Goal: Information Seeking & Learning: Compare options

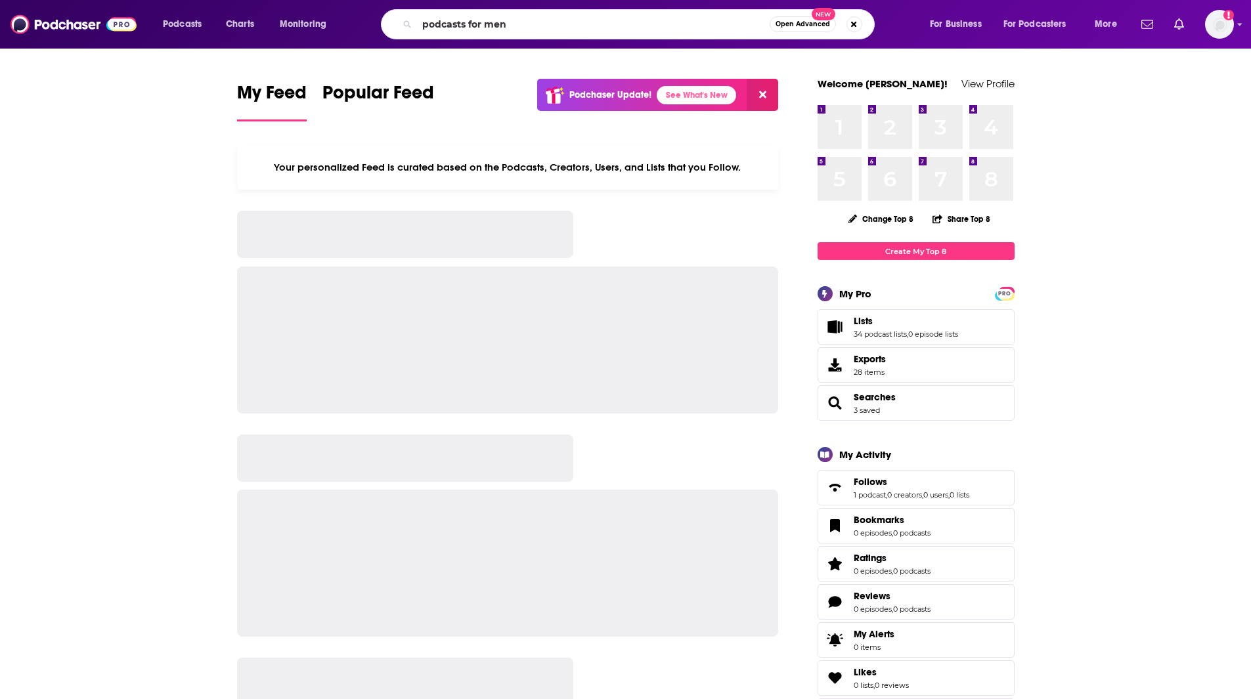
type input "podcasts for men"
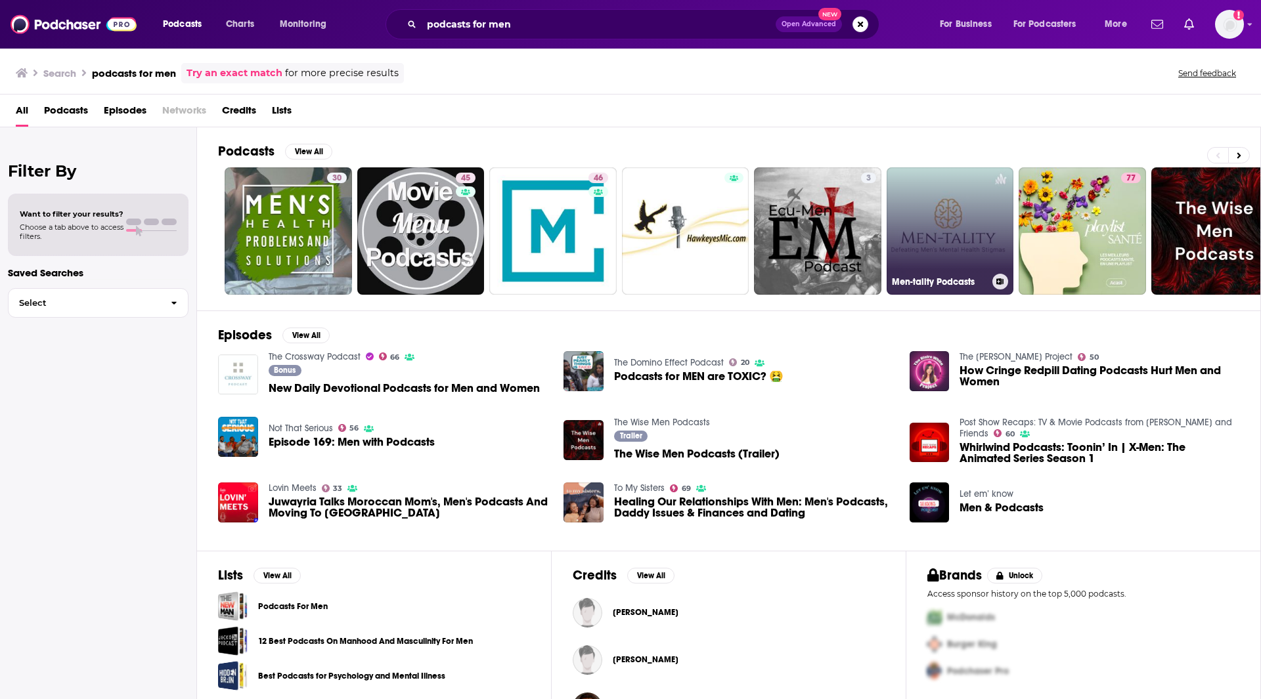
click at [997, 241] on link "Men-tality Podcasts" at bounding box center [950, 230] width 127 height 127
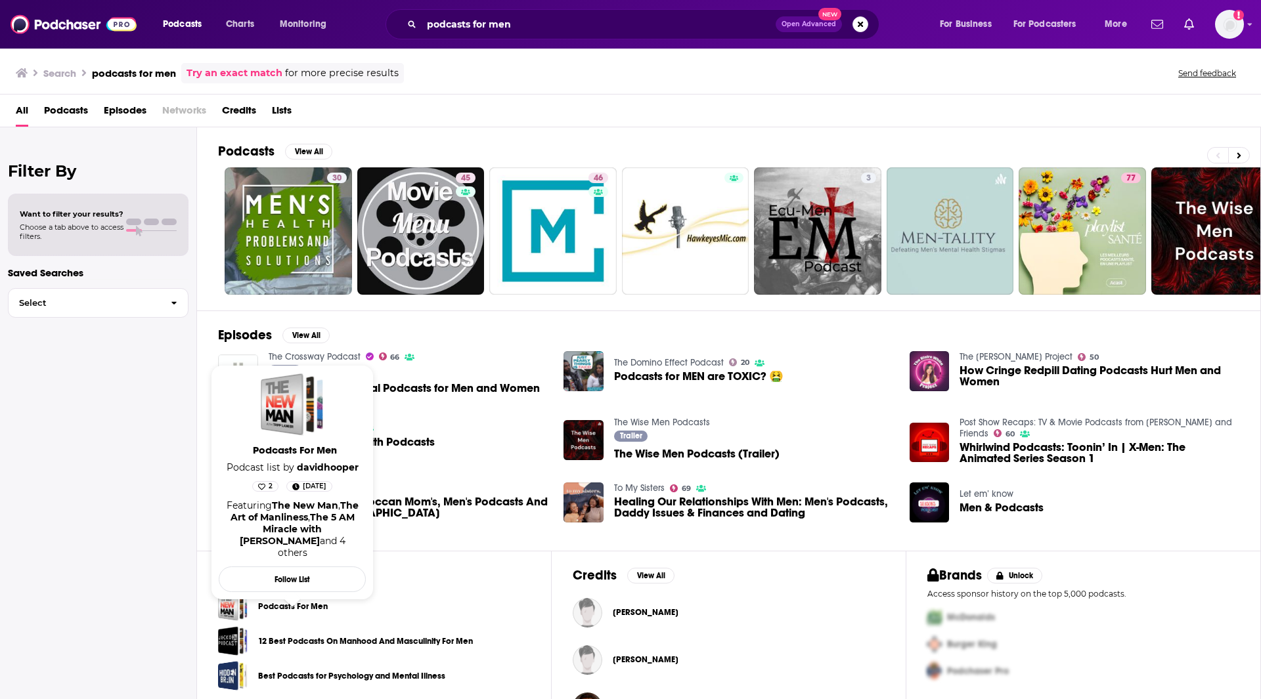
click at [292, 609] on link "Podcasts For Men" at bounding box center [293, 607] width 70 height 14
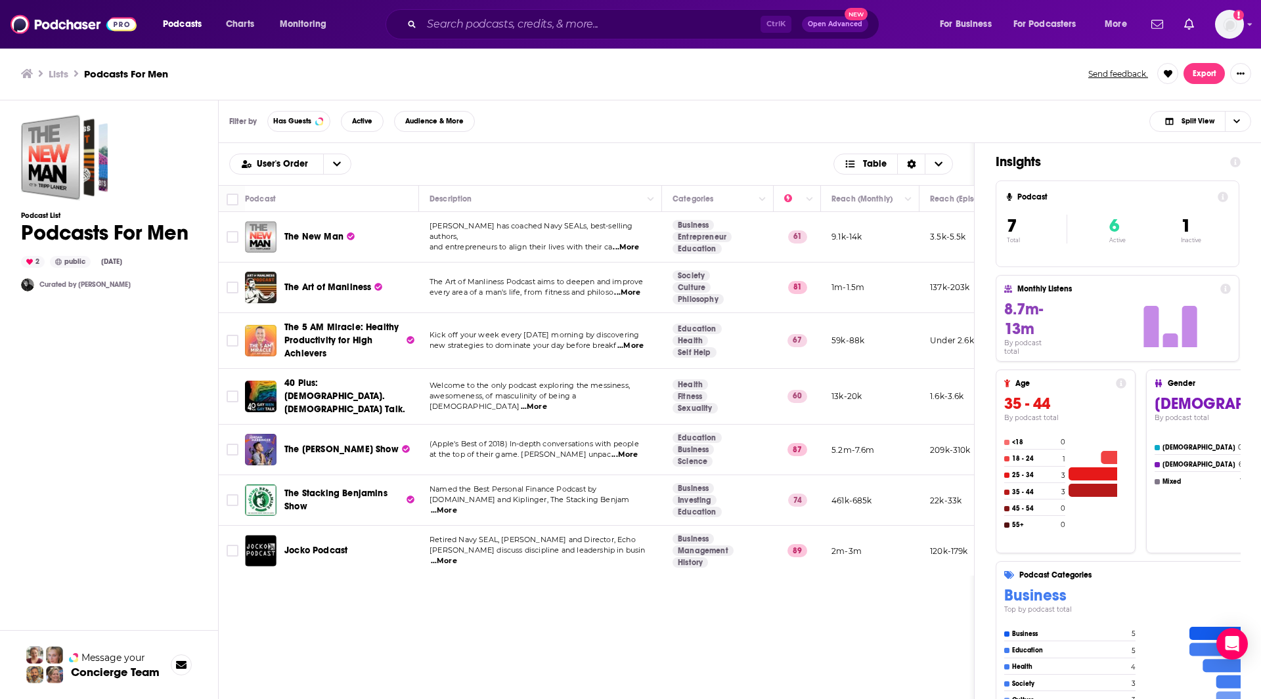
click at [45, 401] on div "Podcast List Podcasts For Men 2 public [DATE] Curated by [PERSON_NAME]" at bounding box center [109, 455] width 176 height 683
click at [465, 19] on input "Search podcasts, credits, & more..." at bounding box center [591, 24] width 339 height 21
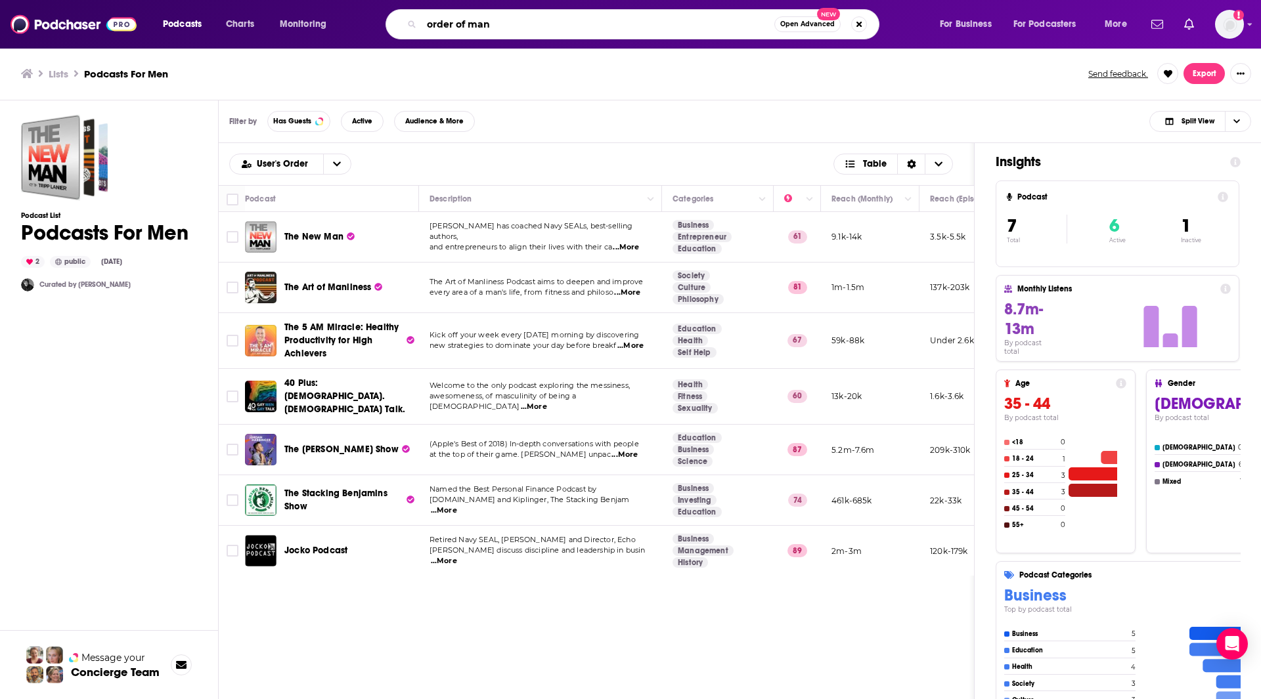
type input "order of man"
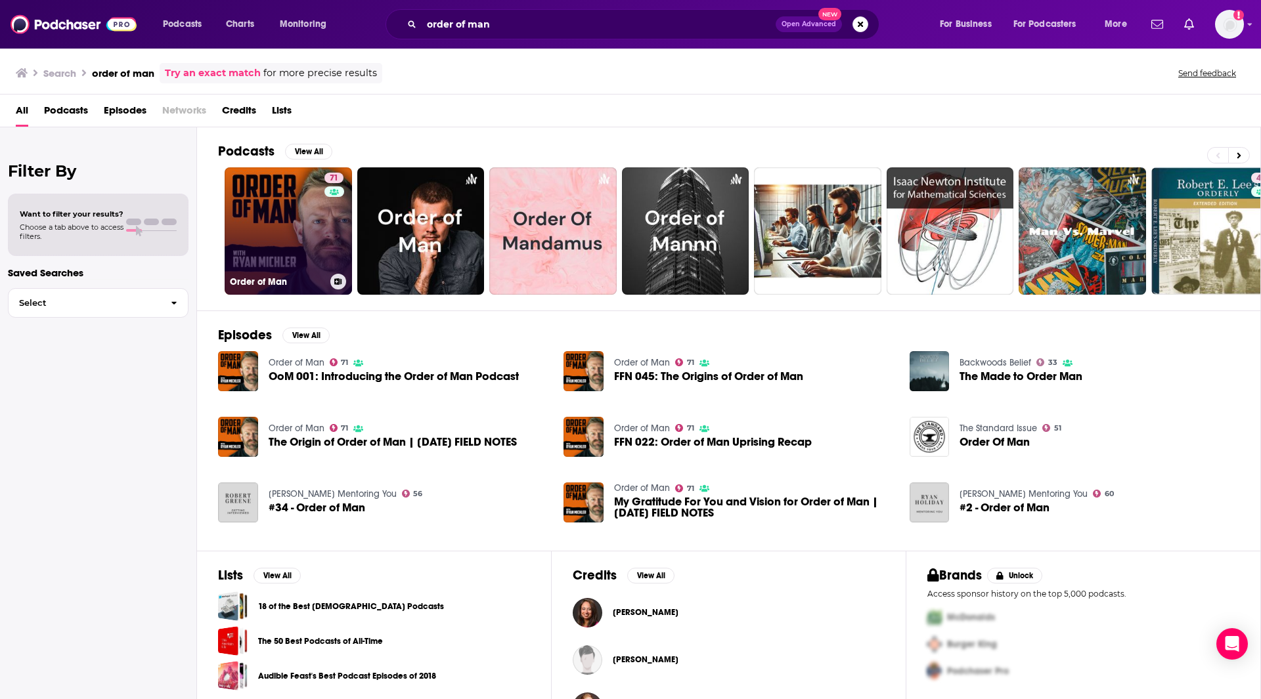
click at [283, 243] on link "71 Order of Man" at bounding box center [288, 230] width 127 height 127
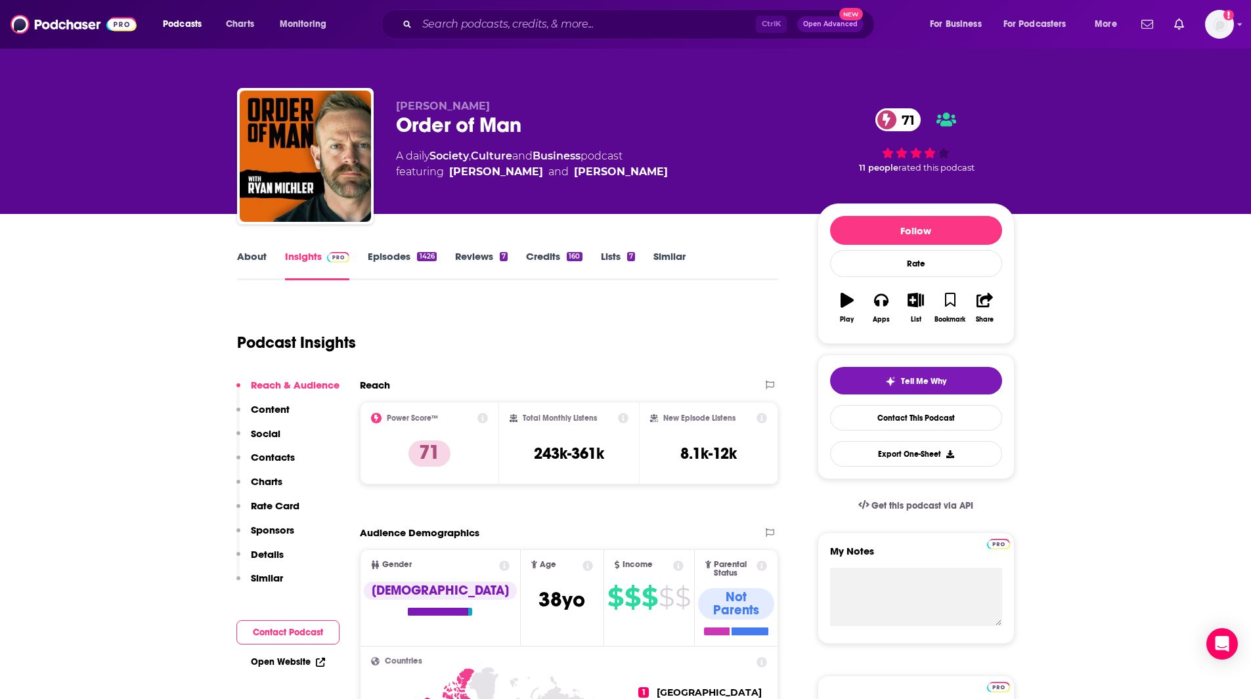
click at [659, 252] on link "Similar" at bounding box center [670, 265] width 32 height 30
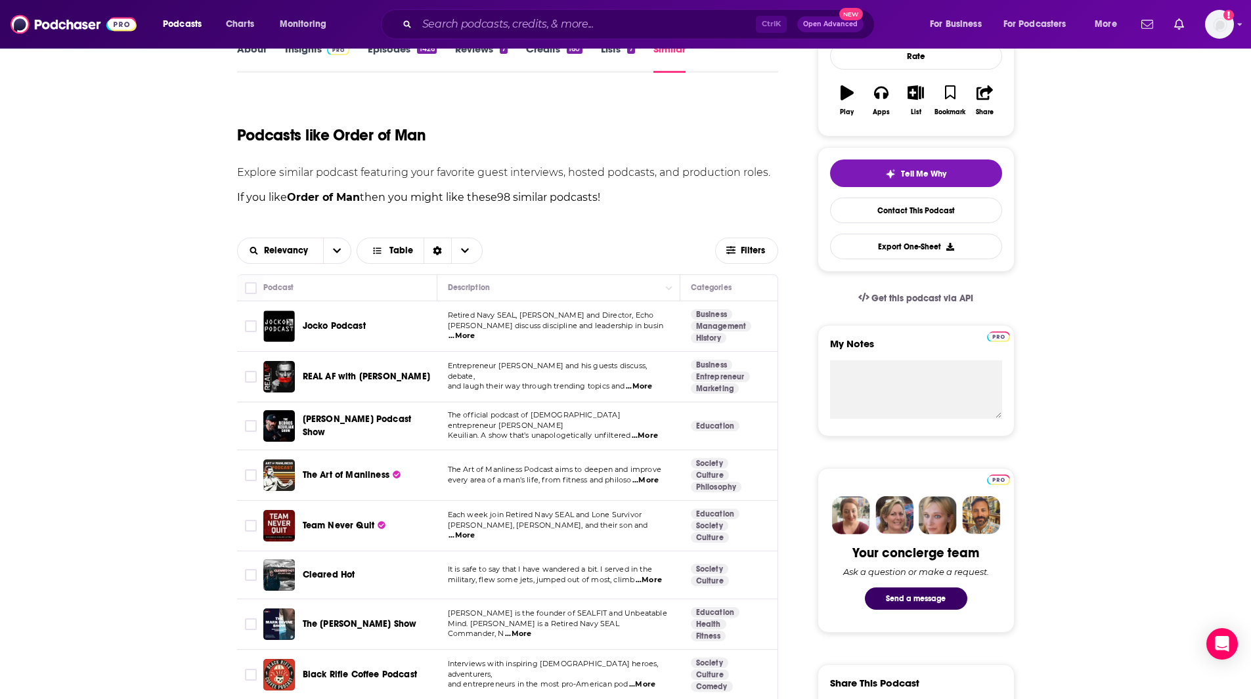
scroll to position [218, 0]
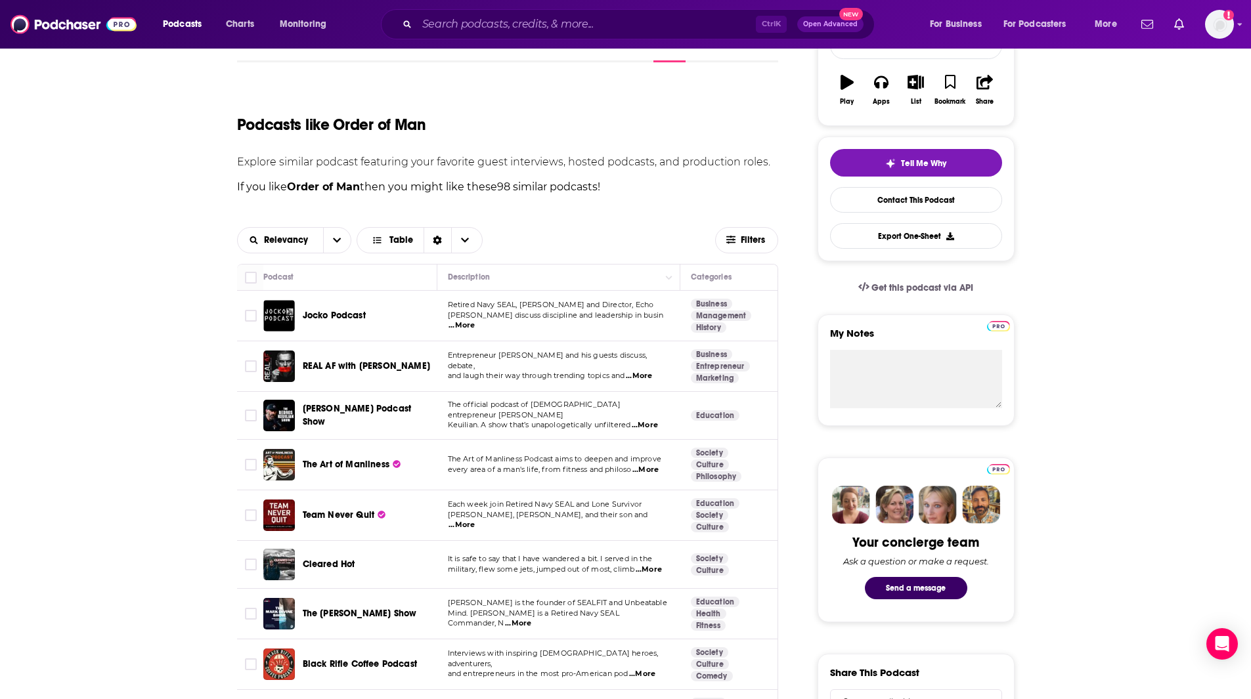
click at [651, 420] on span "...More" at bounding box center [645, 425] width 26 height 11
click at [587, 223] on div "Relevancy Table Filters" at bounding box center [508, 240] width 542 height 47
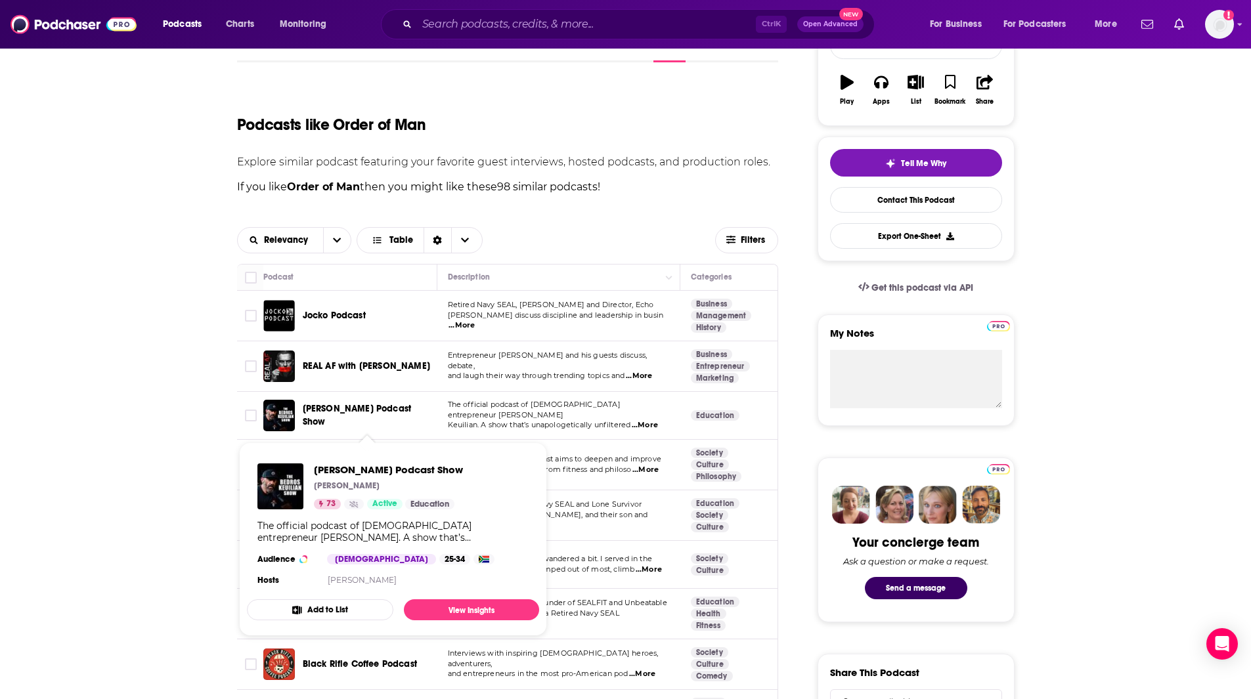
click at [352, 408] on span "[PERSON_NAME] Podcast Show" at bounding box center [357, 415] width 109 height 24
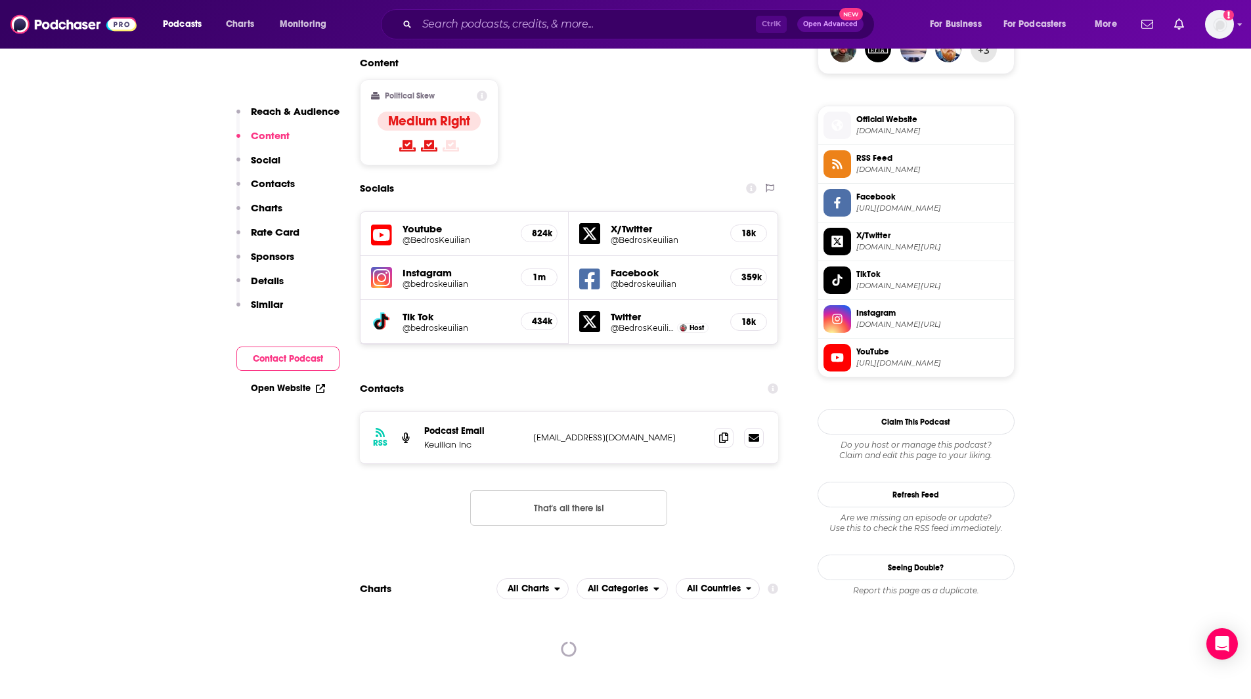
scroll to position [1033, 0]
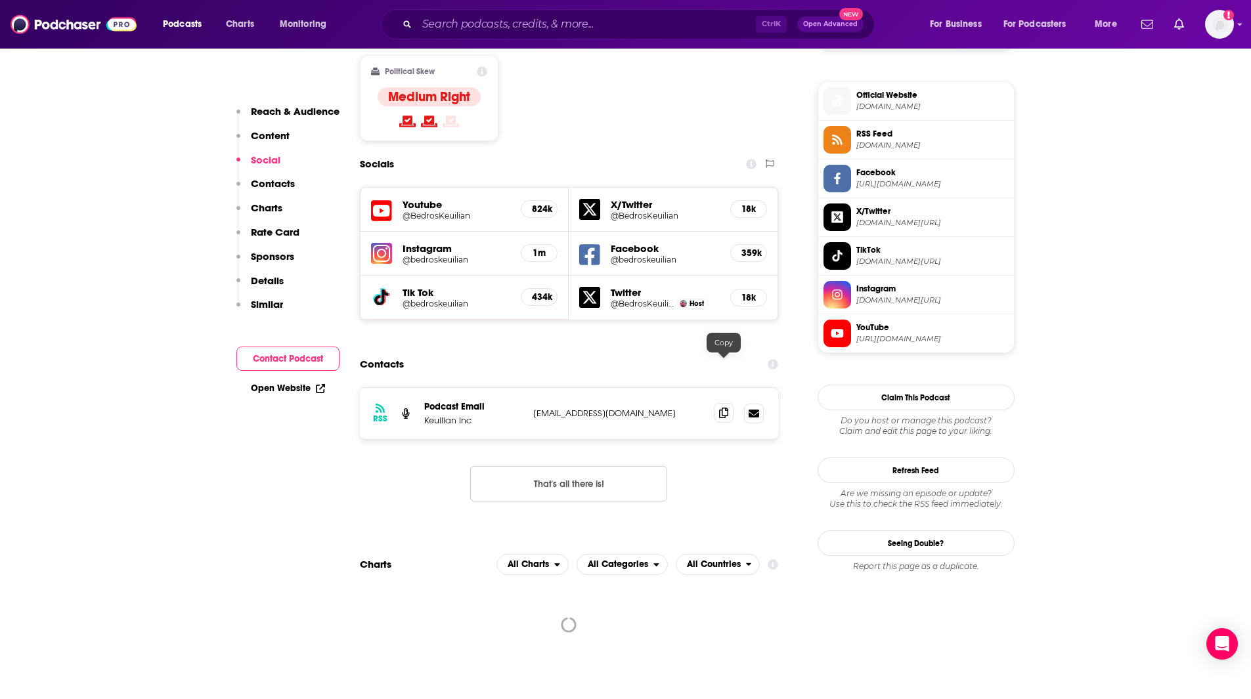
click at [720, 408] on icon at bounding box center [723, 413] width 9 height 11
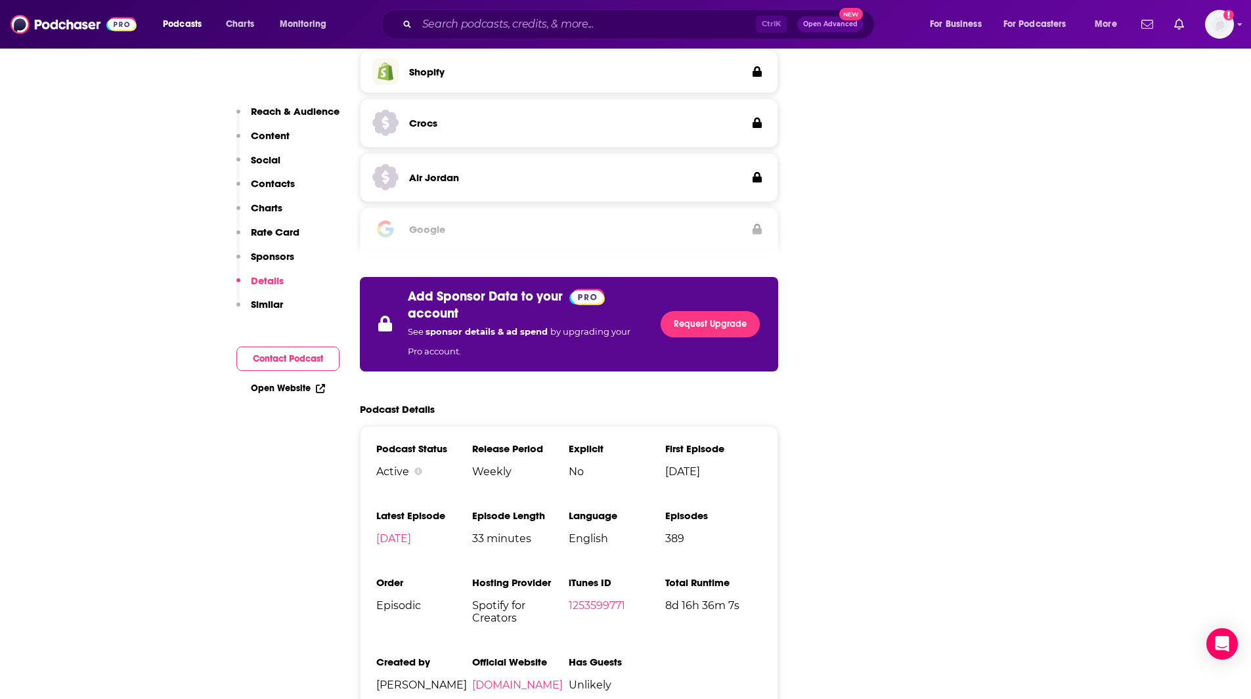
scroll to position [2191, 0]
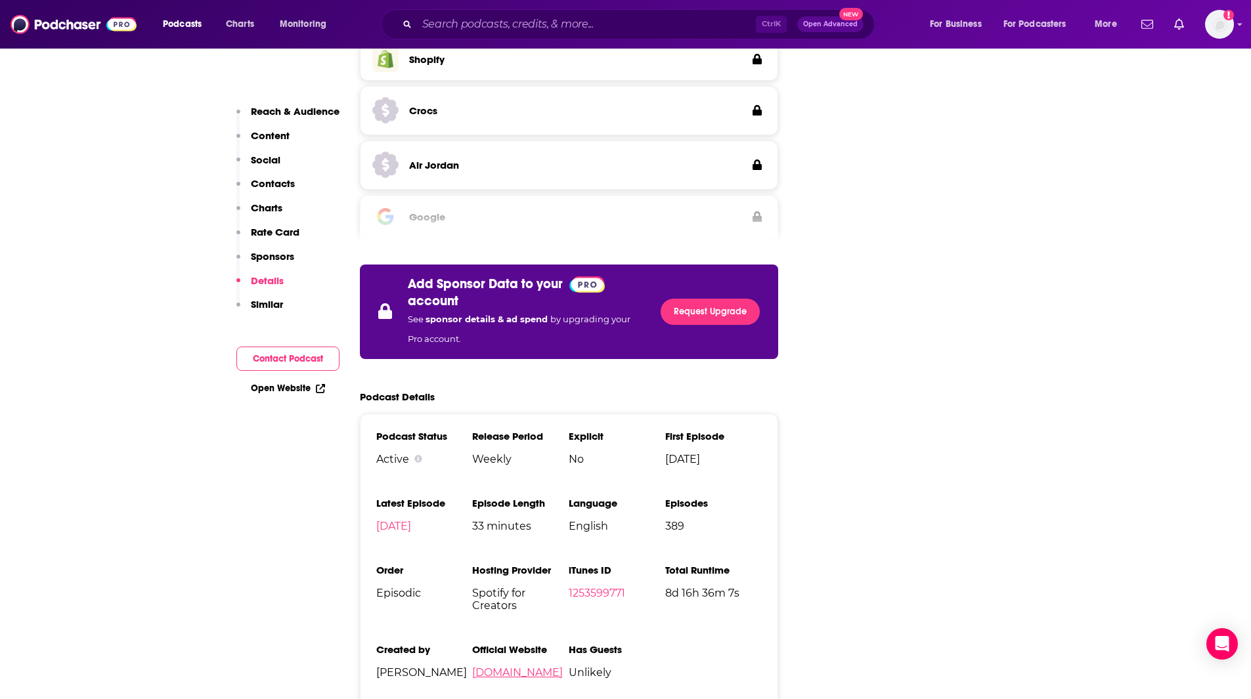
click at [563, 667] on link "[DOMAIN_NAME]" at bounding box center [517, 673] width 91 height 12
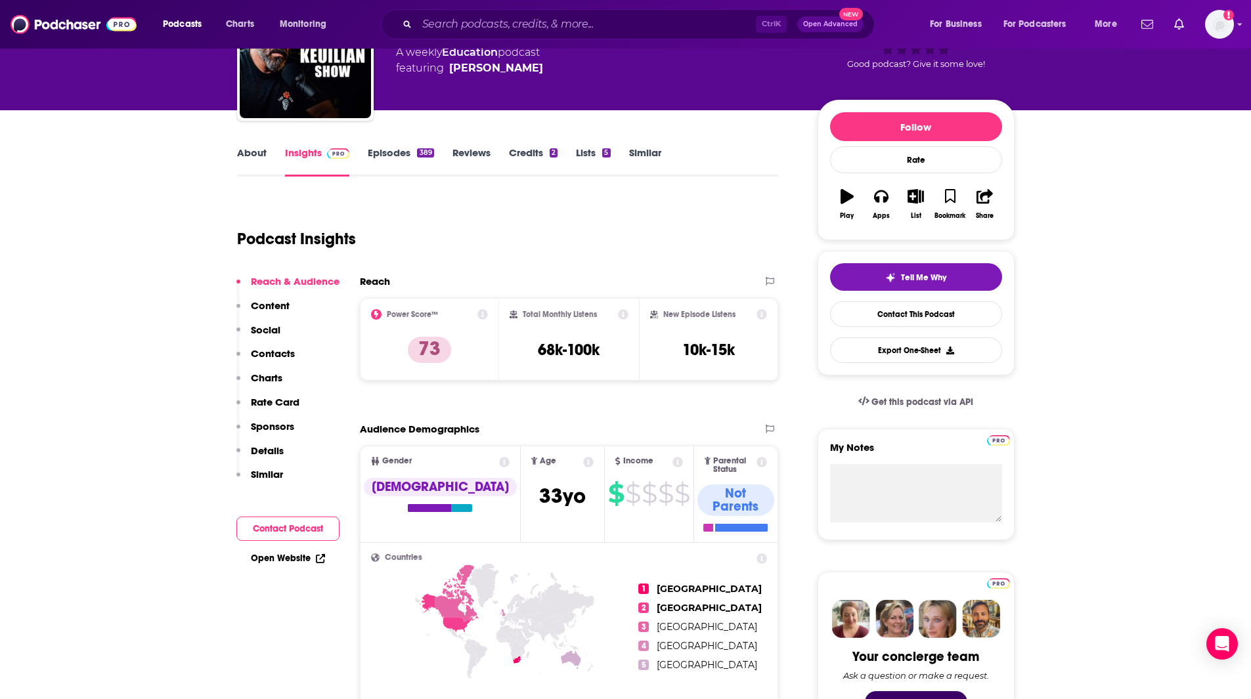
scroll to position [0, 0]
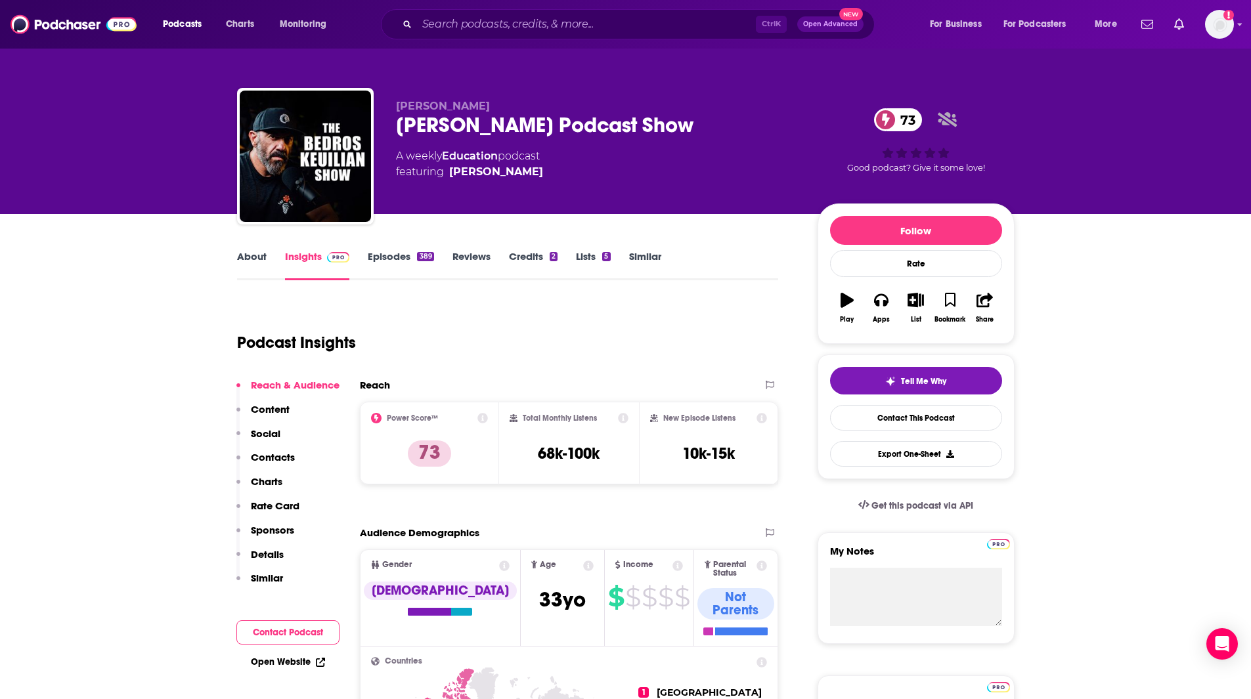
drag, startPoint x: 627, startPoint y: 120, endPoint x: 398, endPoint y: 129, distance: 228.7
click at [398, 129] on div "[PERSON_NAME] Podcast Show 73" at bounding box center [596, 125] width 401 height 26
copy h2 "[PERSON_NAME] Podcast Show"
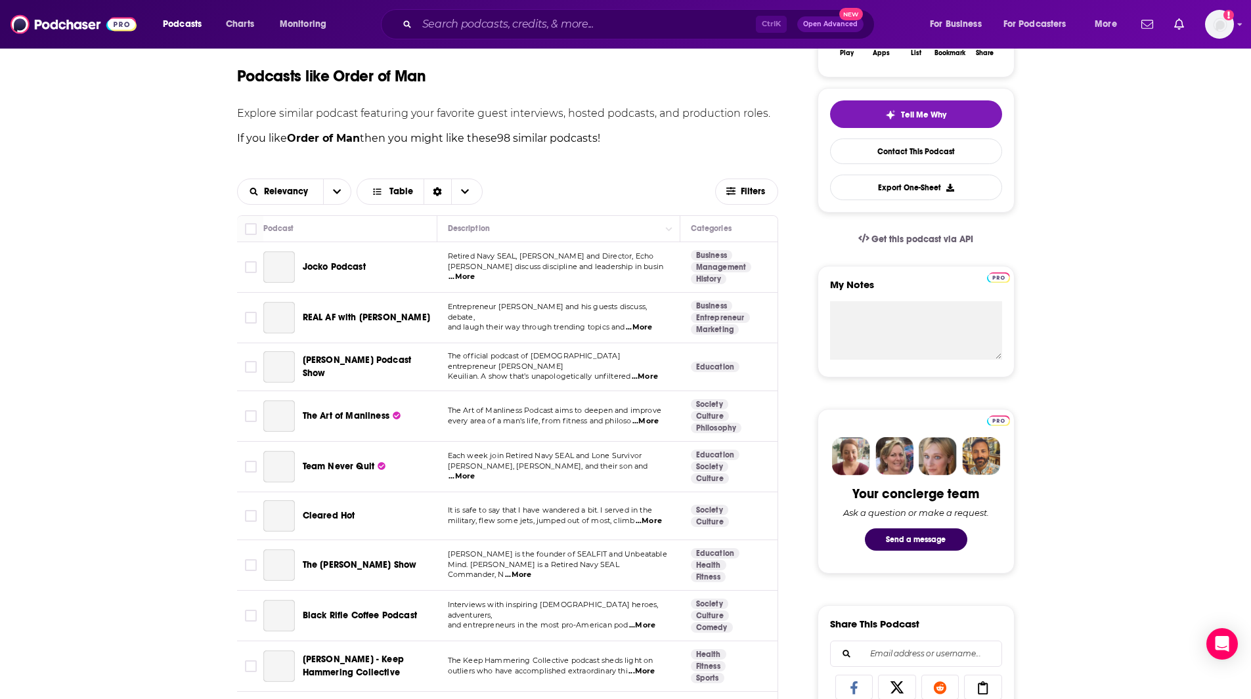
scroll to position [263, 0]
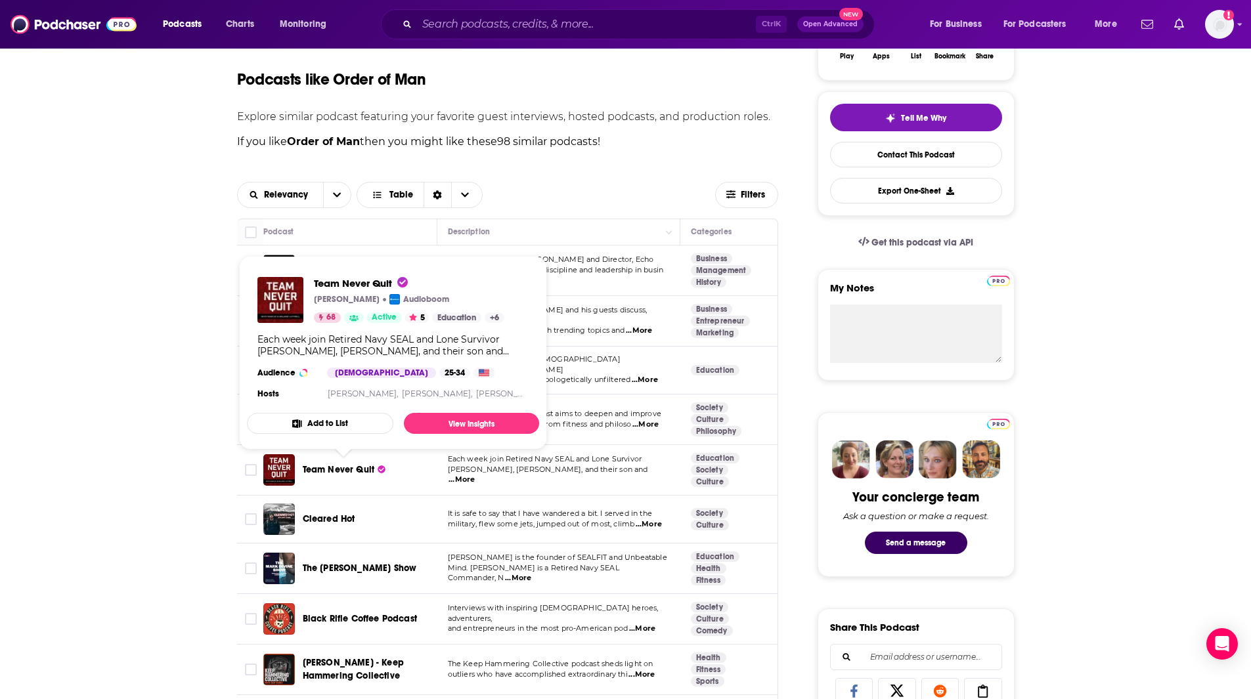
click at [352, 470] on span "Team Never Quit" at bounding box center [339, 469] width 72 height 11
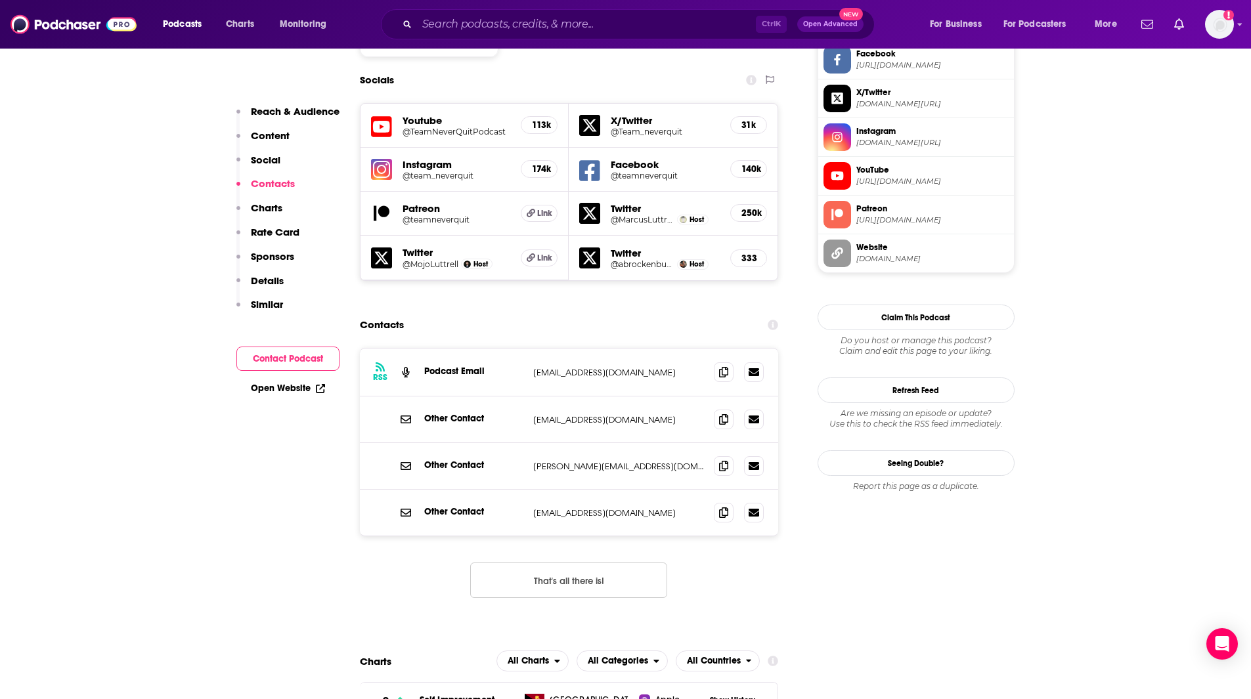
scroll to position [1160, 0]
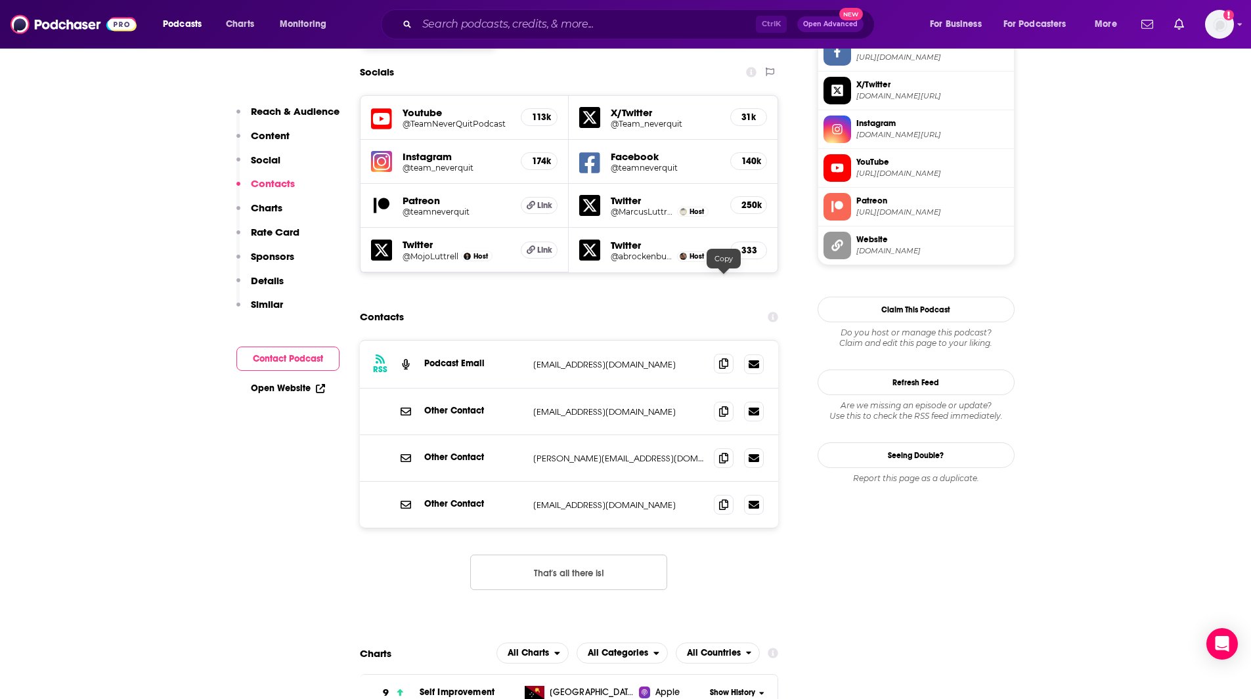
click at [722, 359] on icon at bounding box center [723, 364] width 9 height 11
click at [724, 453] on icon at bounding box center [723, 458] width 9 height 11
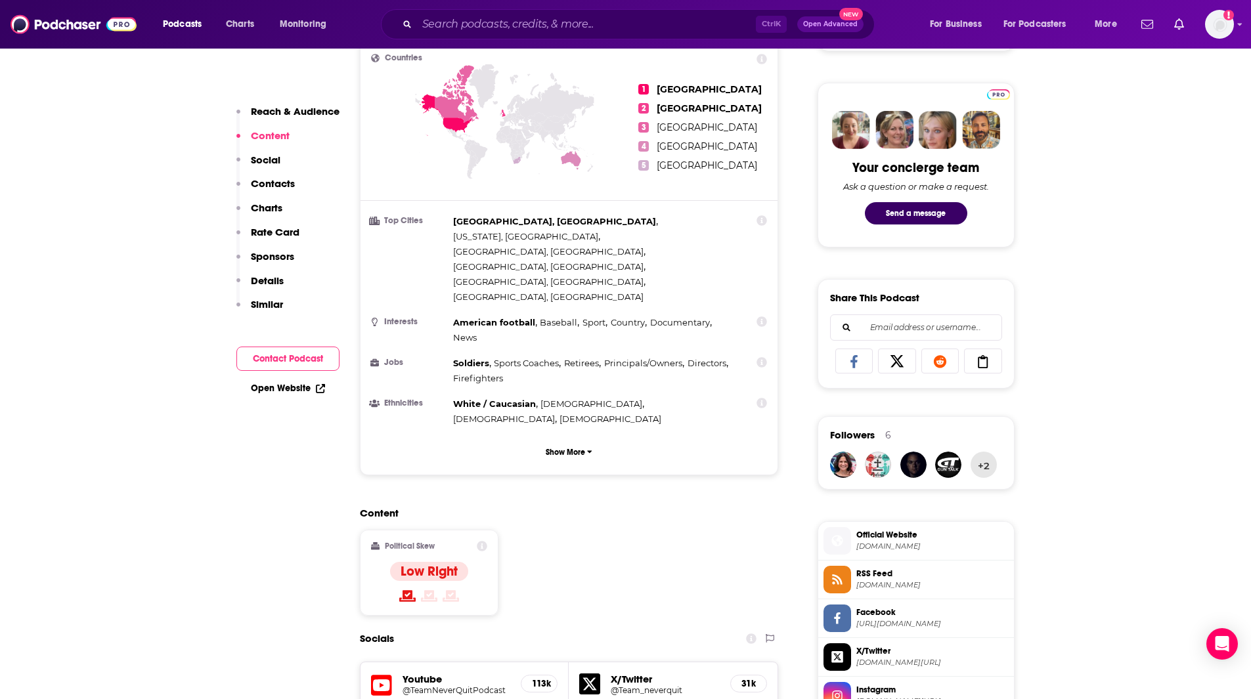
scroll to position [517, 0]
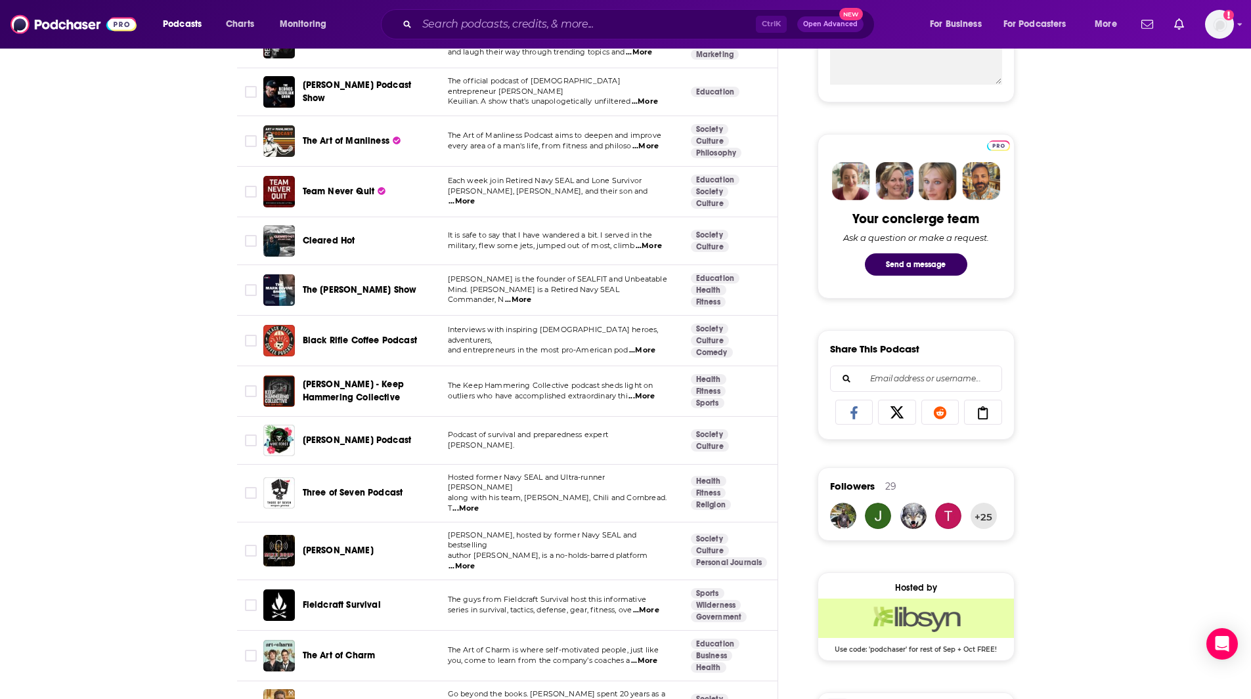
scroll to position [562, 0]
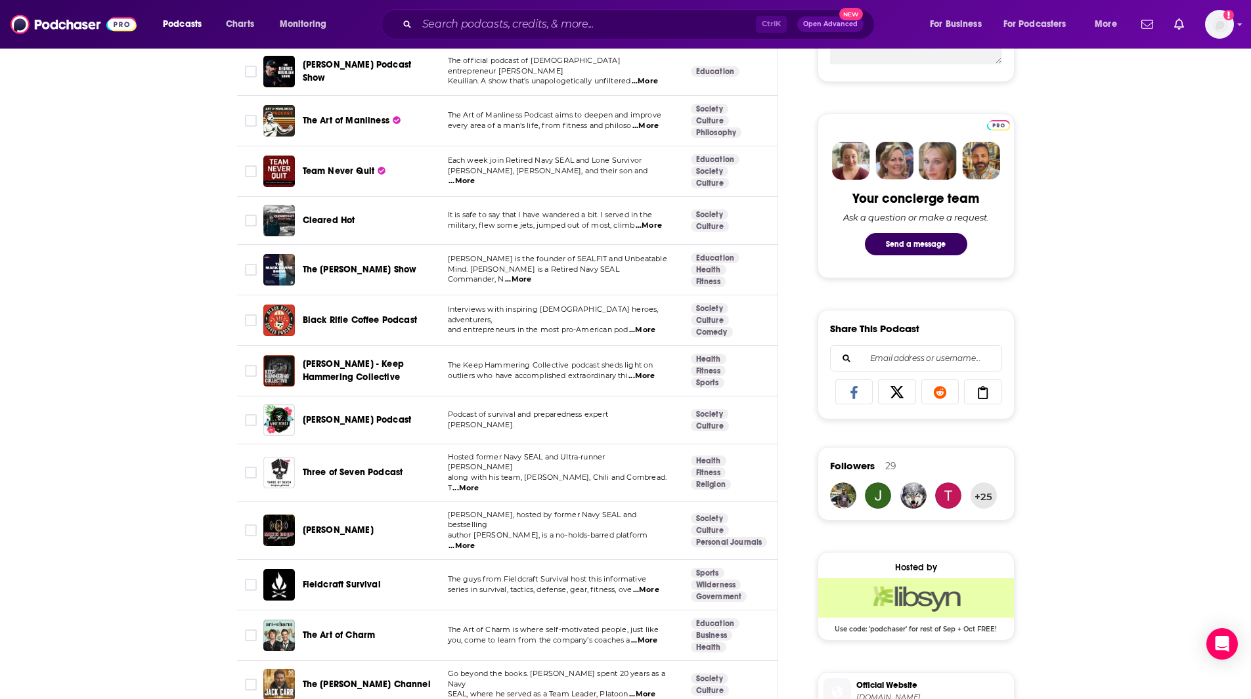
click at [650, 229] on span "...More" at bounding box center [649, 226] width 26 height 11
click at [531, 277] on span "...More" at bounding box center [518, 280] width 26 height 11
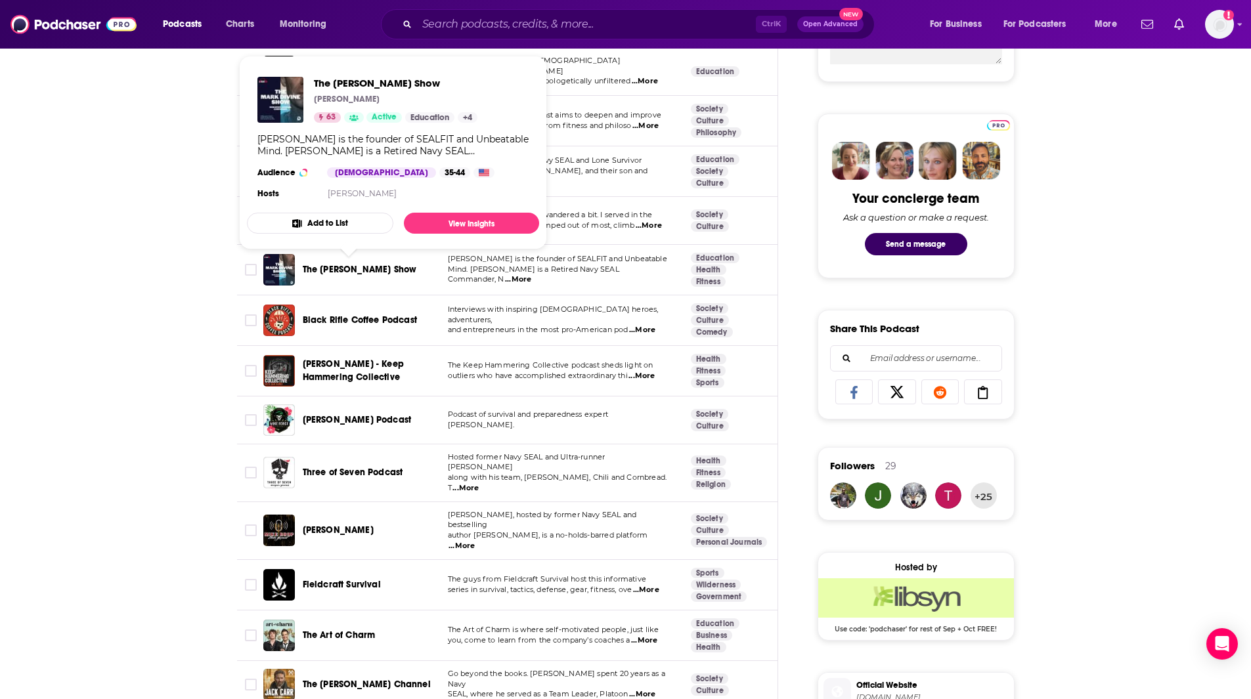
click at [364, 268] on span "The [PERSON_NAME] Show" at bounding box center [360, 269] width 114 height 11
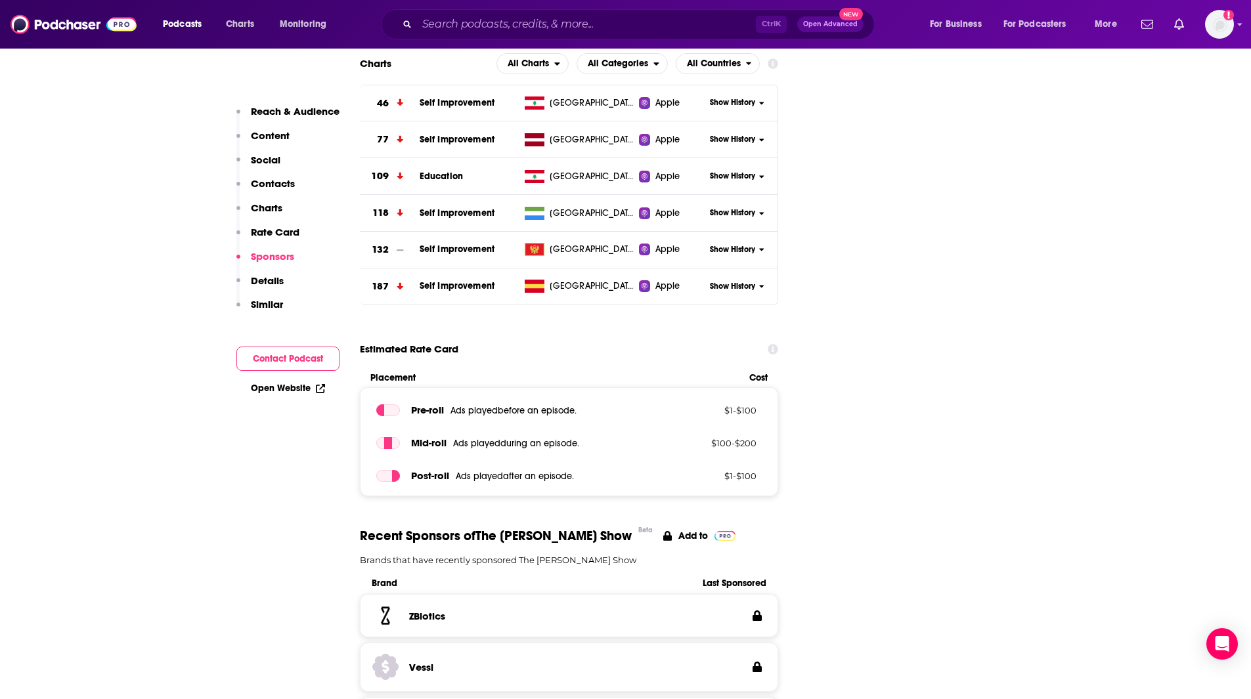
scroll to position [1214, 0]
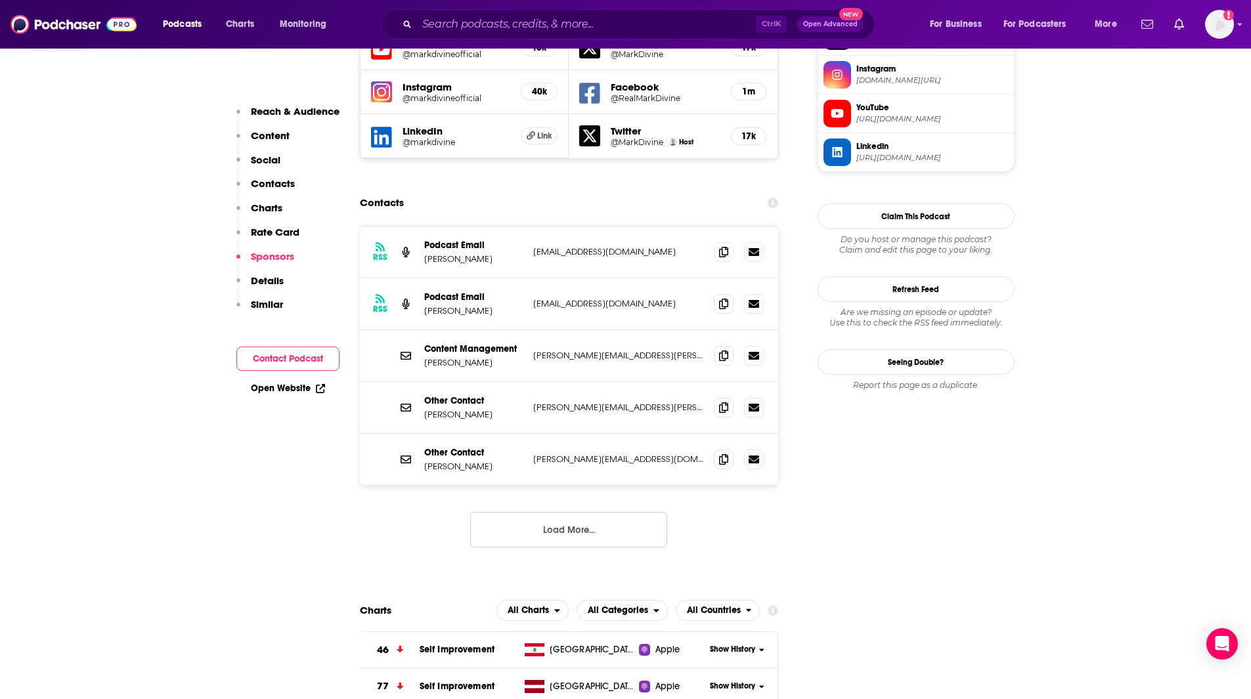
click at [720, 246] on icon at bounding box center [723, 251] width 9 height 11
drag, startPoint x: 53, startPoint y: 129, endPoint x: 60, endPoint y: 127, distance: 6.9
click at [719, 294] on span at bounding box center [724, 304] width 20 height 20
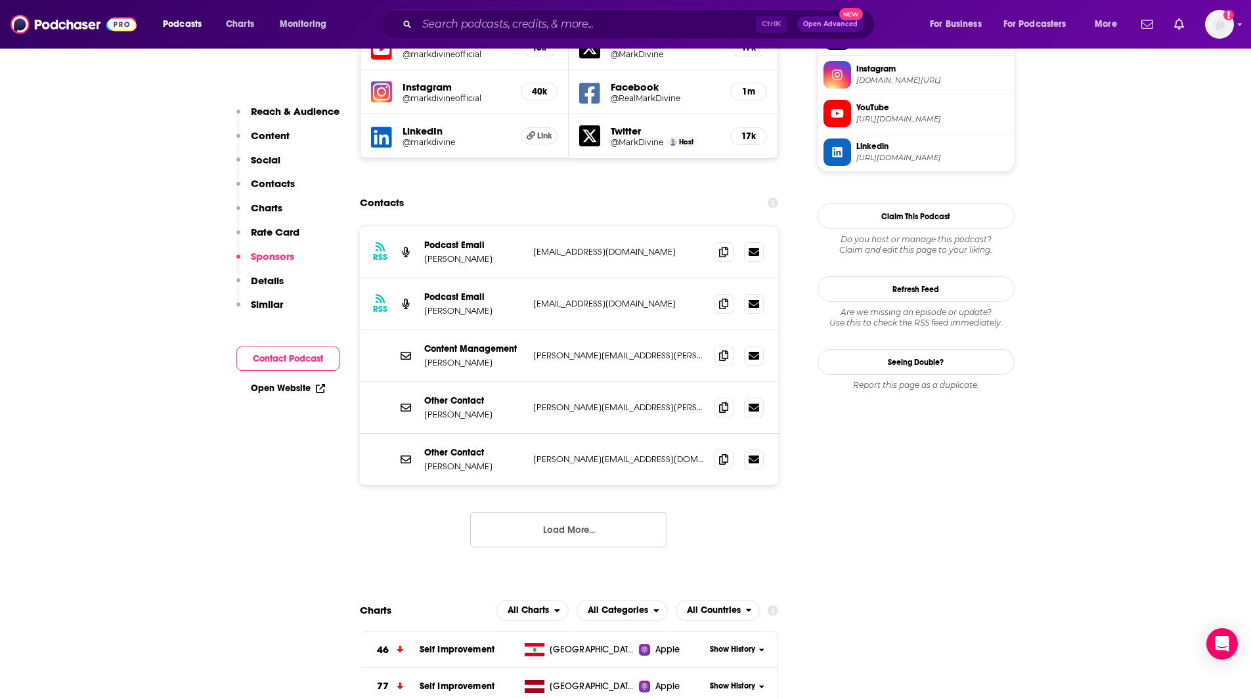
click at [722, 350] on icon at bounding box center [723, 355] width 9 height 11
click at [721, 402] on icon at bounding box center [723, 407] width 9 height 11
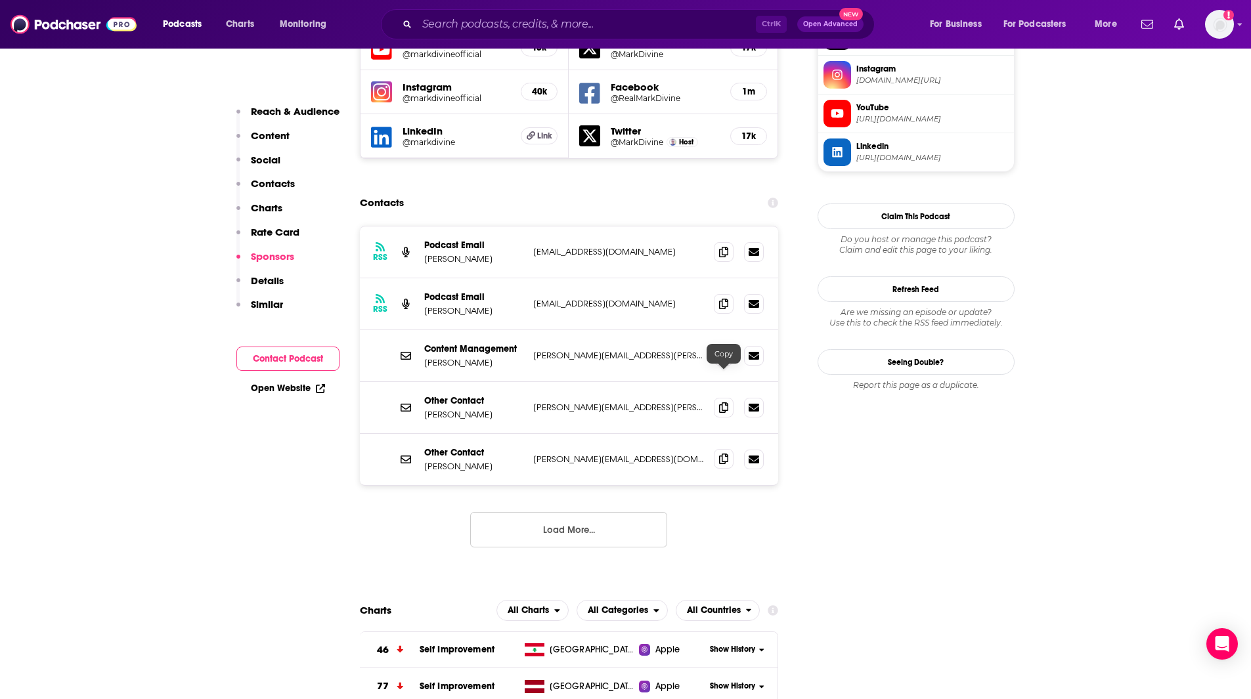
click at [717, 449] on span at bounding box center [724, 459] width 20 height 20
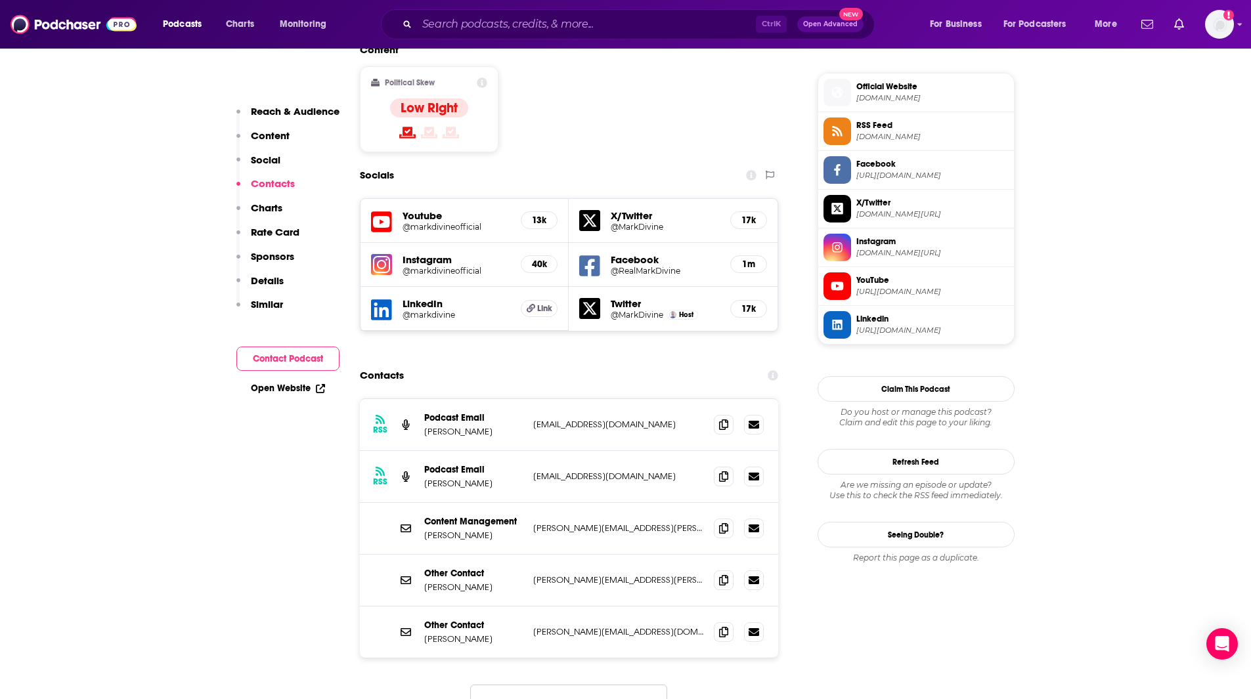
scroll to position [1034, 0]
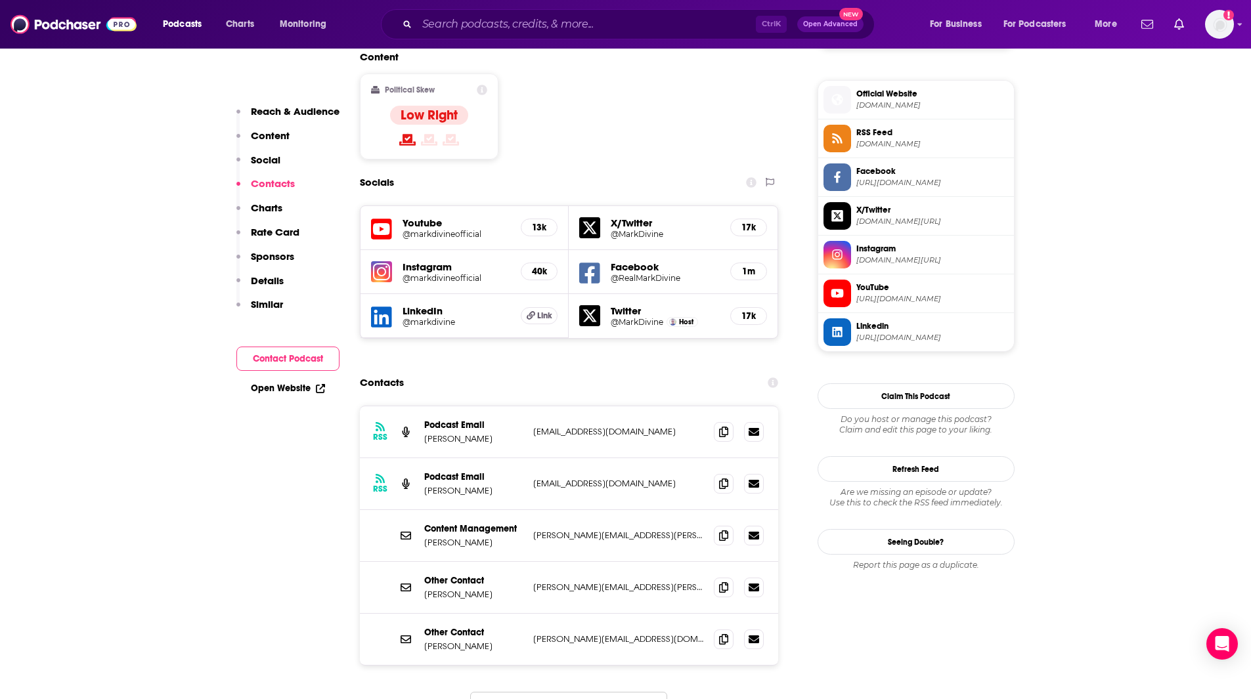
click at [923, 299] on span "[URL][DOMAIN_NAME]" at bounding box center [932, 299] width 152 height 10
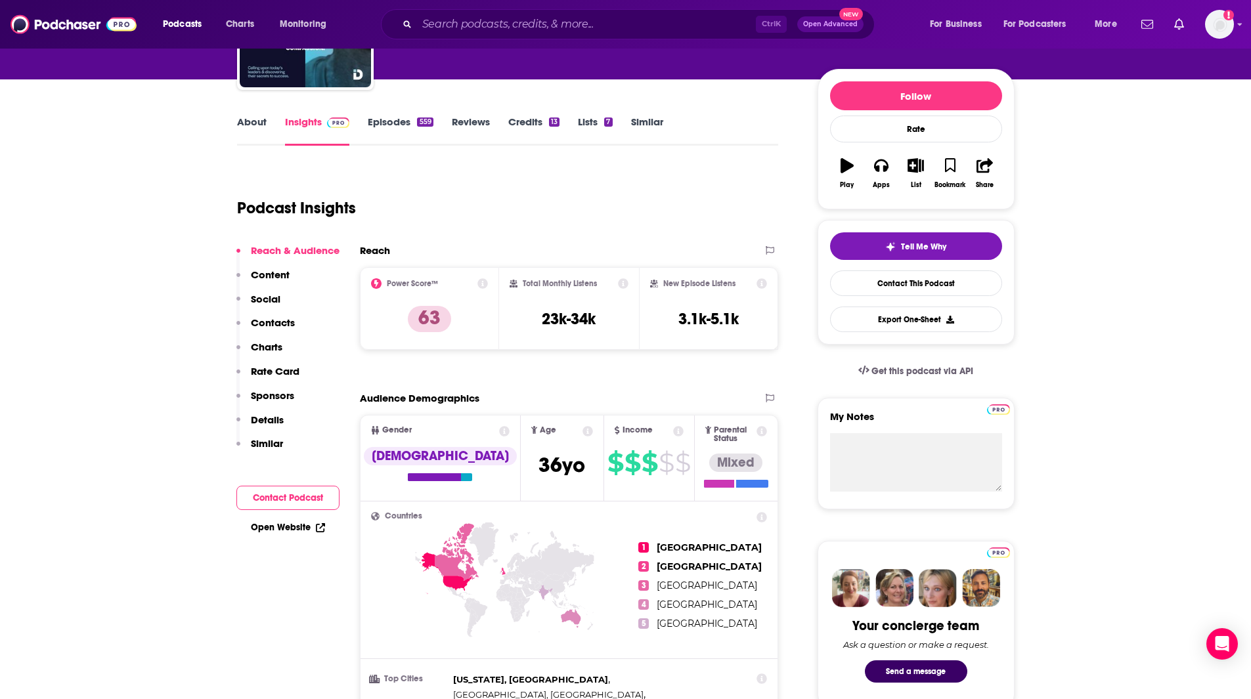
scroll to position [0, 0]
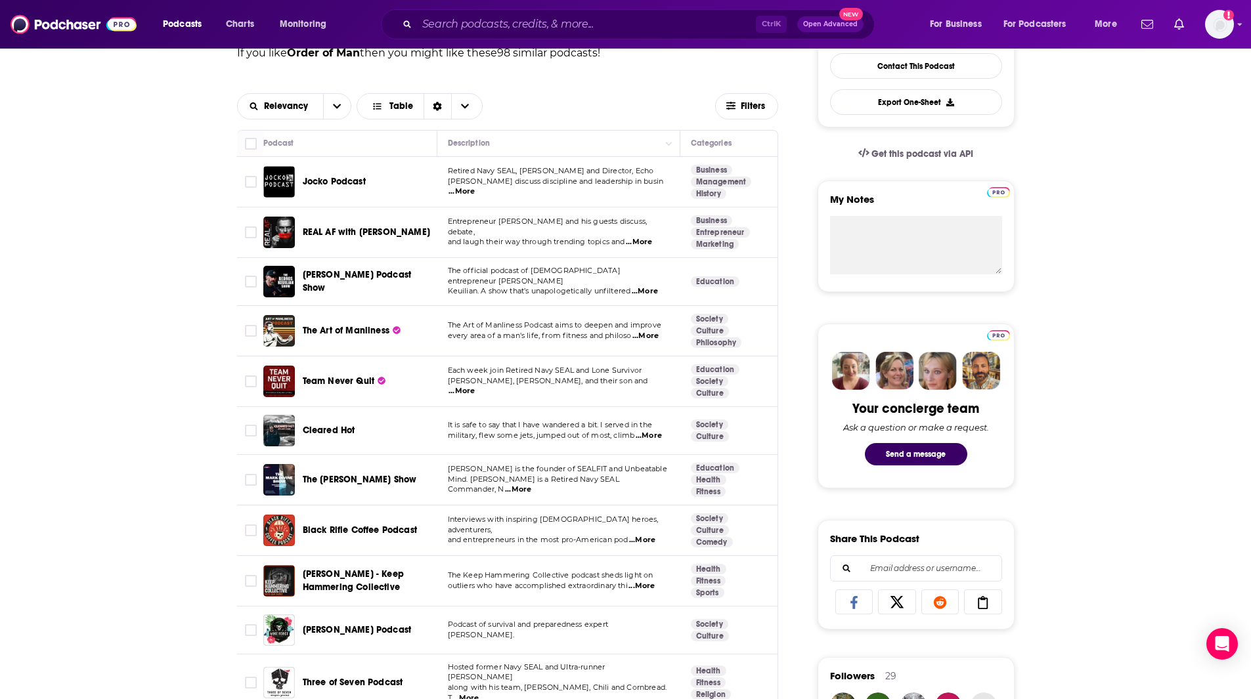
scroll to position [368, 0]
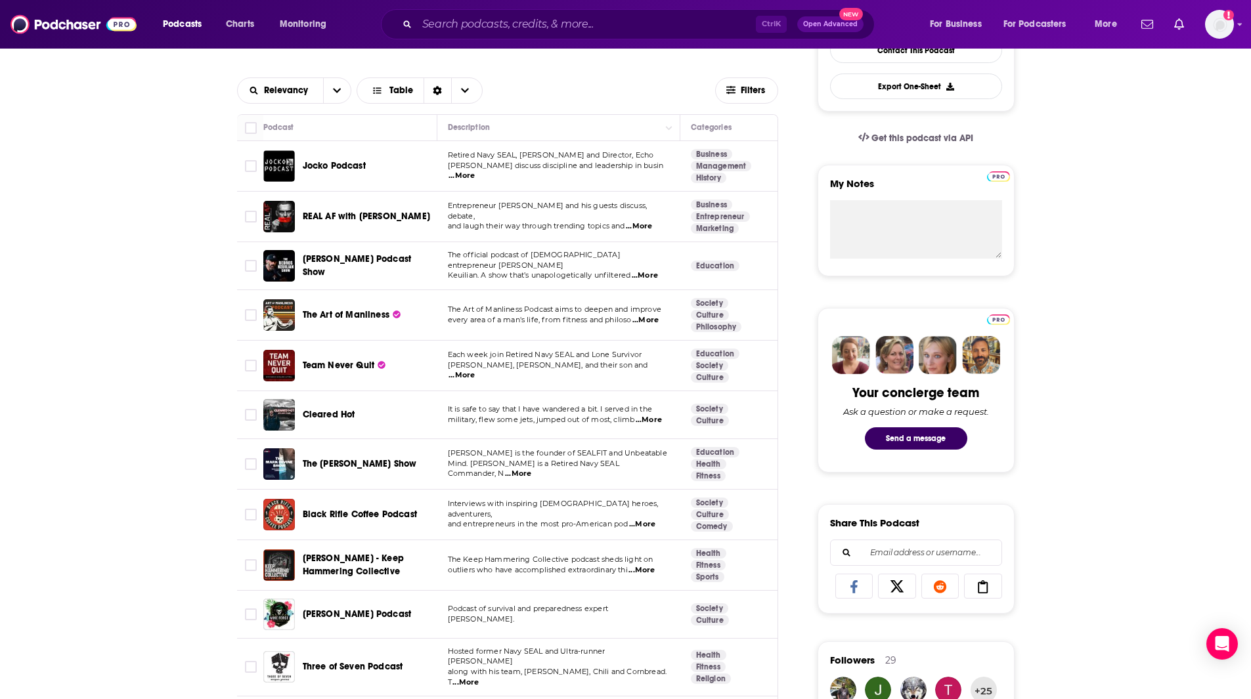
click at [650, 523] on span "...More" at bounding box center [642, 525] width 26 height 11
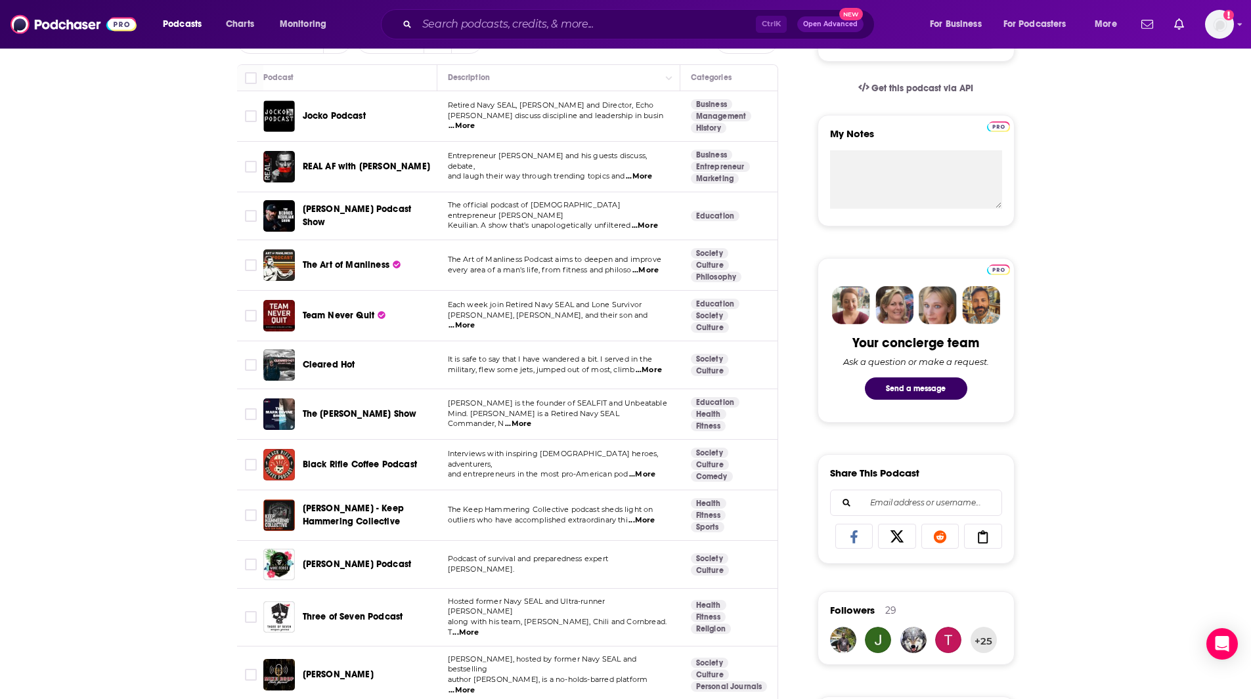
scroll to position [420, 0]
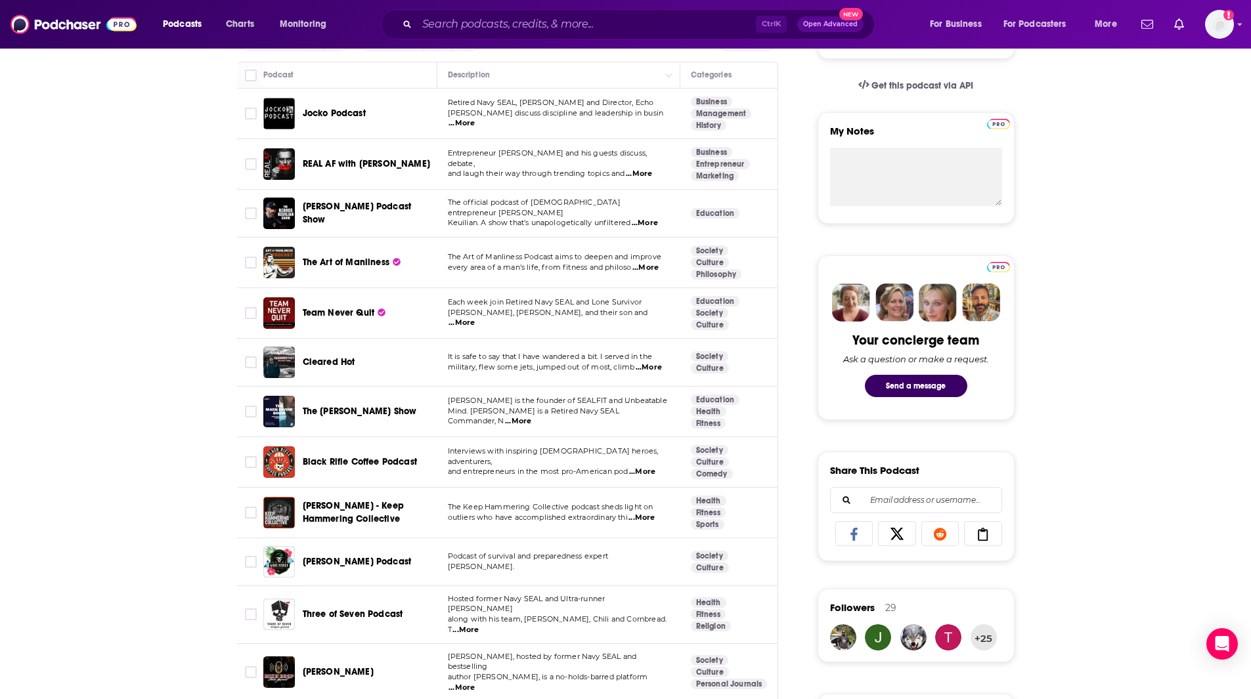
click at [650, 519] on span "...More" at bounding box center [642, 518] width 26 height 11
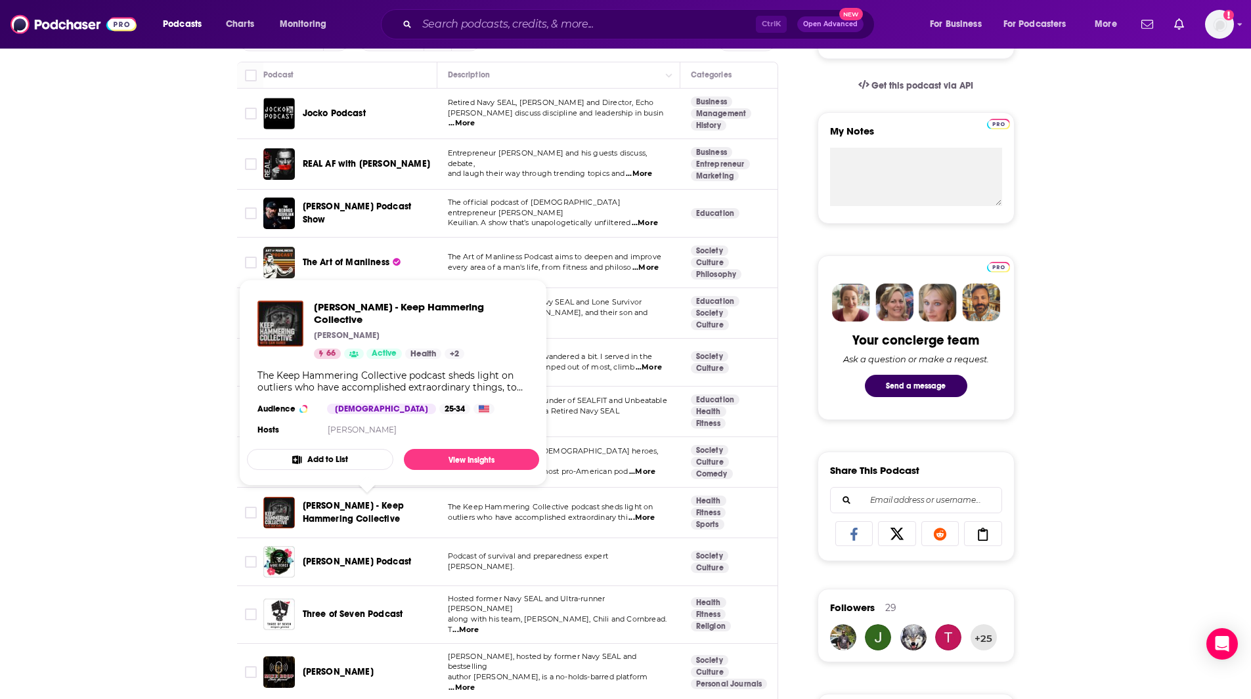
click at [388, 514] on span "[PERSON_NAME] - Keep Hammering Collective" at bounding box center [353, 512] width 101 height 24
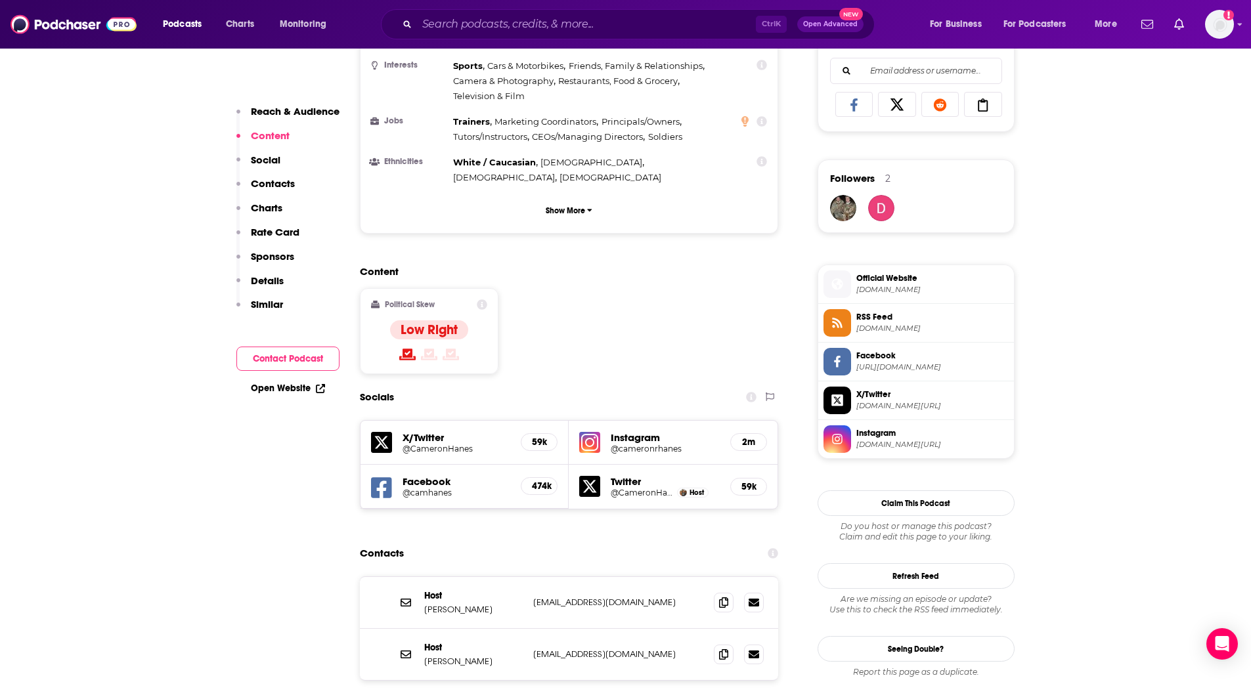
scroll to position [902, 0]
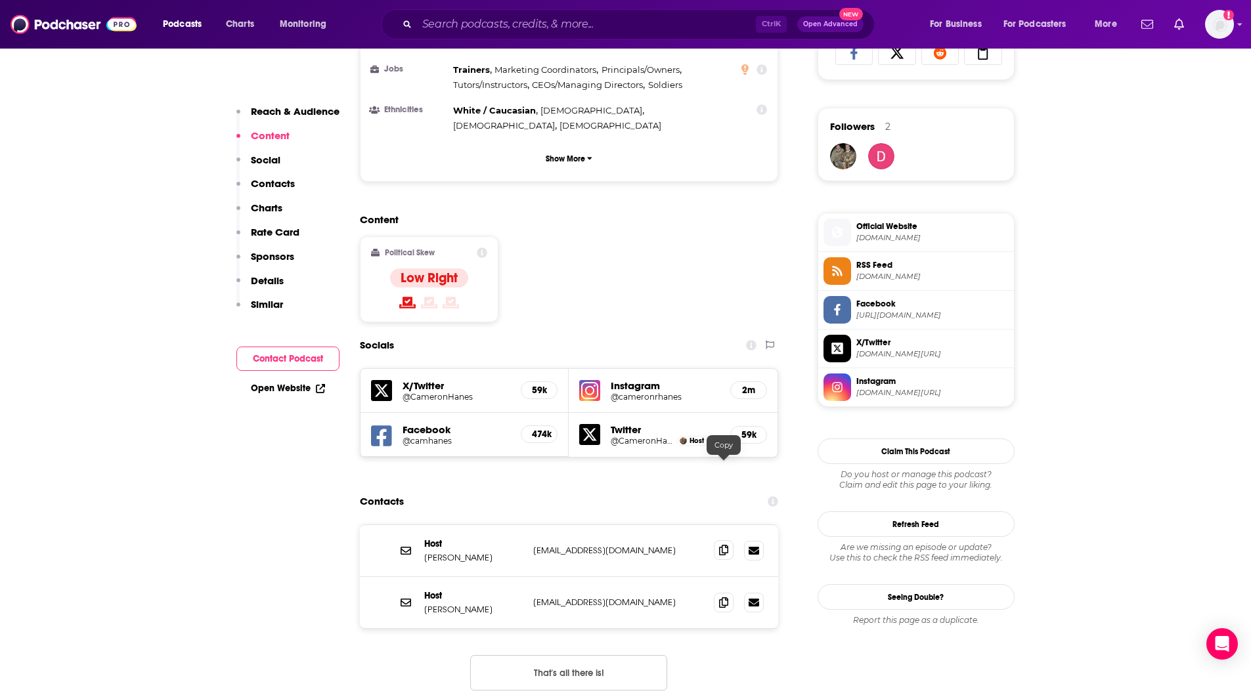
click at [724, 545] on icon at bounding box center [723, 550] width 9 height 11
click at [721, 597] on icon at bounding box center [723, 602] width 9 height 11
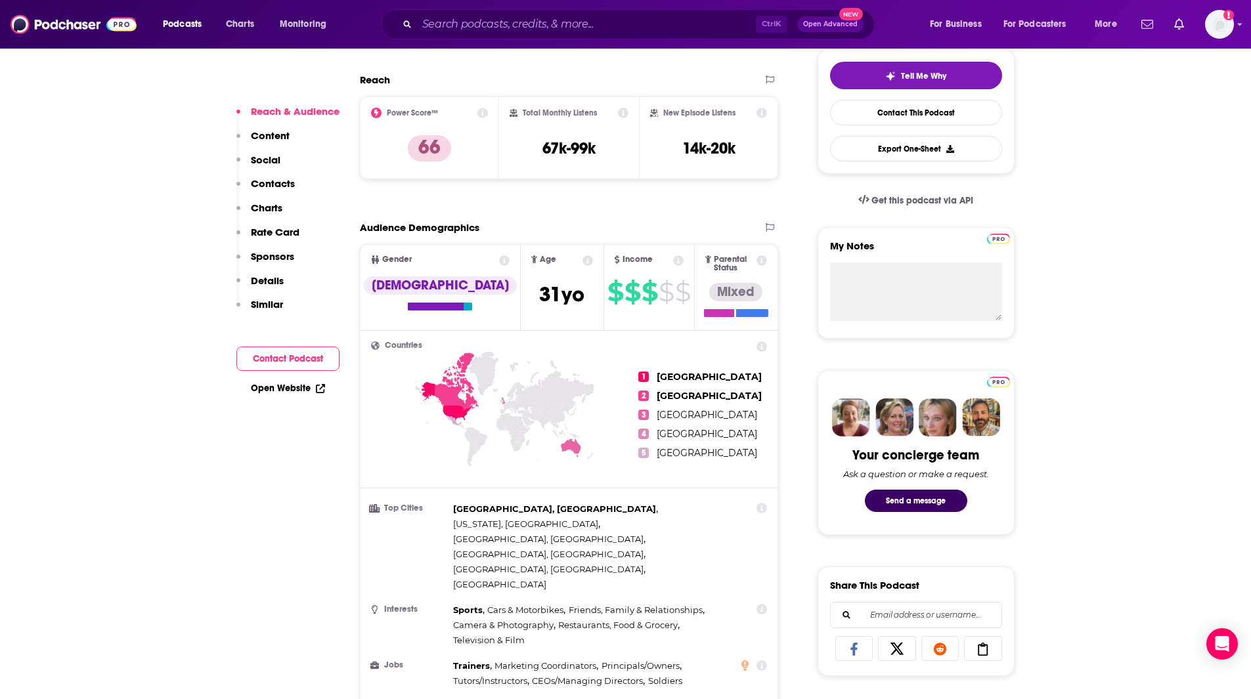
scroll to position [0, 0]
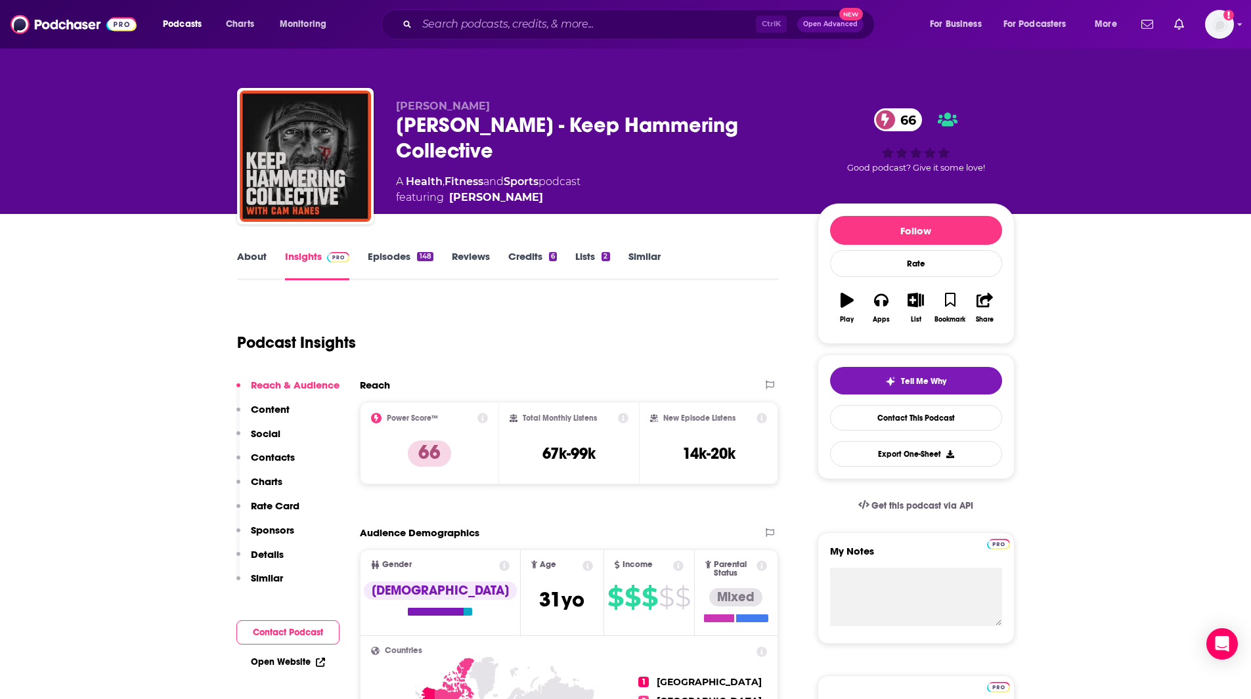
click at [403, 256] on link "Episodes 148" at bounding box center [400, 265] width 65 height 30
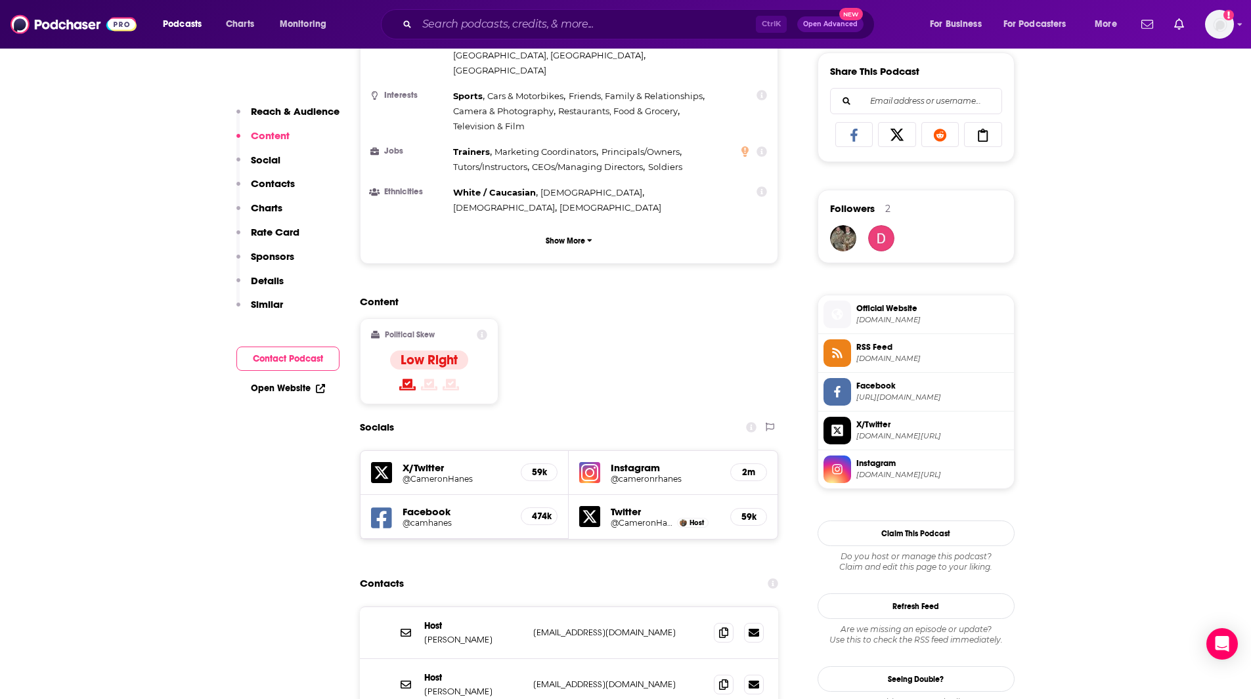
scroll to position [895, 0]
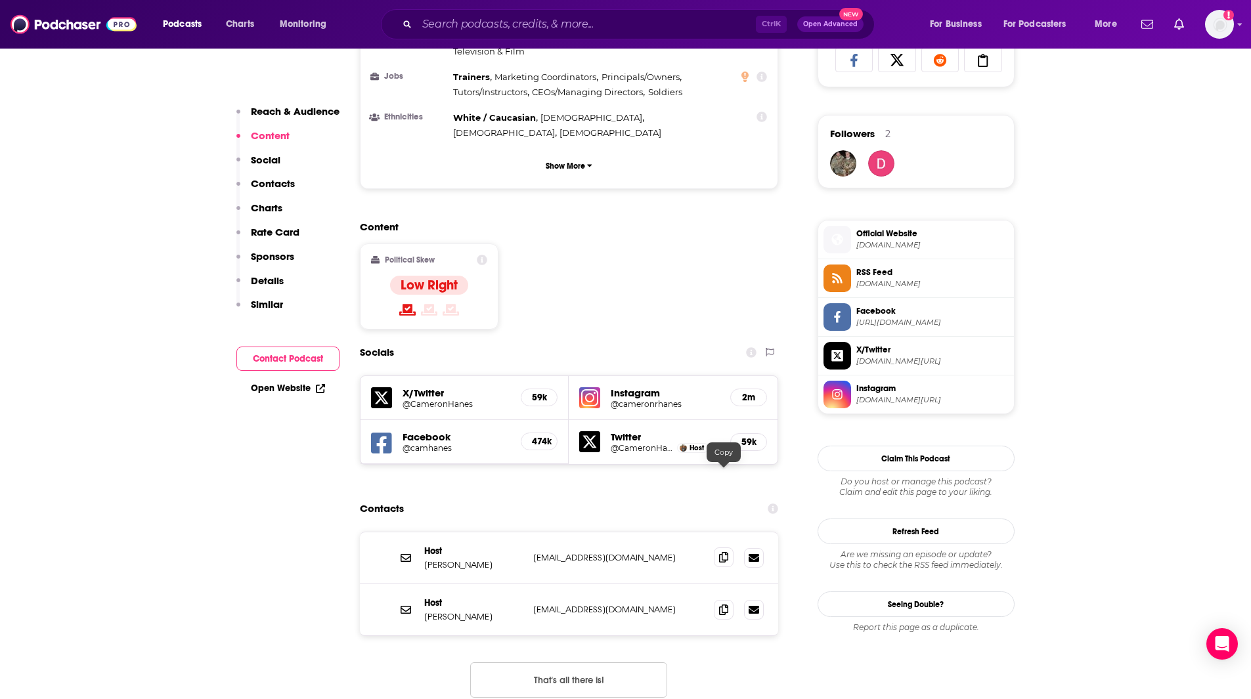
click at [726, 552] on icon at bounding box center [723, 557] width 9 height 11
click at [728, 604] on icon at bounding box center [723, 609] width 9 height 11
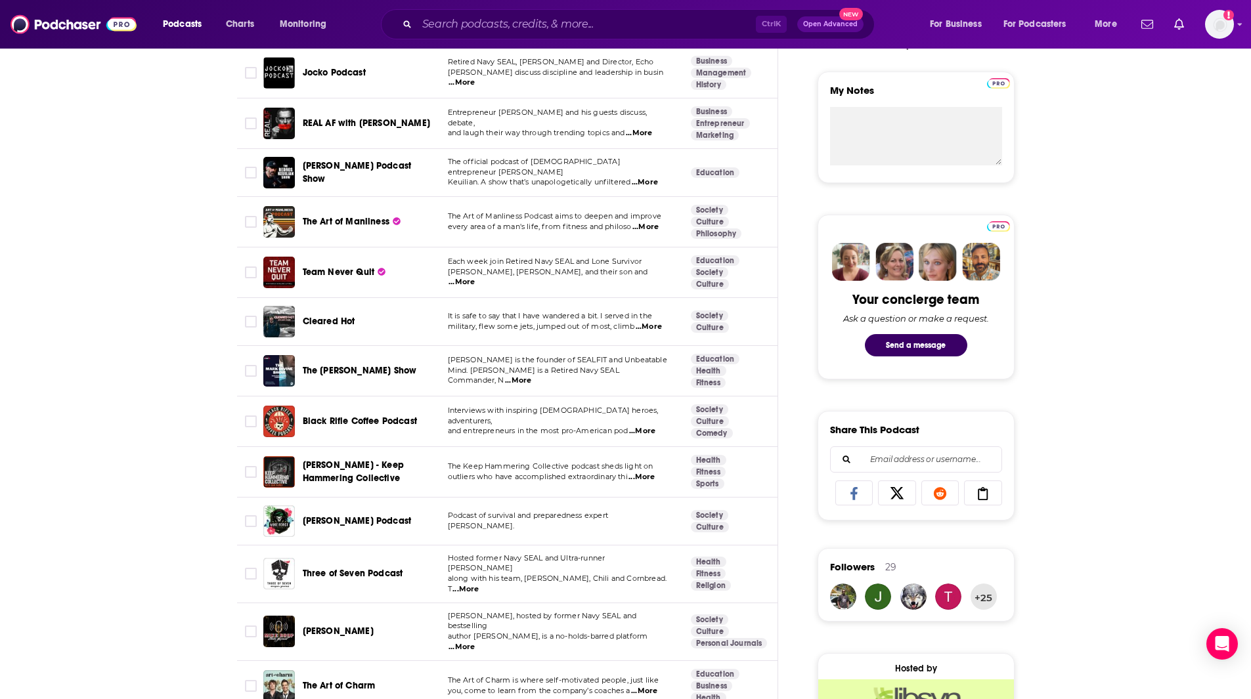
scroll to position [528, 0]
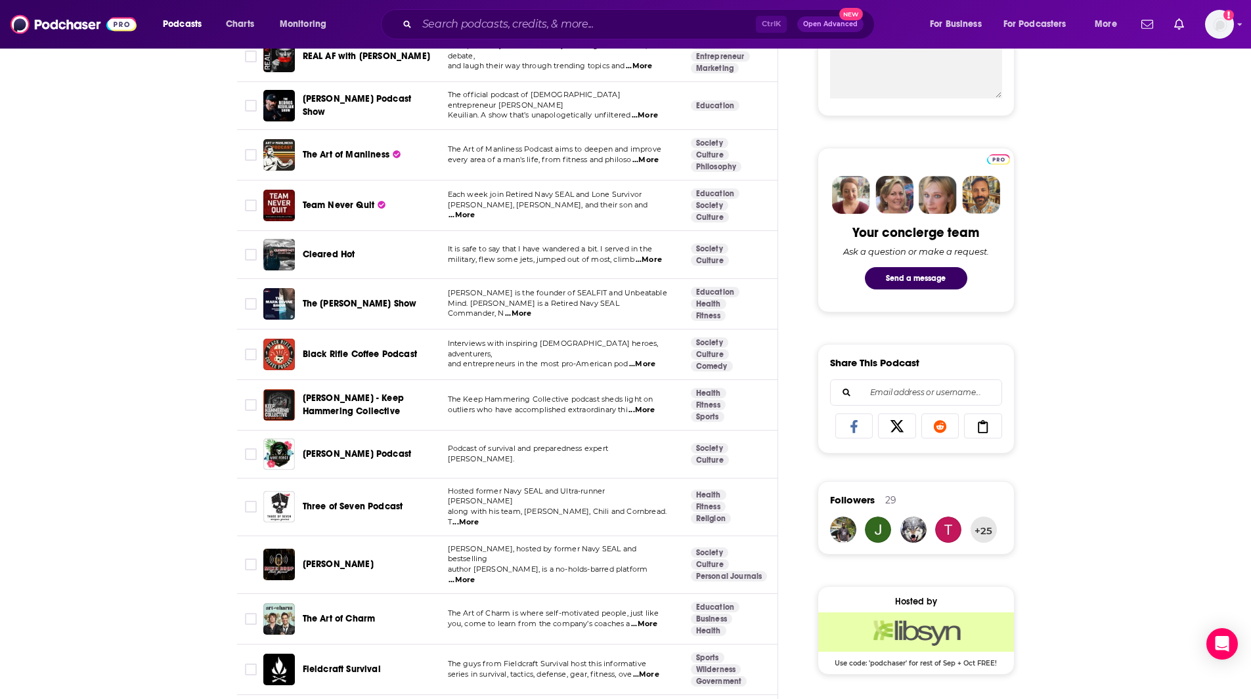
click at [475, 575] on span "...More" at bounding box center [462, 580] width 26 height 11
click at [340, 559] on span "[PERSON_NAME]" at bounding box center [338, 564] width 71 height 11
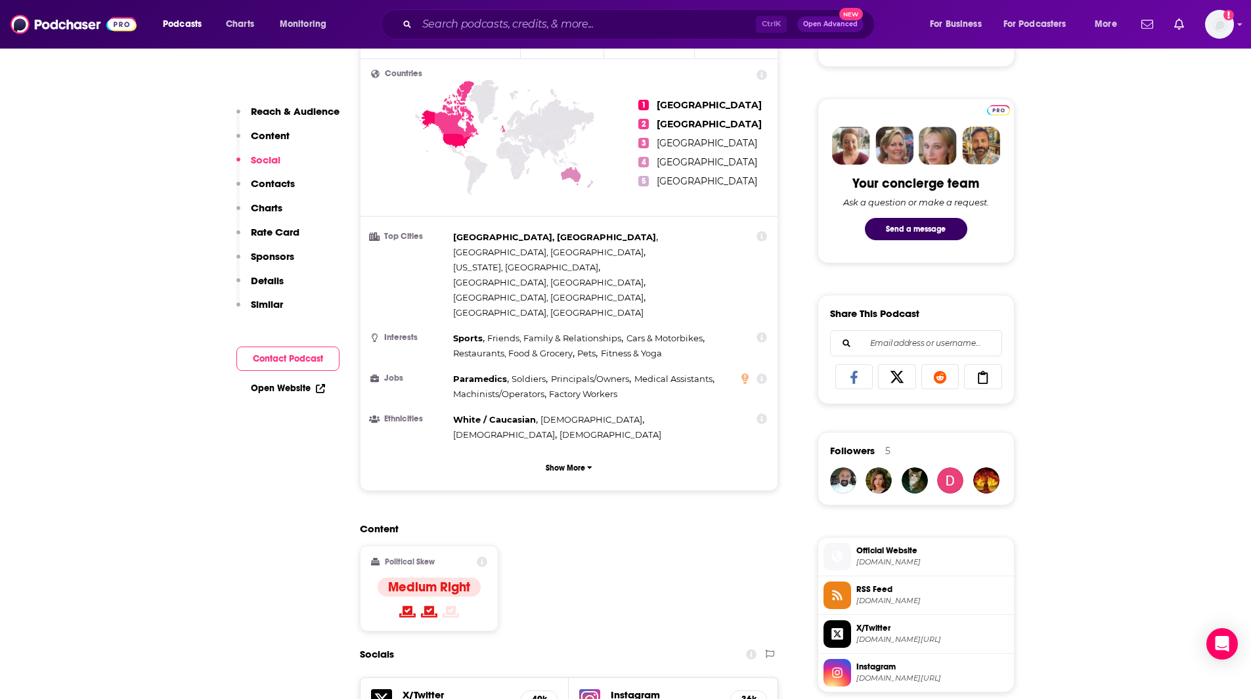
scroll to position [990, 0]
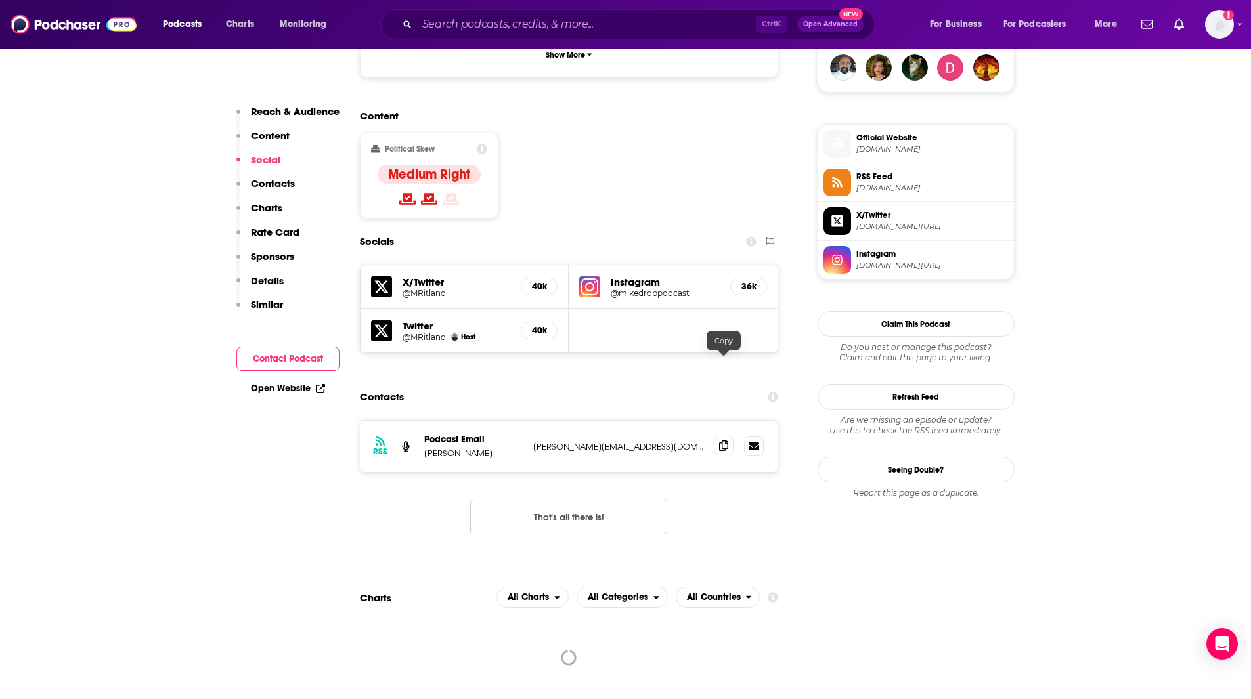
click at [722, 441] on icon at bounding box center [723, 446] width 9 height 11
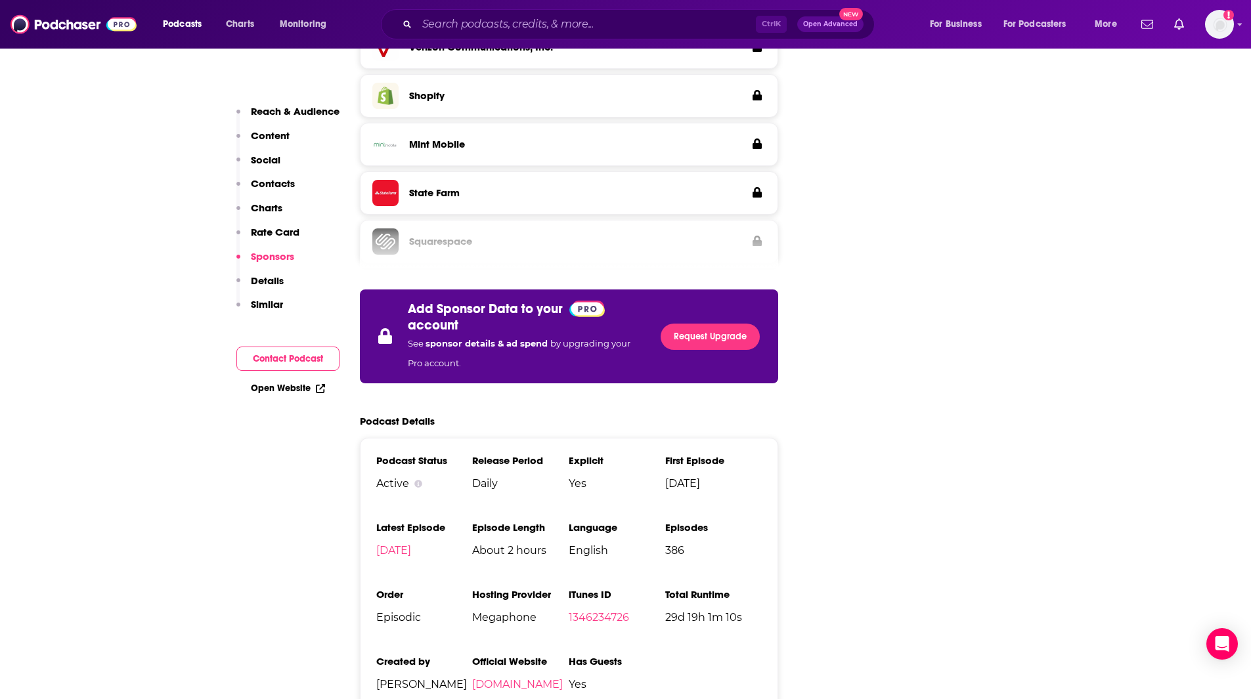
scroll to position [2058, 0]
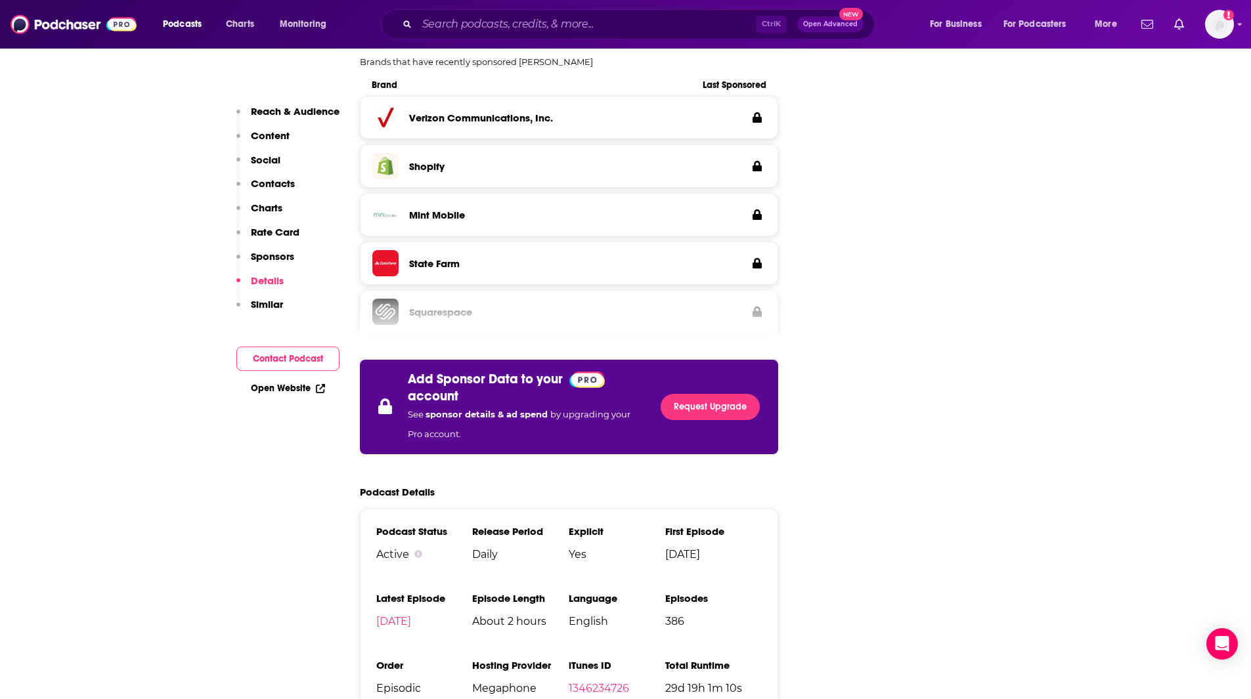
drag, startPoint x: 187, startPoint y: 632, endPoint x: 311, endPoint y: 561, distance: 142.7
drag, startPoint x: 1251, startPoint y: 247, endPoint x: 1260, endPoint y: 185, distance: 62.4
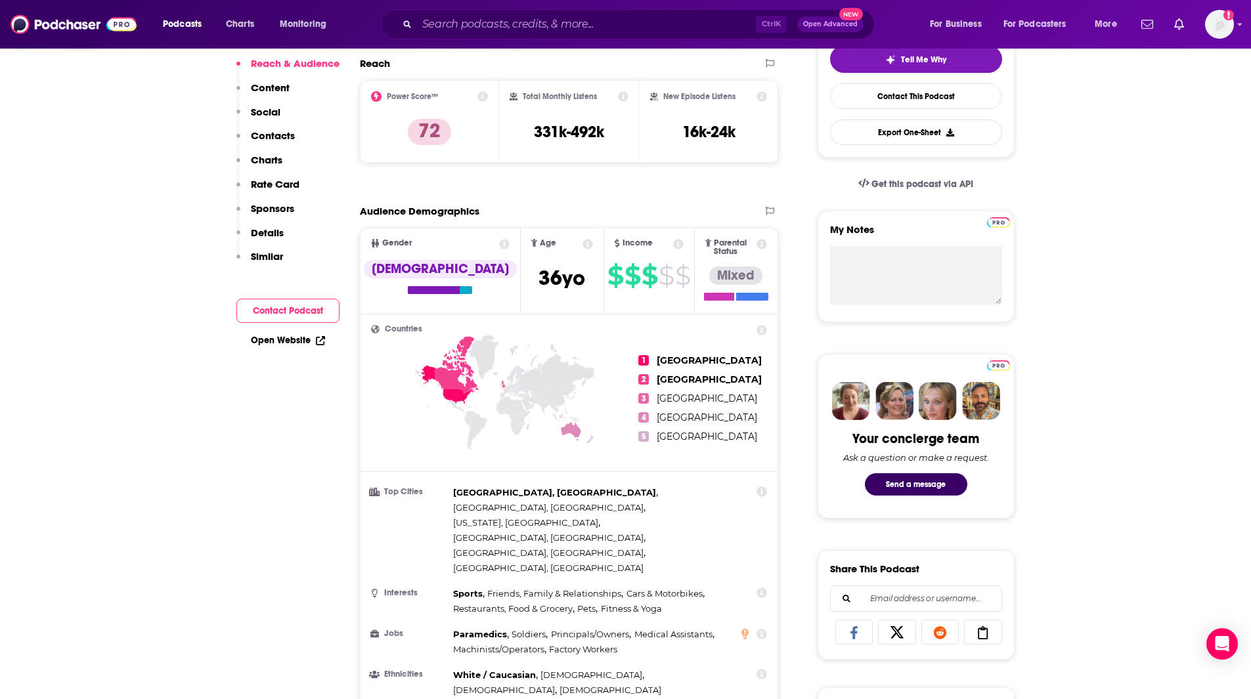
scroll to position [0, 0]
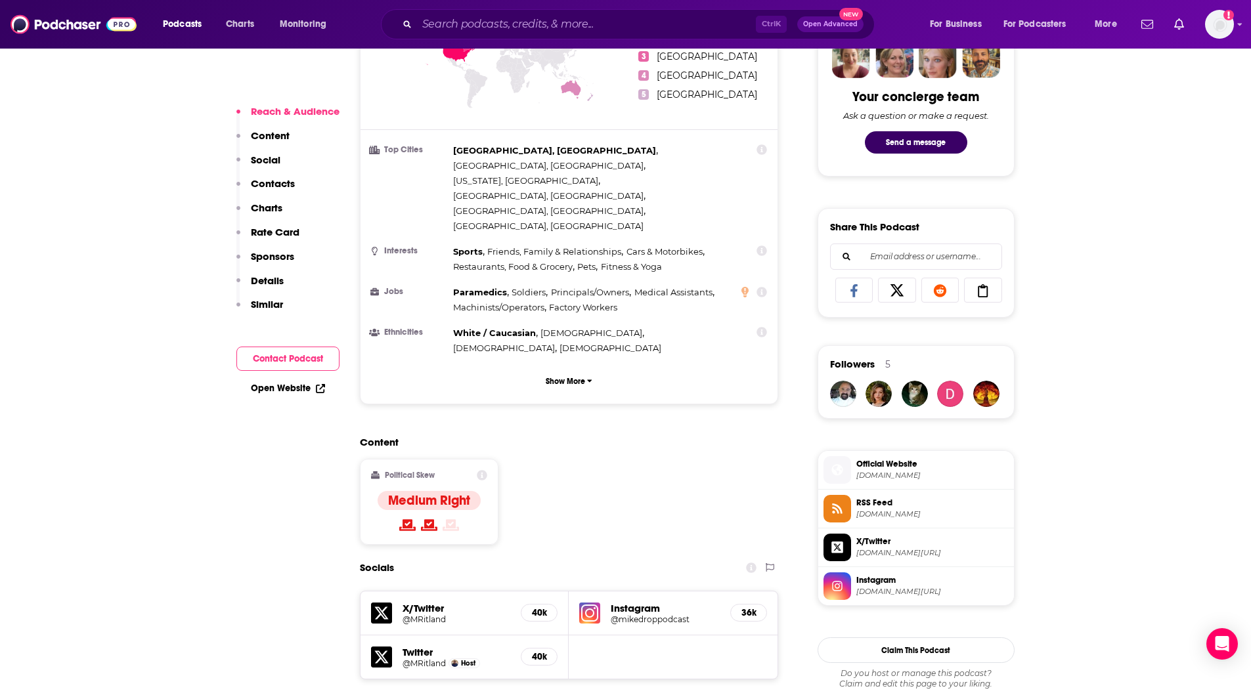
scroll to position [774, 0]
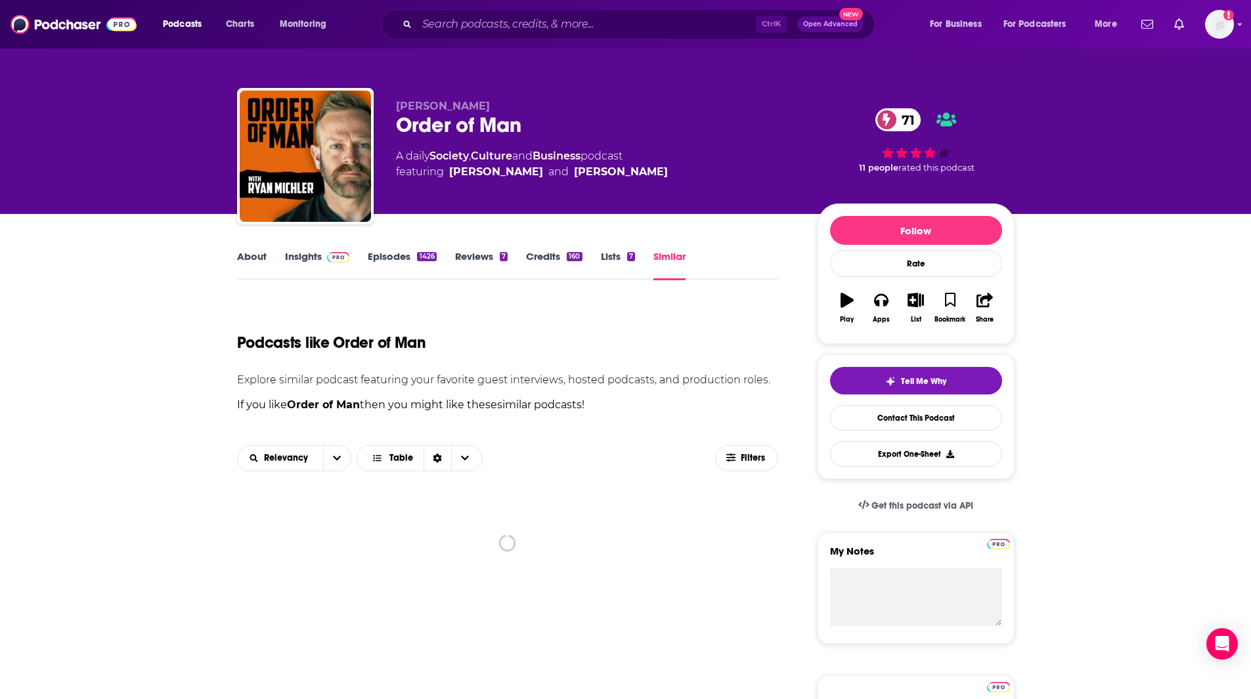
drag, startPoint x: 1250, startPoint y: 117, endPoint x: 1260, endPoint y: 244, distance: 127.2
click at [1251, 244] on html "Podcasts Charts Monitoring Ctrl K Open Advanced New For Business For Podcasters…" at bounding box center [625, 349] width 1251 height 699
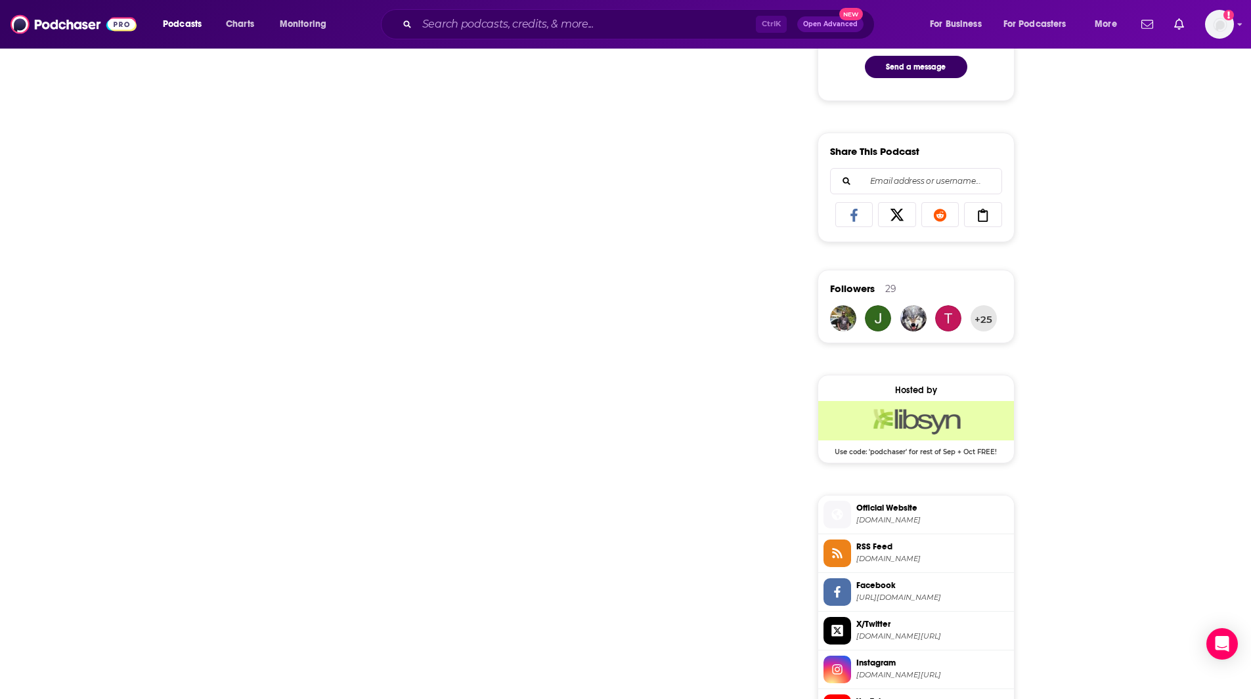
scroll to position [742, 0]
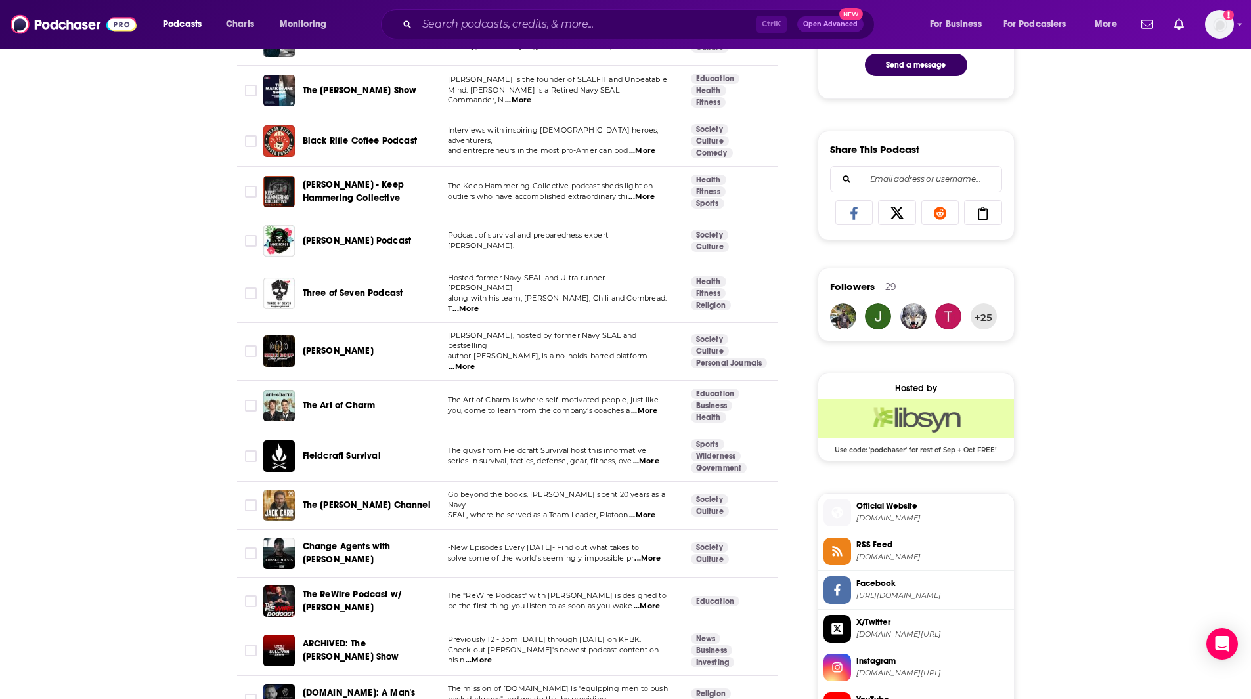
click at [652, 406] on span "...More" at bounding box center [644, 411] width 26 height 11
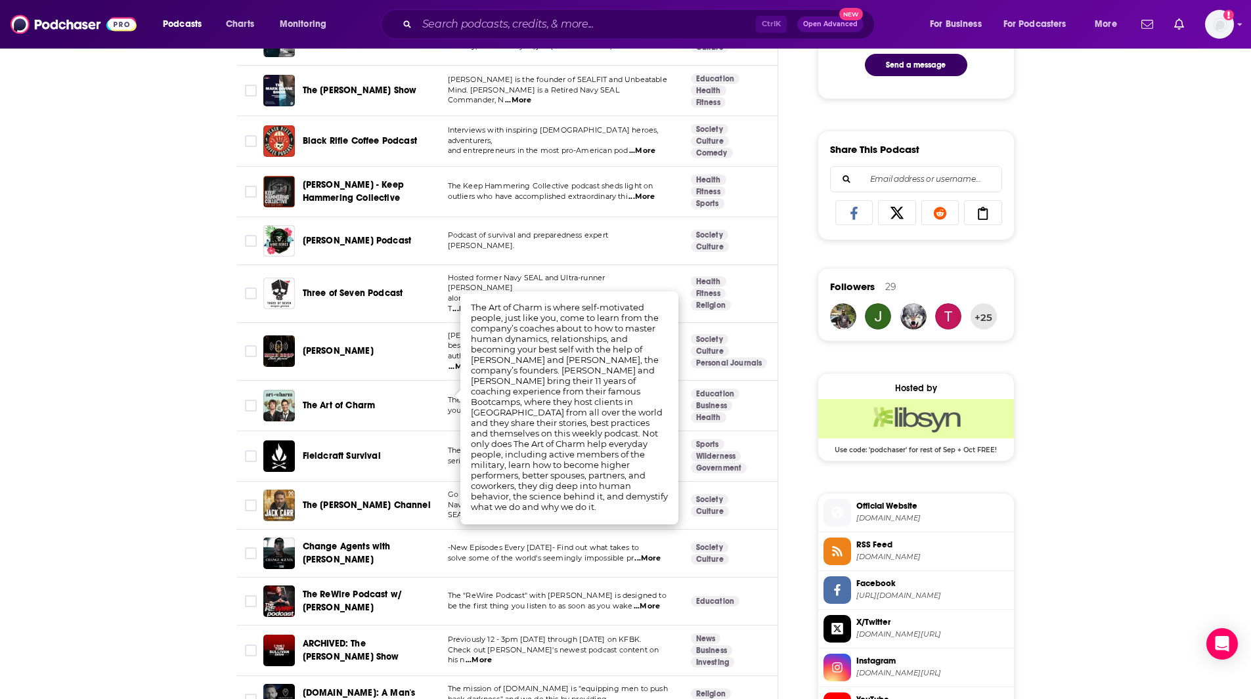
drag, startPoint x: 121, startPoint y: 644, endPoint x: 135, endPoint y: 628, distance: 21.4
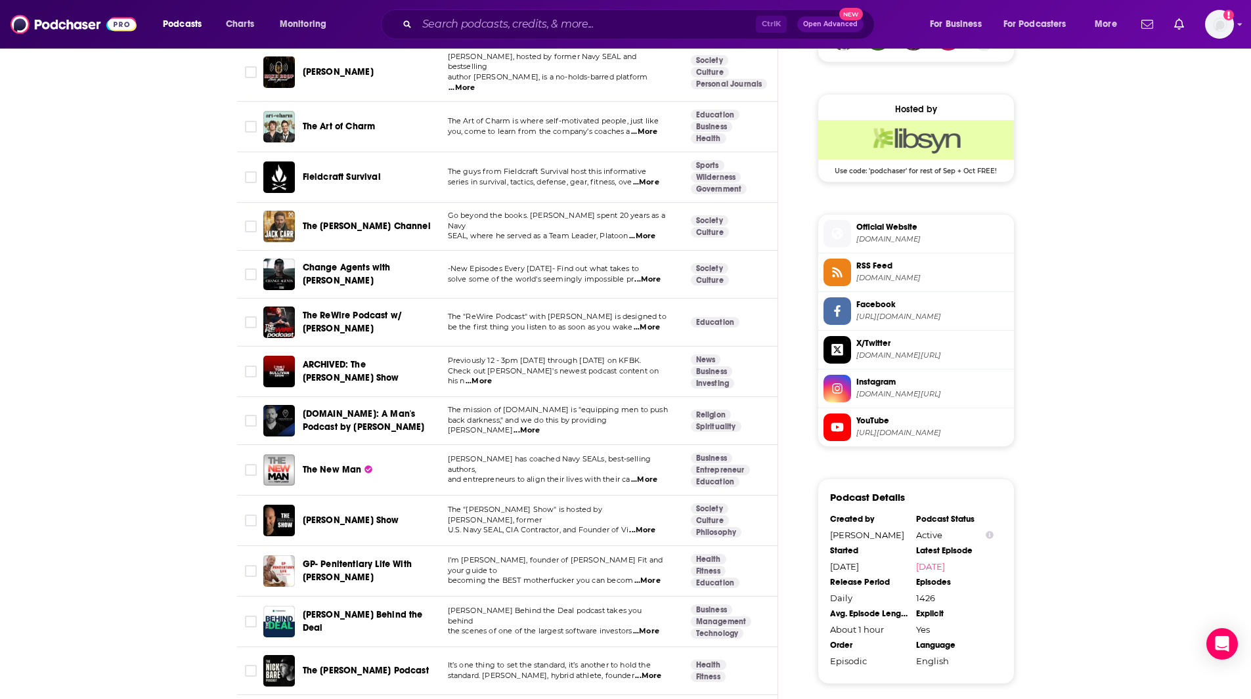
scroll to position [1042, 0]
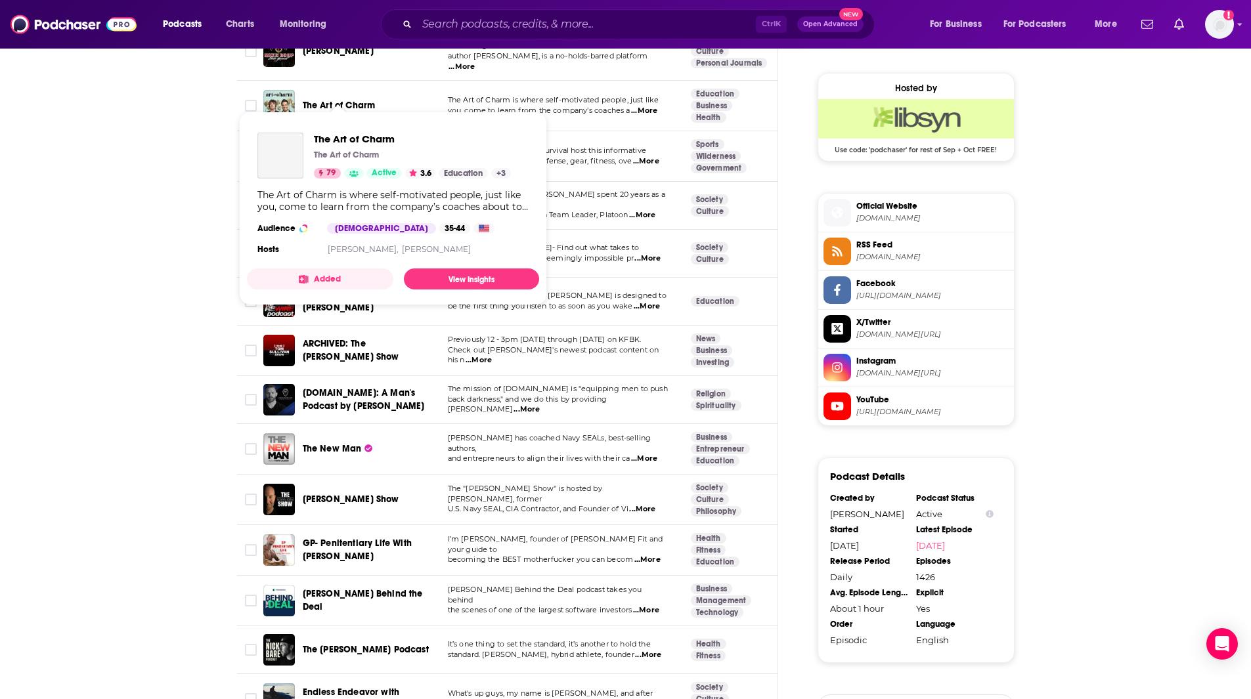
click at [365, 100] on span "The Art of Charm" at bounding box center [339, 105] width 73 height 11
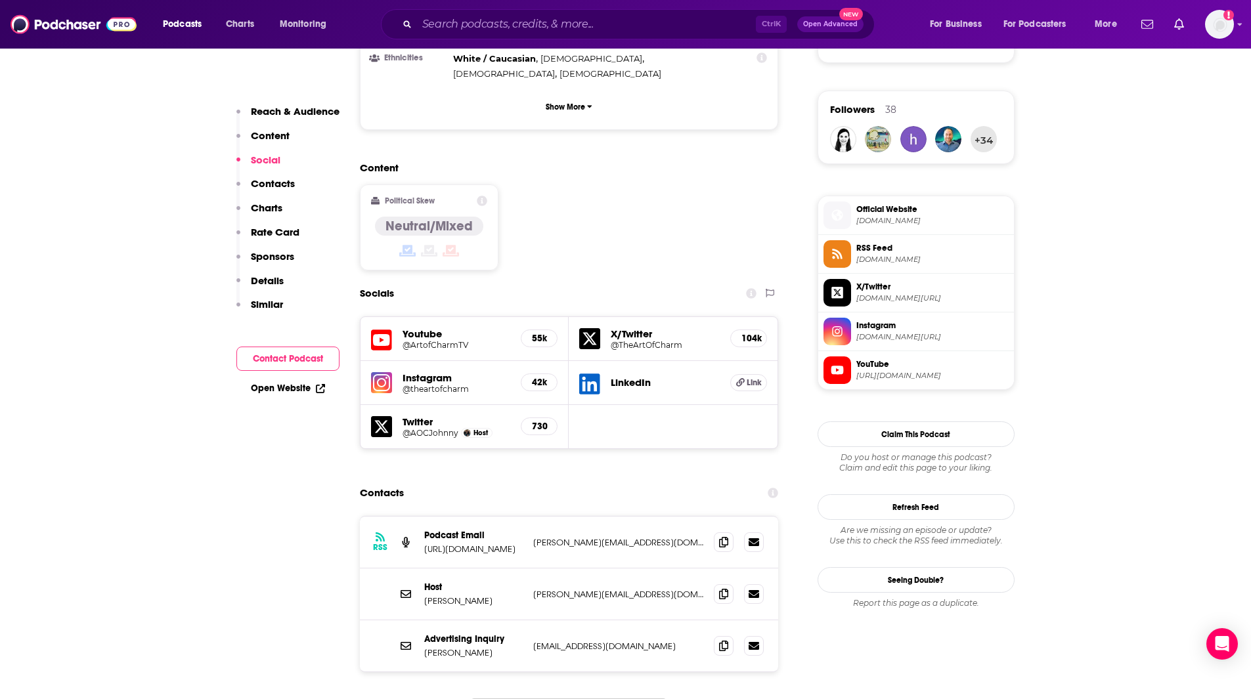
scroll to position [912, 0]
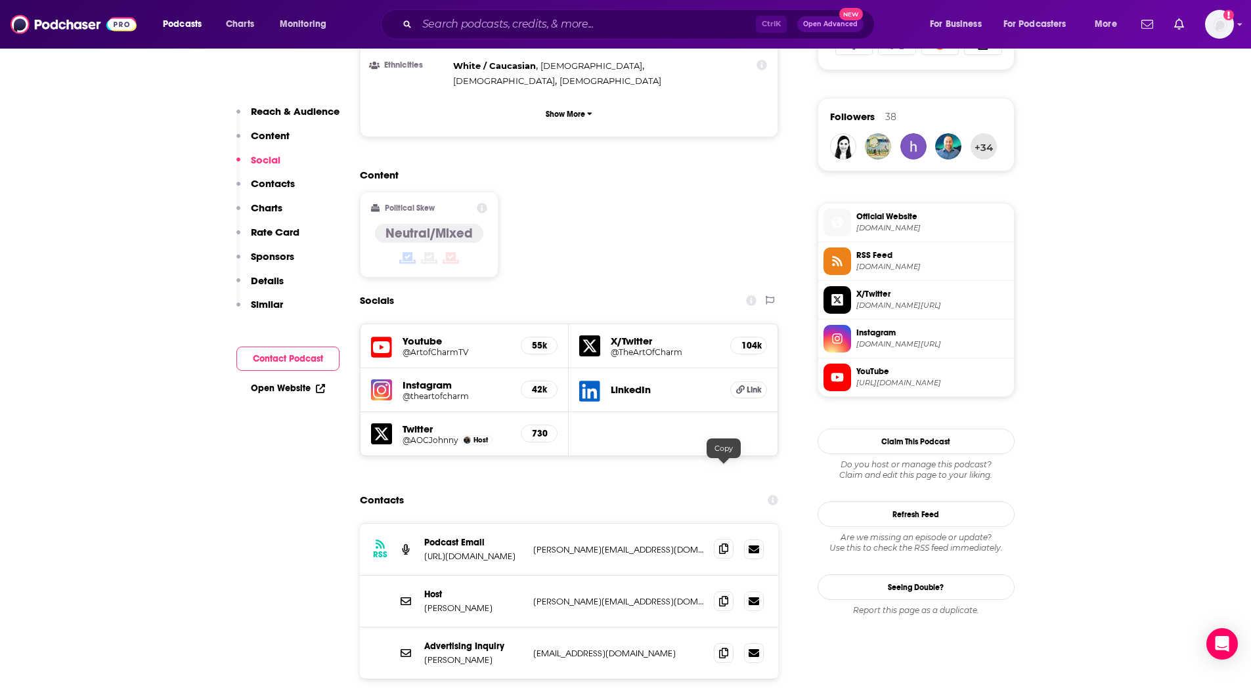
click at [724, 544] on icon at bounding box center [723, 549] width 9 height 11
drag, startPoint x: 313, startPoint y: 631, endPoint x: 343, endPoint y: 611, distance: 36.1
click at [724, 596] on icon at bounding box center [723, 601] width 9 height 11
click at [720, 648] on icon at bounding box center [723, 653] width 9 height 11
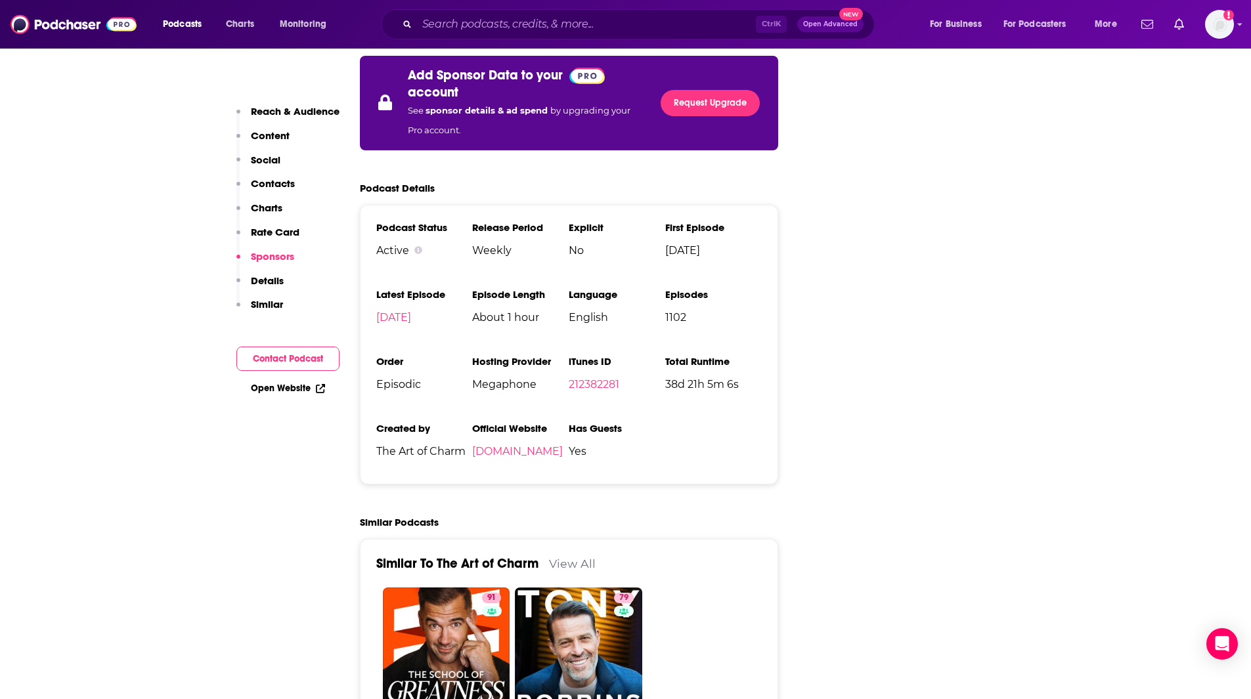
scroll to position [0, 0]
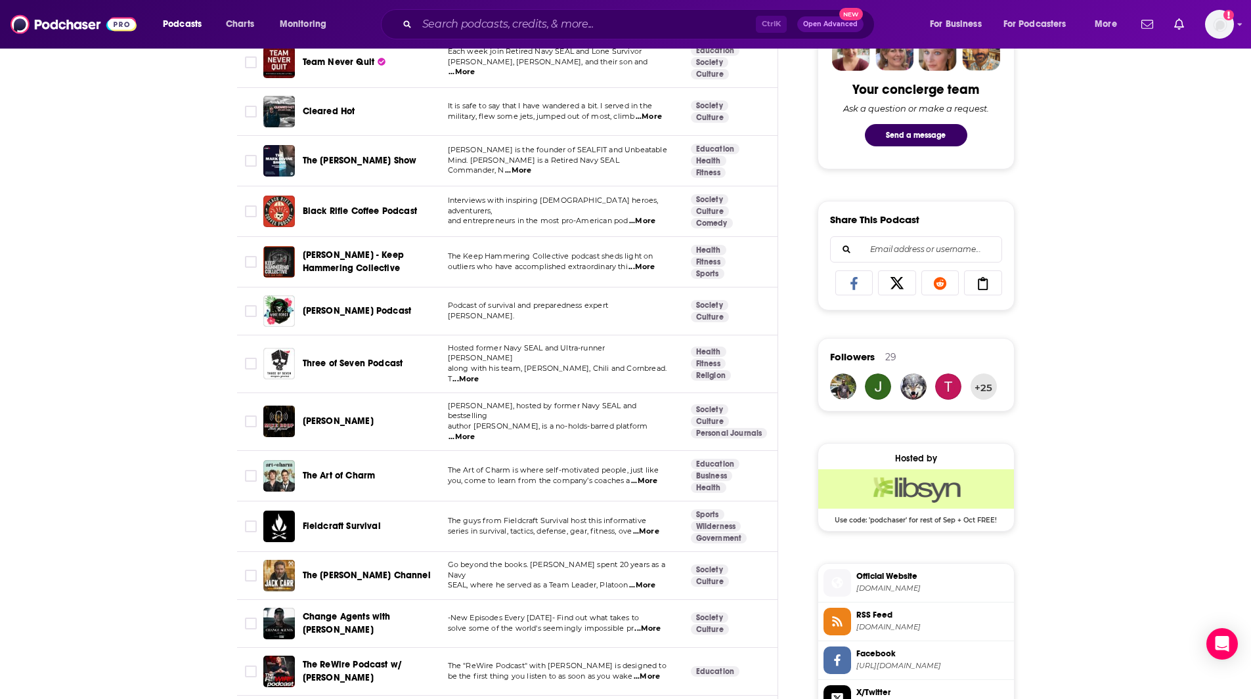
scroll to position [790, 0]
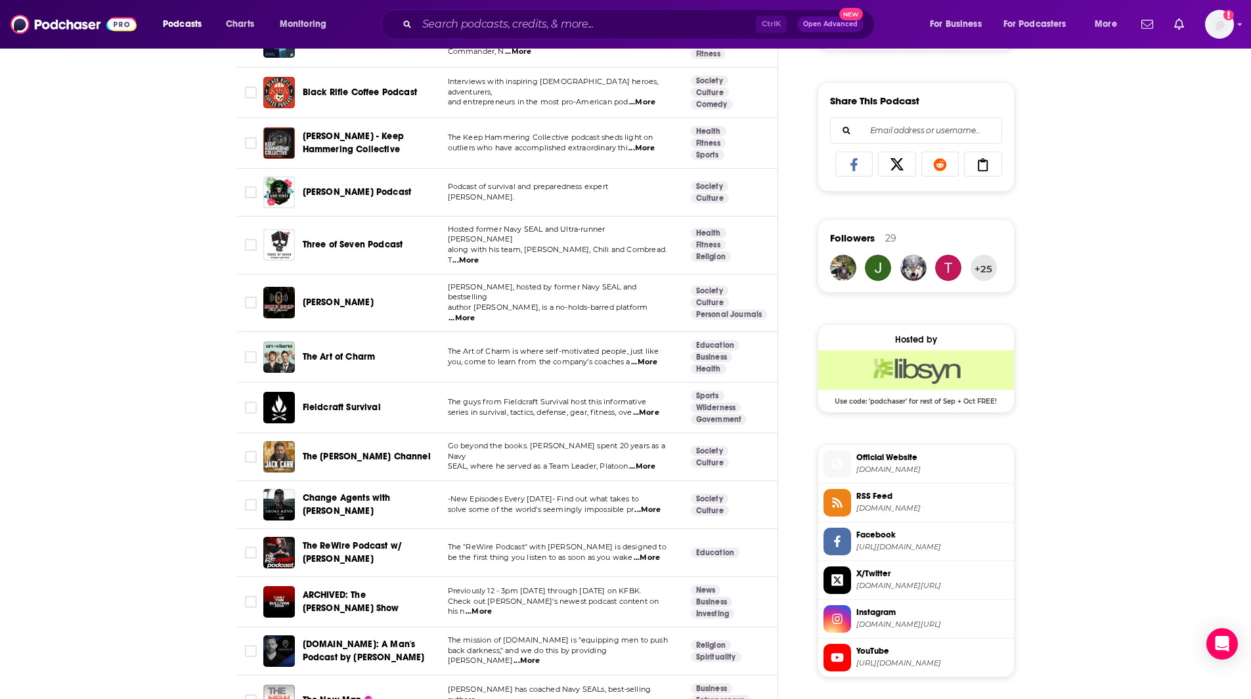
click at [656, 408] on span "...More" at bounding box center [646, 413] width 26 height 11
click at [373, 451] on span "The [PERSON_NAME] Channel" at bounding box center [367, 457] width 128 height 13
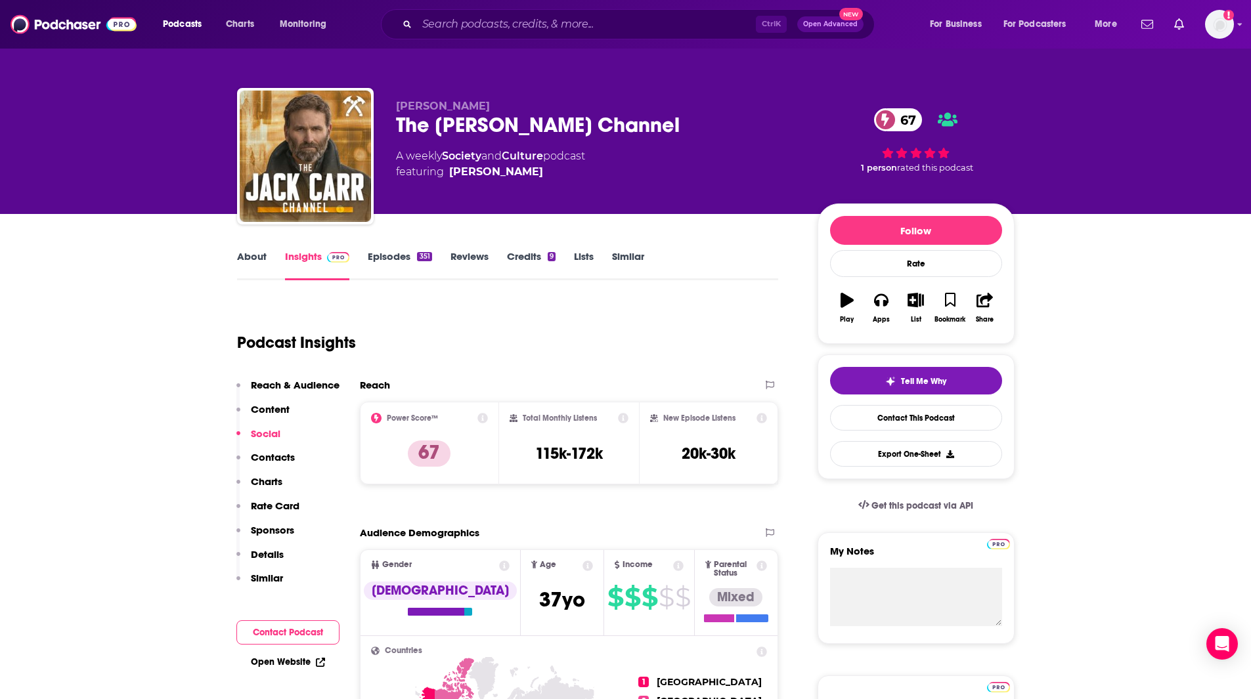
click at [389, 257] on link "Episodes 351" at bounding box center [400, 265] width 64 height 30
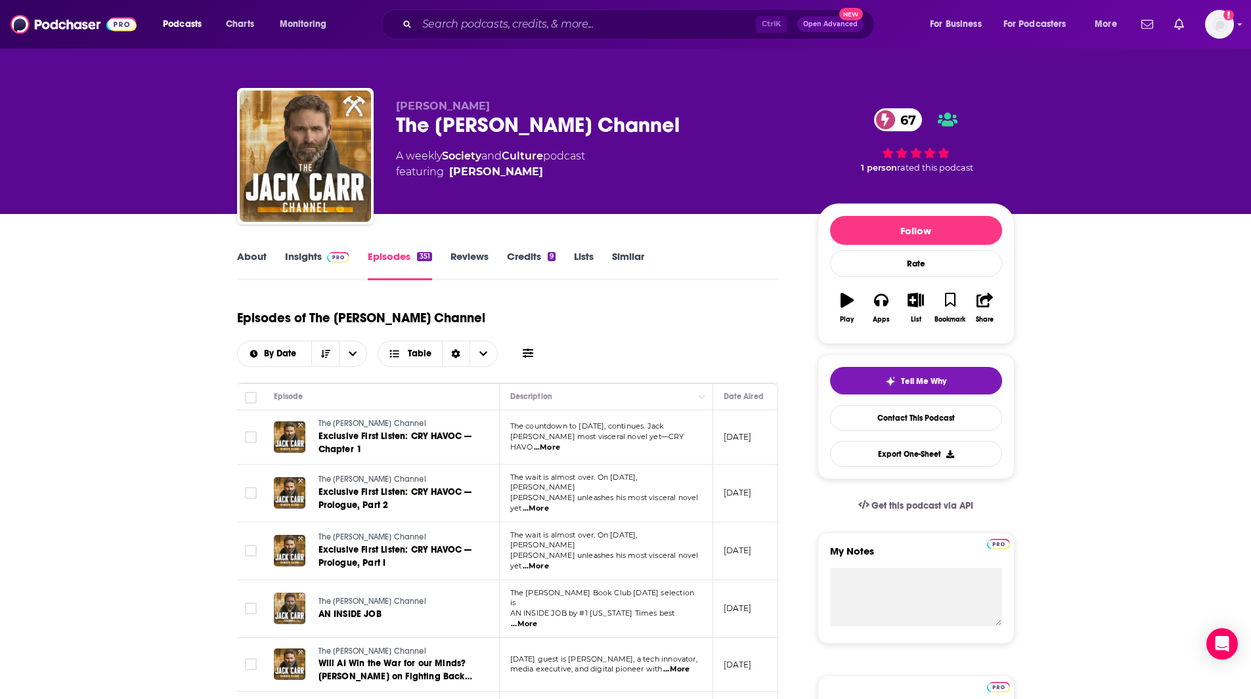
click at [305, 259] on link "Insights" at bounding box center [317, 265] width 65 height 30
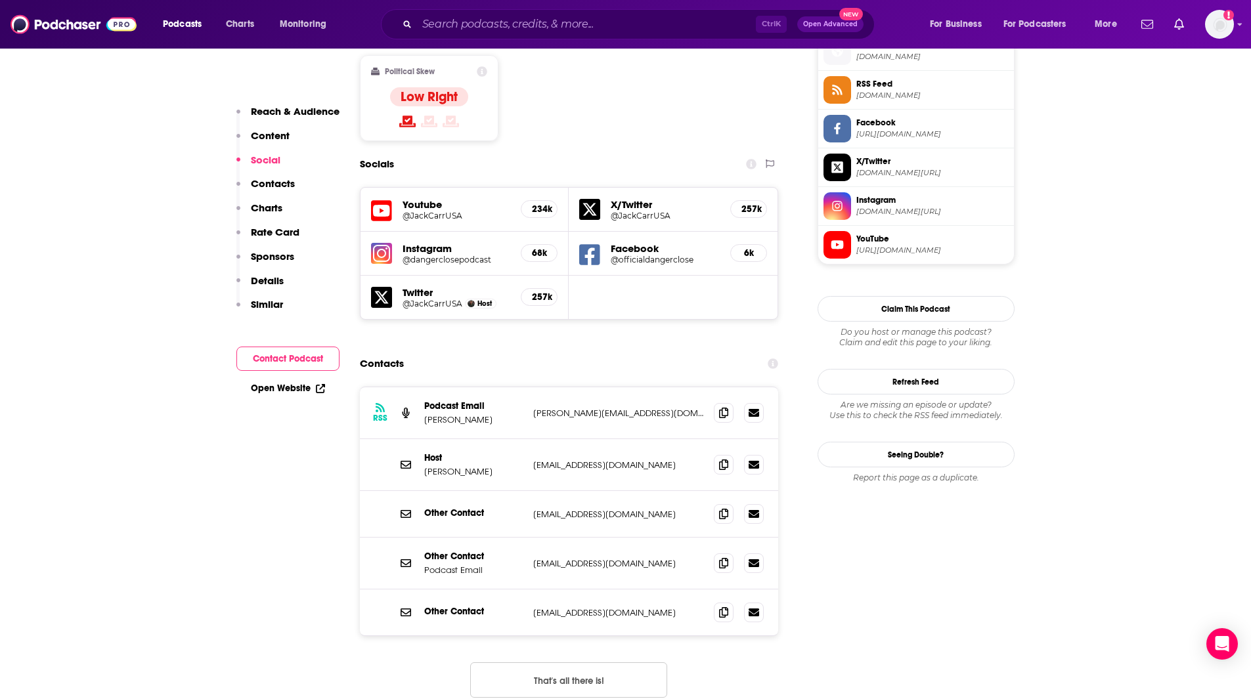
scroll to position [1150, 0]
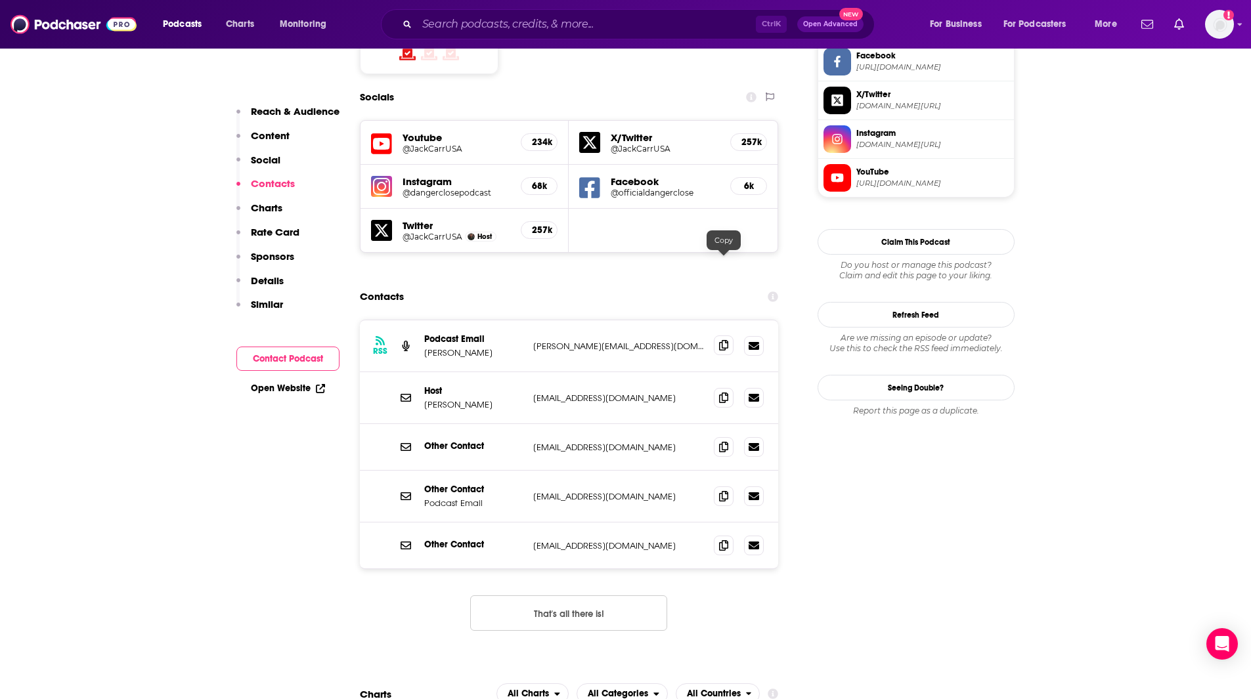
click at [719, 336] on span at bounding box center [724, 346] width 20 height 20
click at [724, 340] on icon at bounding box center [723, 345] width 9 height 11
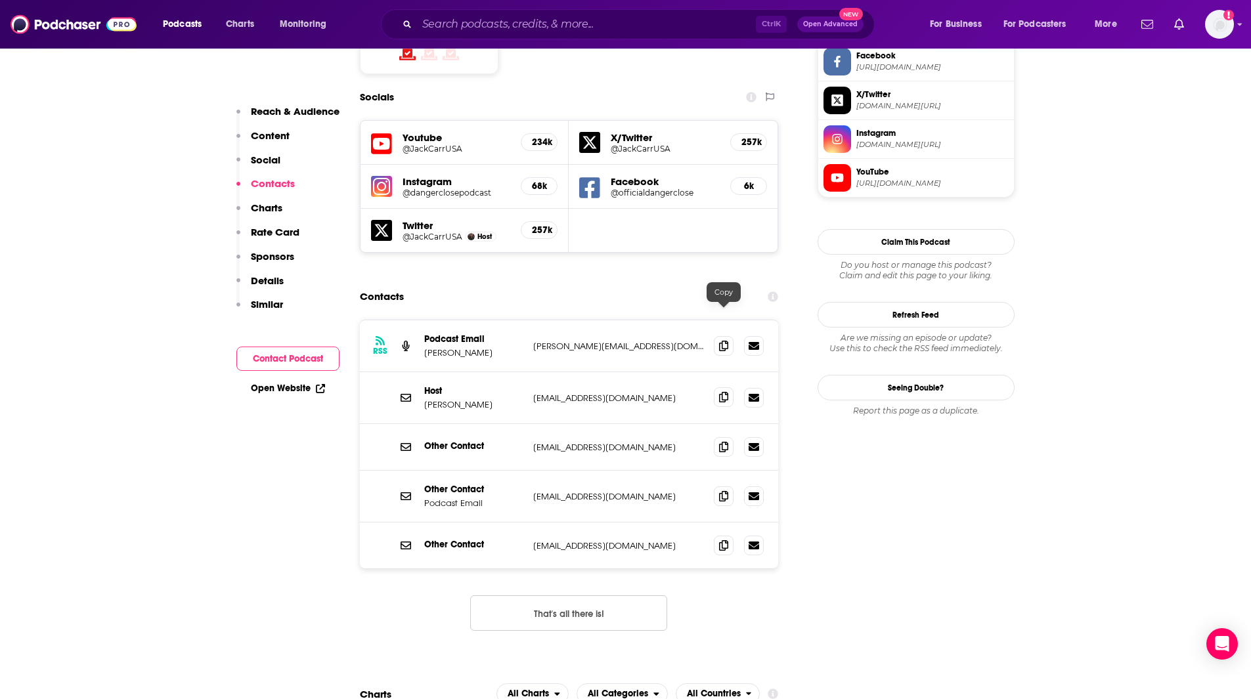
click at [724, 392] on icon at bounding box center [723, 397] width 9 height 11
click at [722, 491] on icon at bounding box center [723, 496] width 9 height 11
click at [722, 540] on icon at bounding box center [723, 545] width 9 height 11
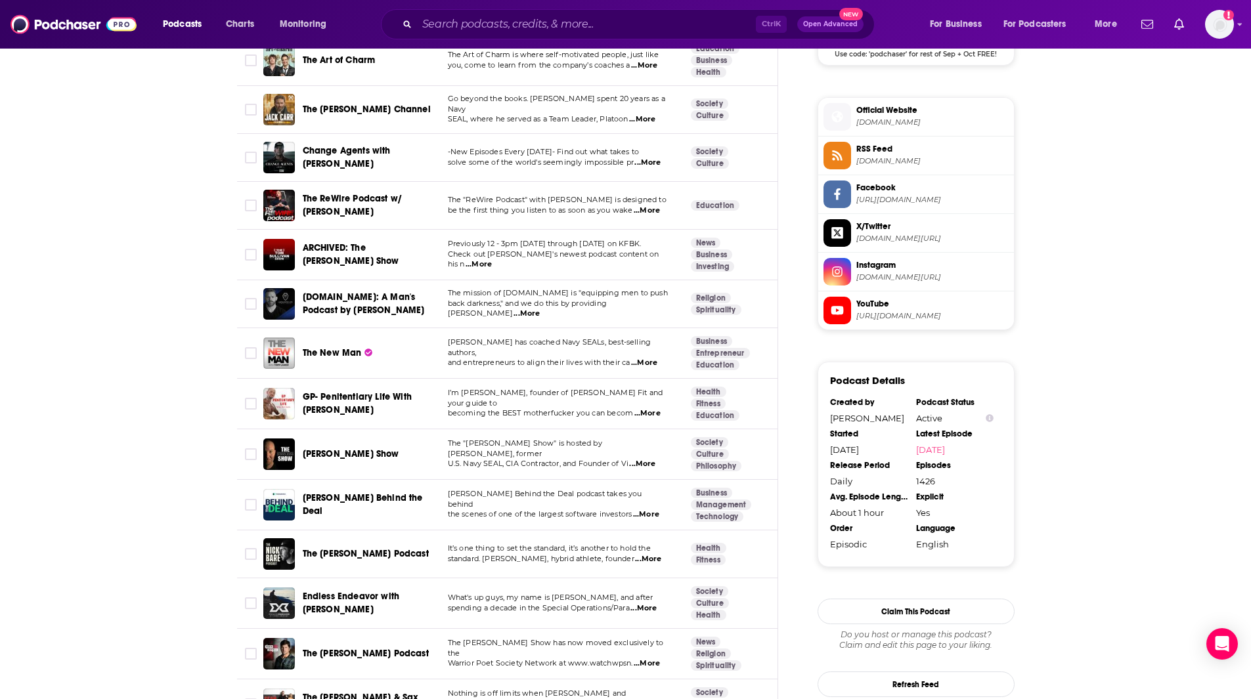
scroll to position [1171, 0]
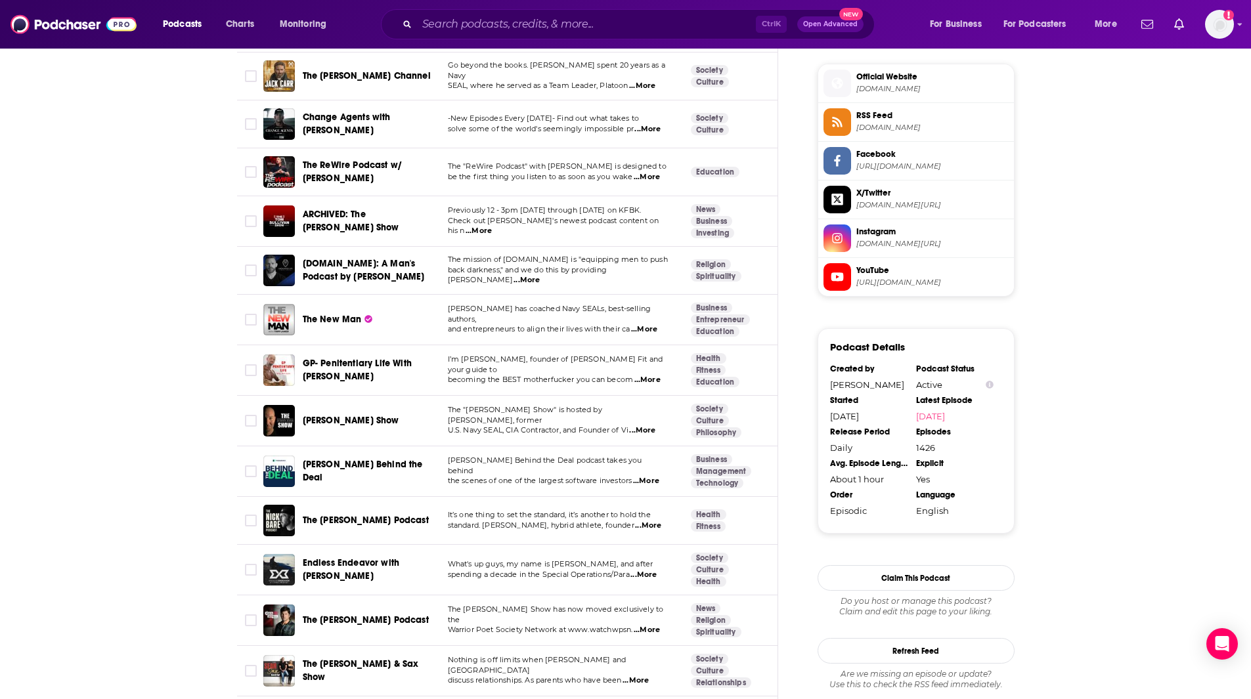
click at [645, 124] on span "...More" at bounding box center [647, 129] width 26 height 11
drag, startPoint x: 125, startPoint y: 661, endPoint x: 162, endPoint y: 573, distance: 96.0
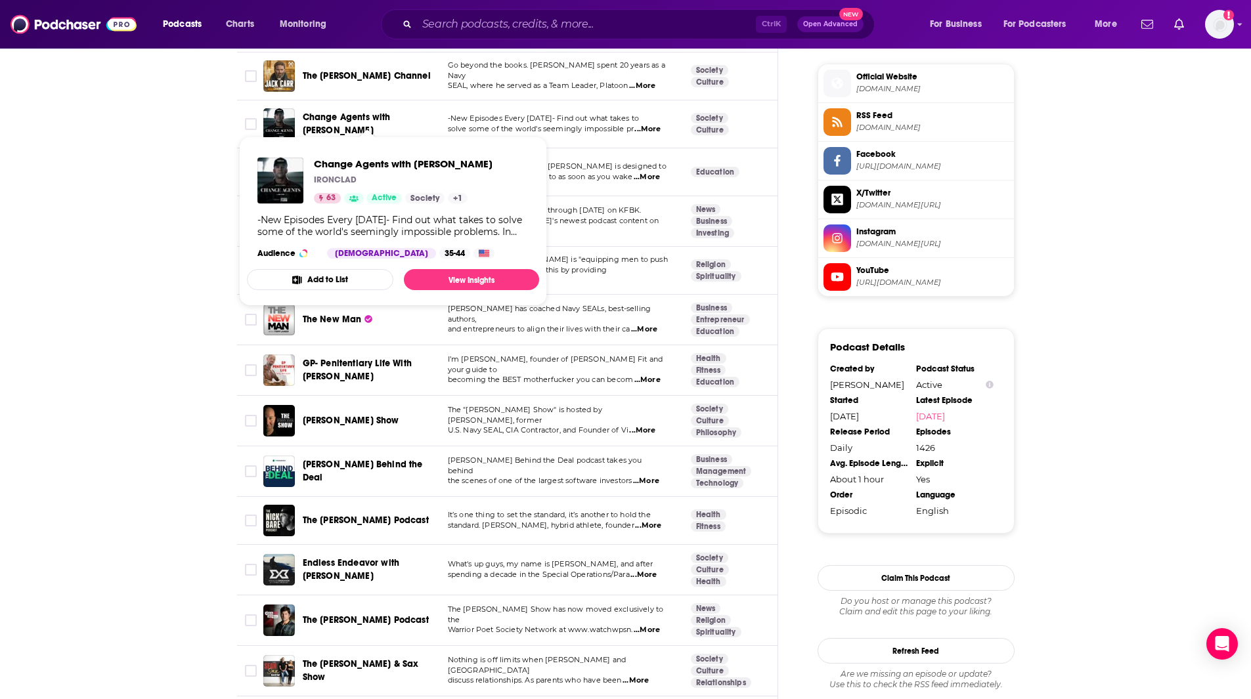
click at [359, 112] on span "Change Agents with [PERSON_NAME]" at bounding box center [347, 124] width 88 height 24
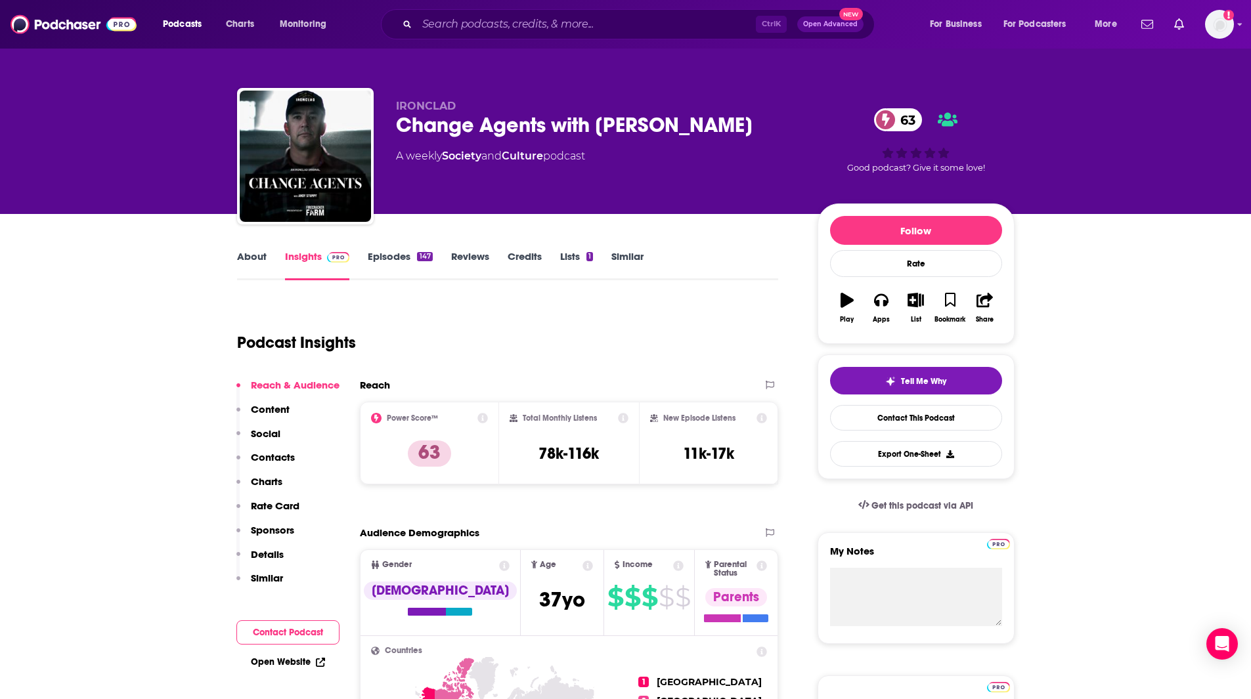
drag, startPoint x: 28, startPoint y: 370, endPoint x: 133, endPoint y: 291, distance: 131.9
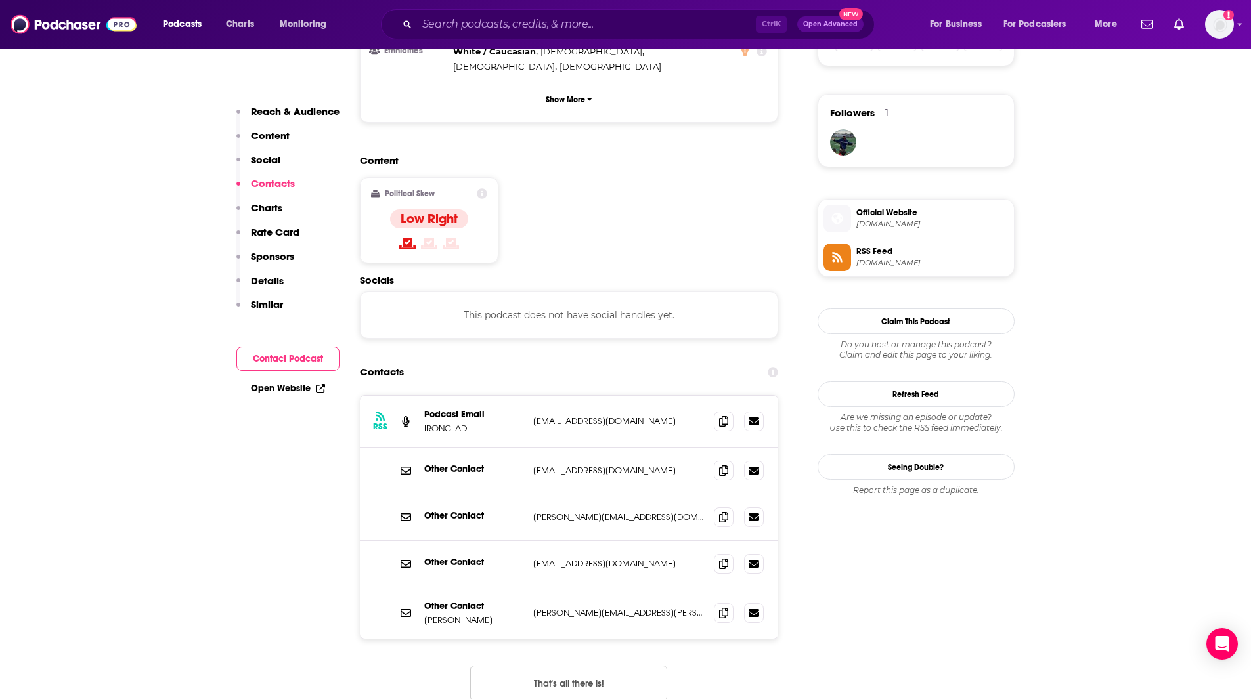
scroll to position [923, 0]
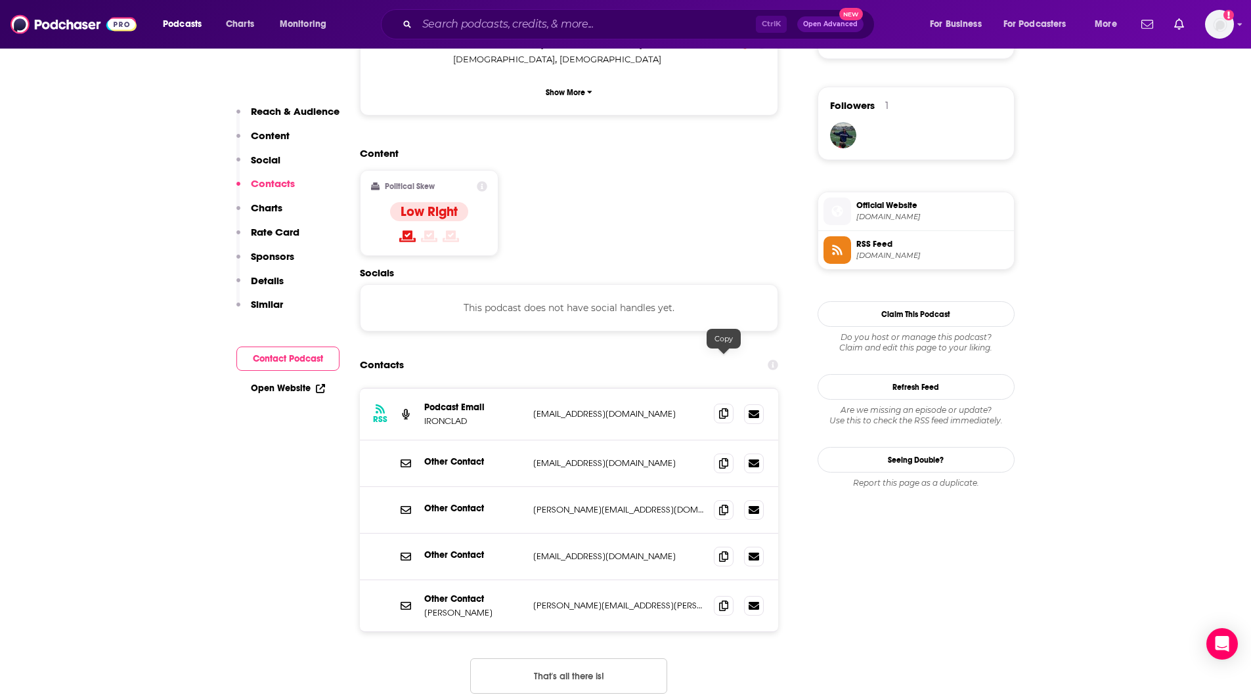
click at [724, 409] on icon at bounding box center [723, 414] width 9 height 11
click at [726, 458] on icon at bounding box center [723, 463] width 9 height 11
drag, startPoint x: 277, startPoint y: 662, endPoint x: 286, endPoint y: 655, distance: 11.2
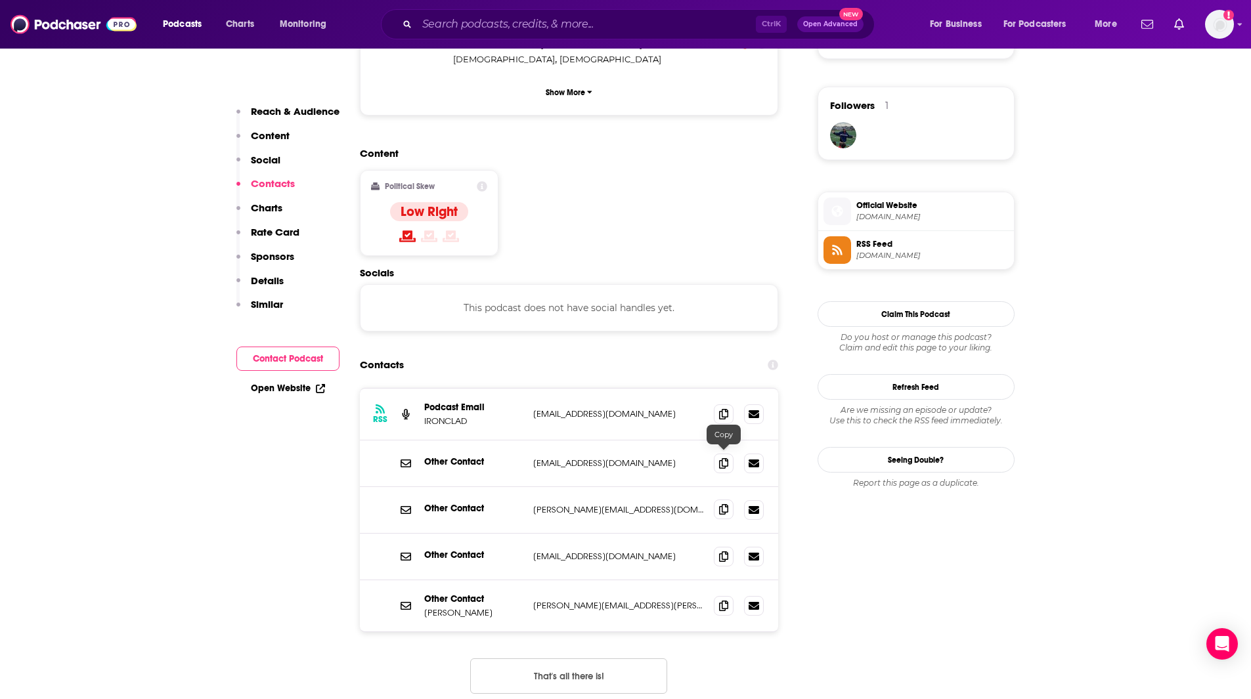
click at [722, 504] on icon at bounding box center [723, 509] width 9 height 11
click at [724, 551] on icon at bounding box center [723, 556] width 9 height 11
drag, startPoint x: 349, startPoint y: 648, endPoint x: 347, endPoint y: 631, distance: 17.2
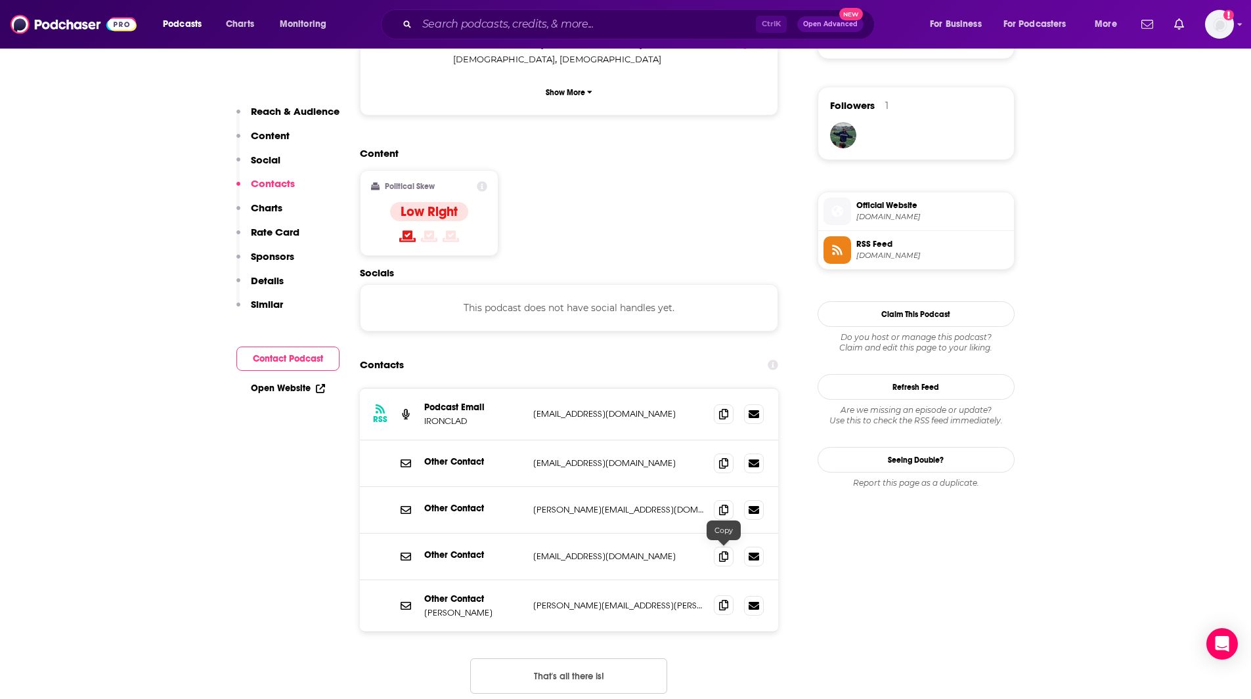
click at [726, 600] on icon at bounding box center [723, 605] width 9 height 11
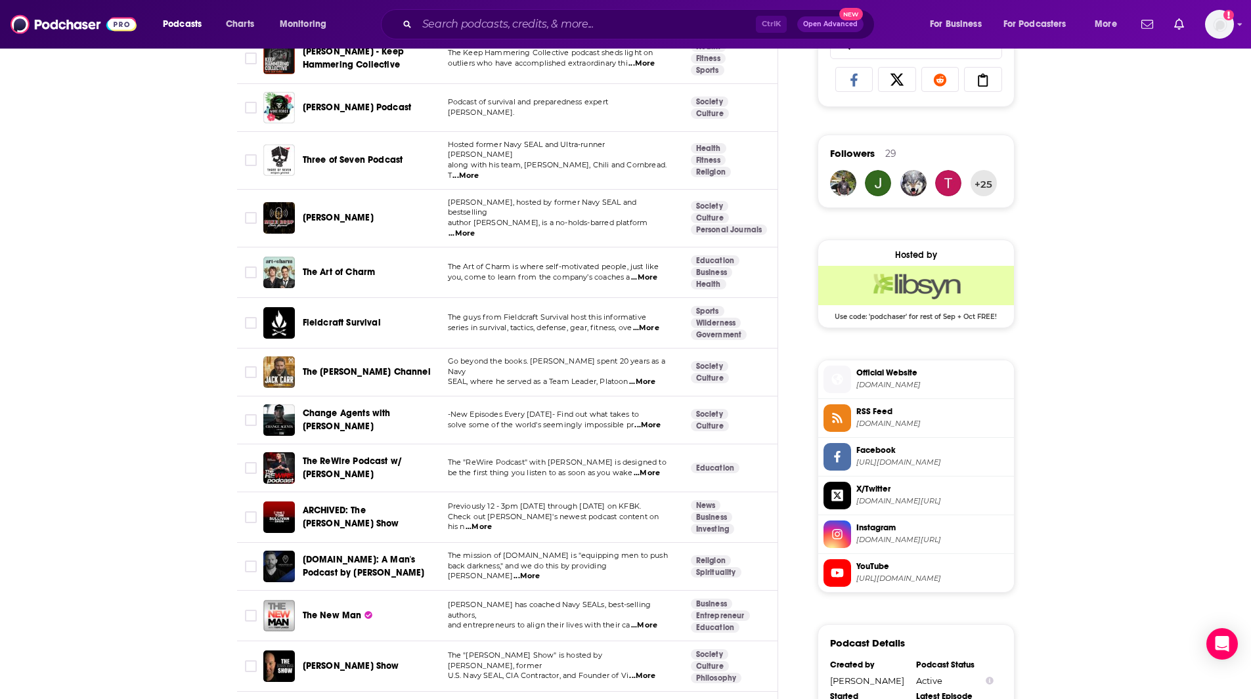
scroll to position [906, 0]
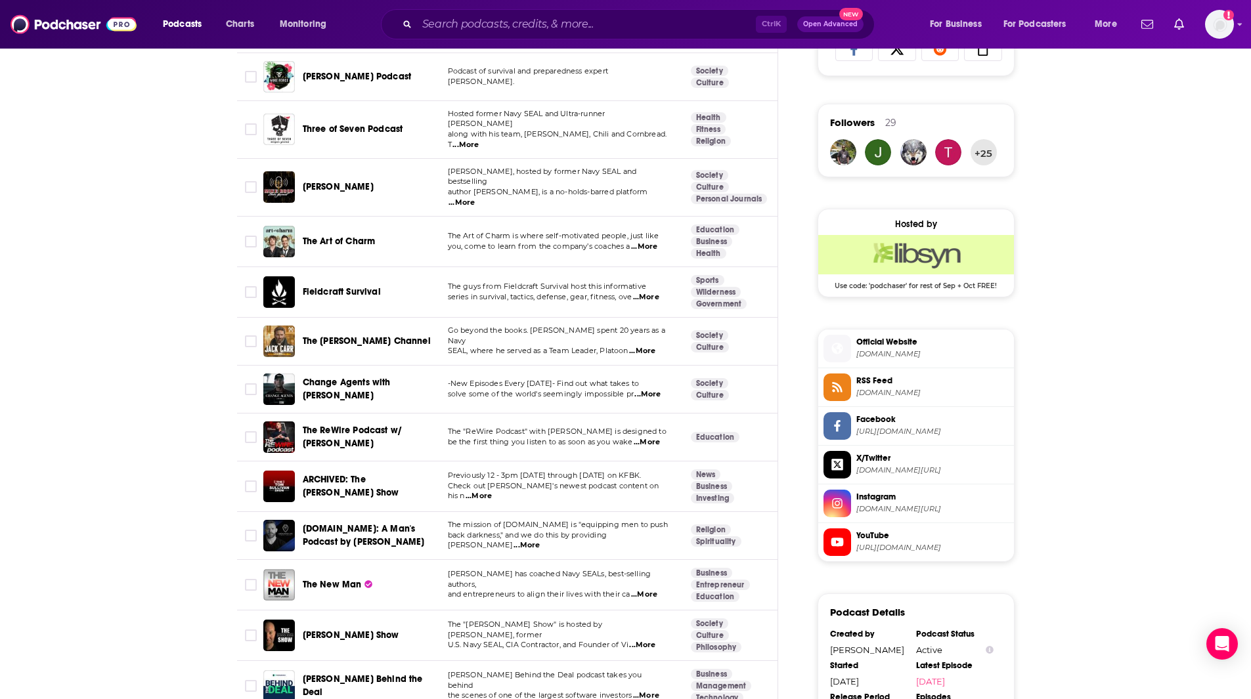
click at [652, 437] on span "...More" at bounding box center [647, 442] width 26 height 11
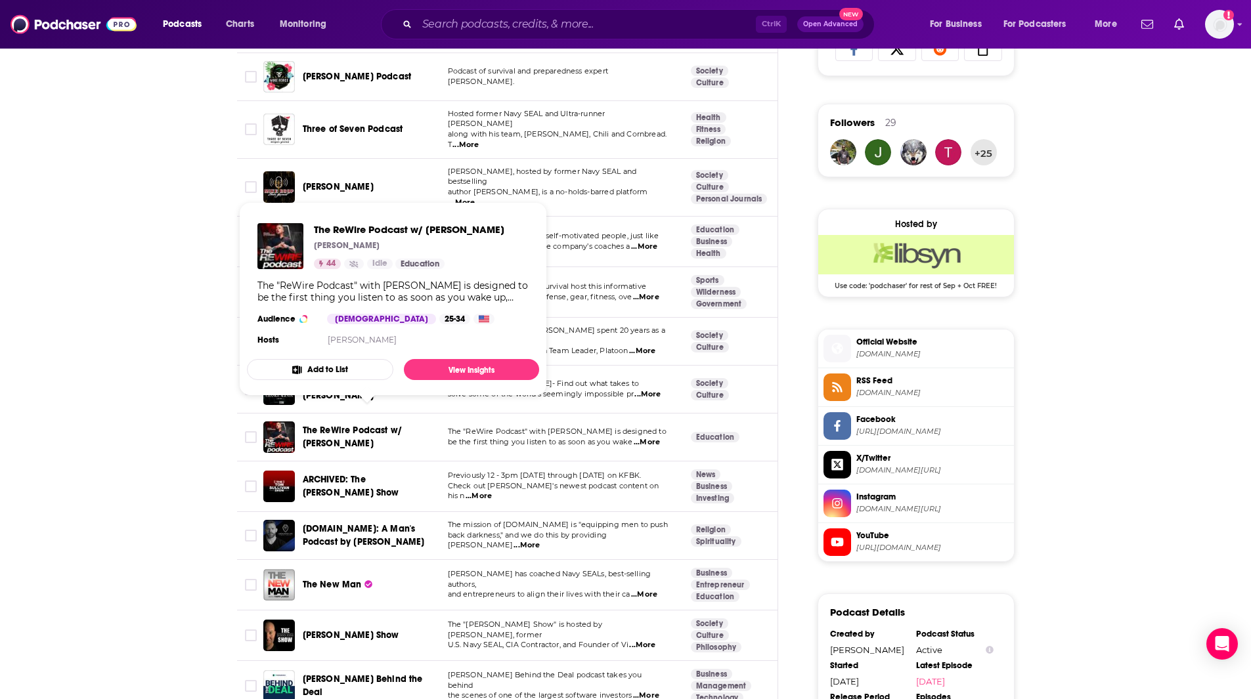
click at [359, 425] on span "The ReWire Podcast w/ [PERSON_NAME]" at bounding box center [353, 437] width 100 height 24
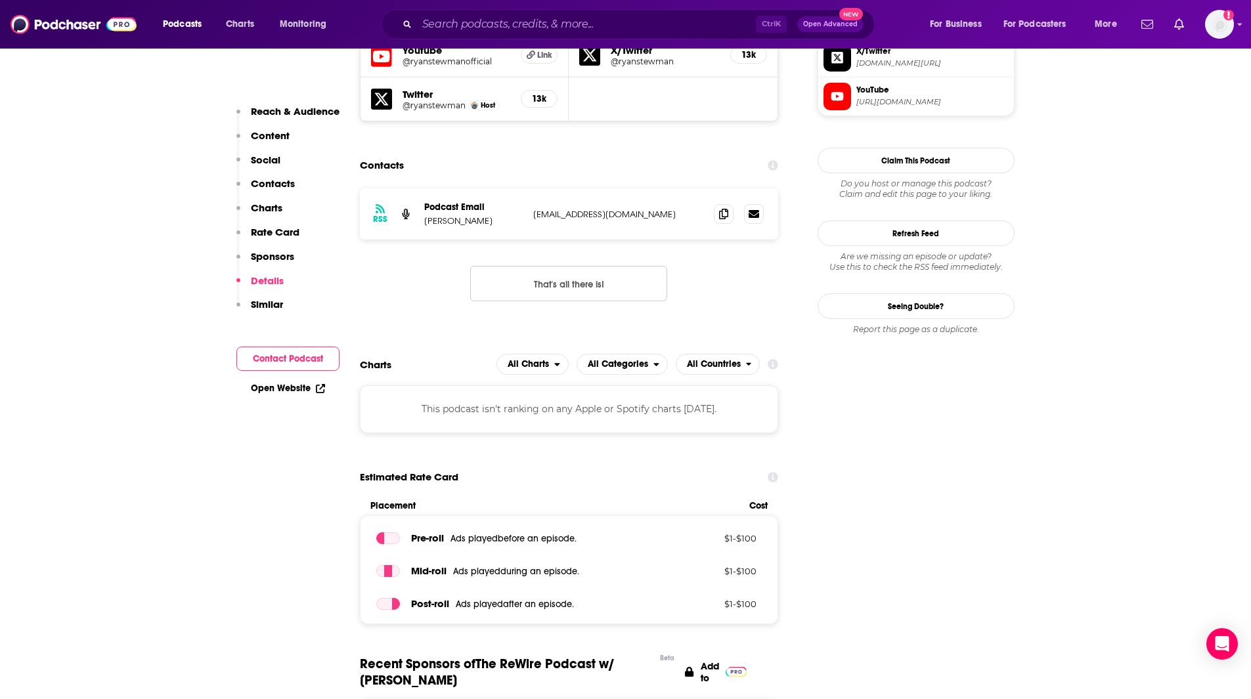
scroll to position [1763, 0]
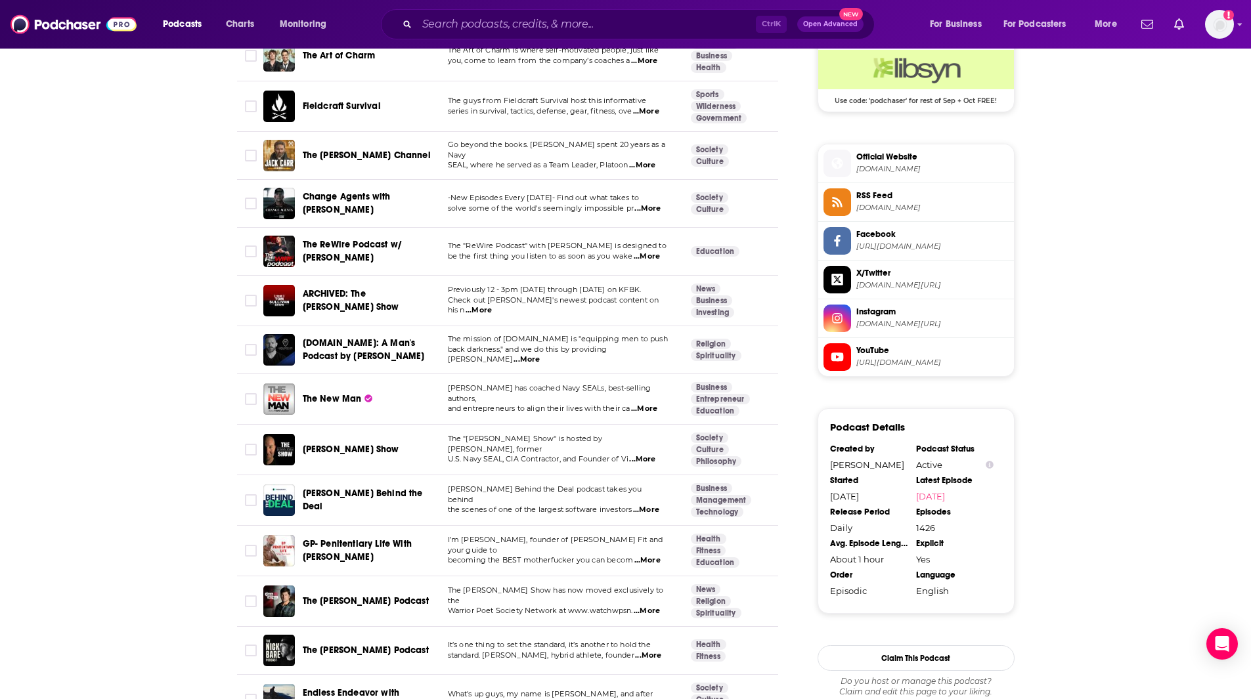
scroll to position [1112, 0]
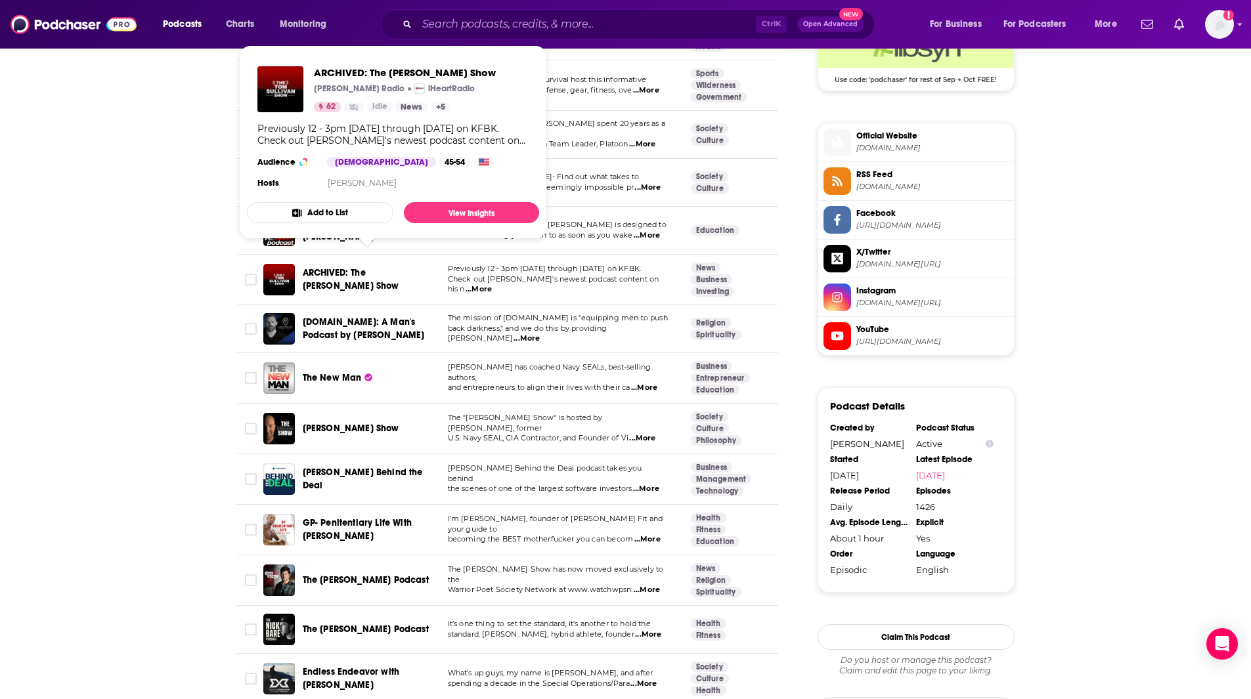
click at [399, 267] on span "ARCHIVED: The [PERSON_NAME] Show" at bounding box center [351, 279] width 97 height 24
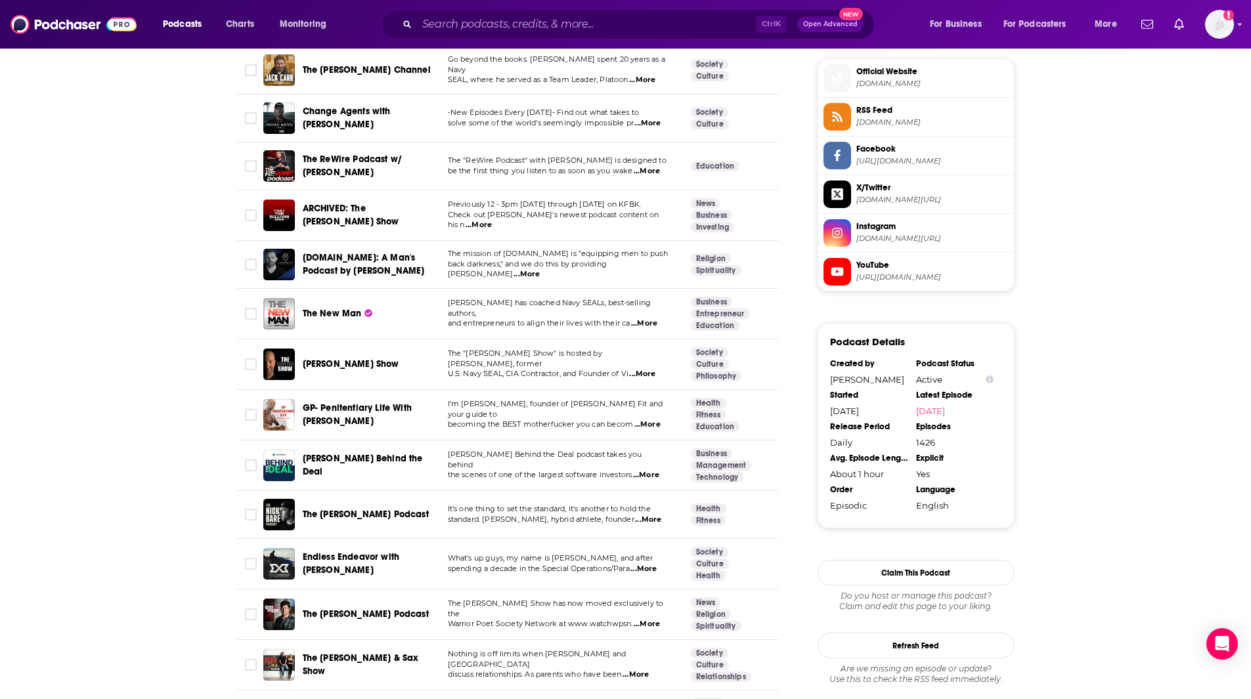
scroll to position [1197, 0]
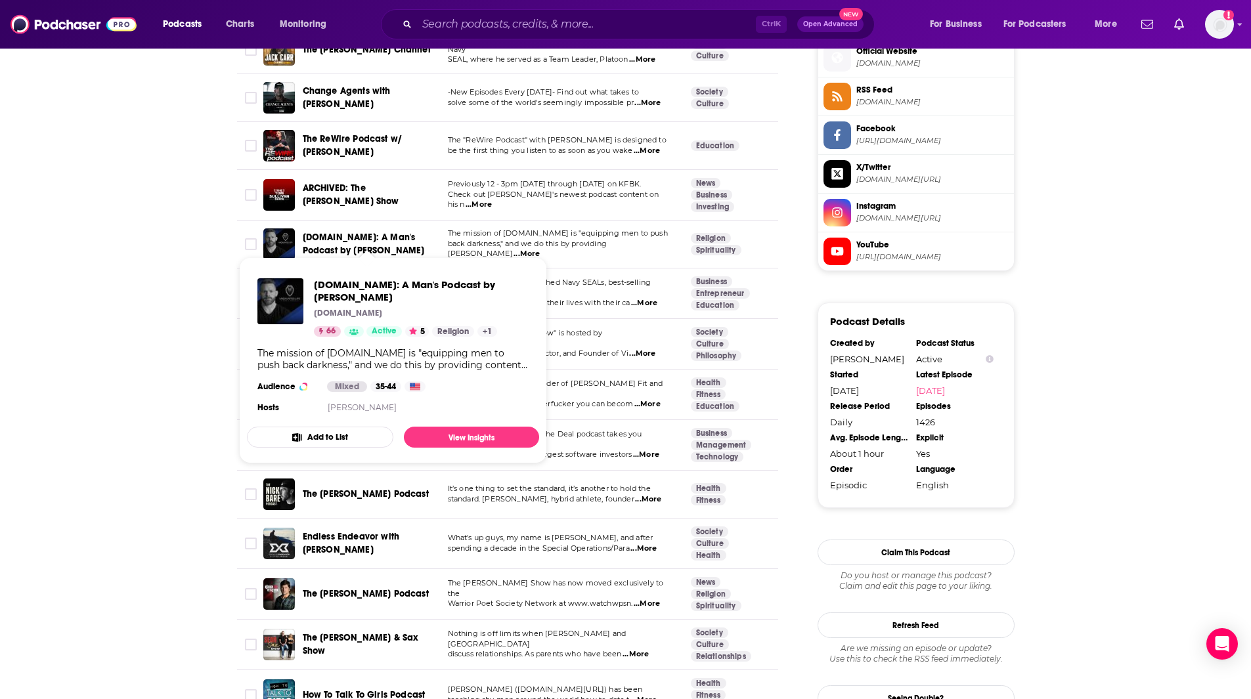
click at [397, 234] on span "[DOMAIN_NAME]: A Man's Podcast by [PERSON_NAME]" at bounding box center [364, 244] width 122 height 24
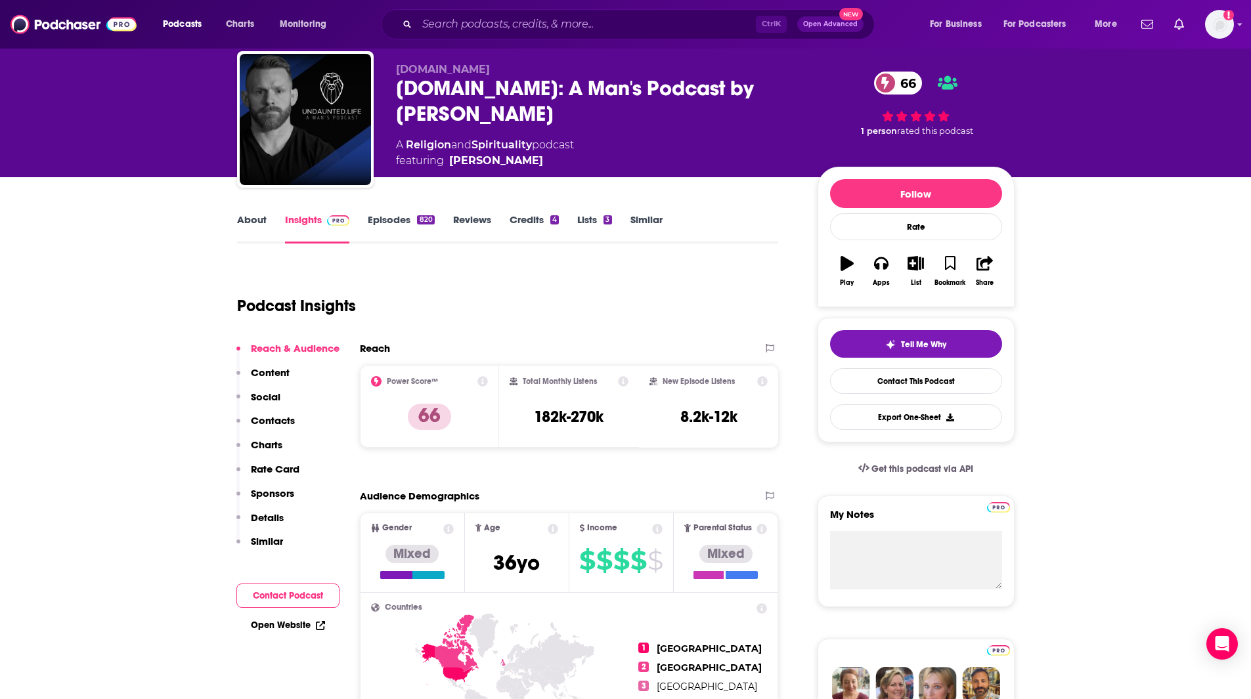
scroll to position [47, 0]
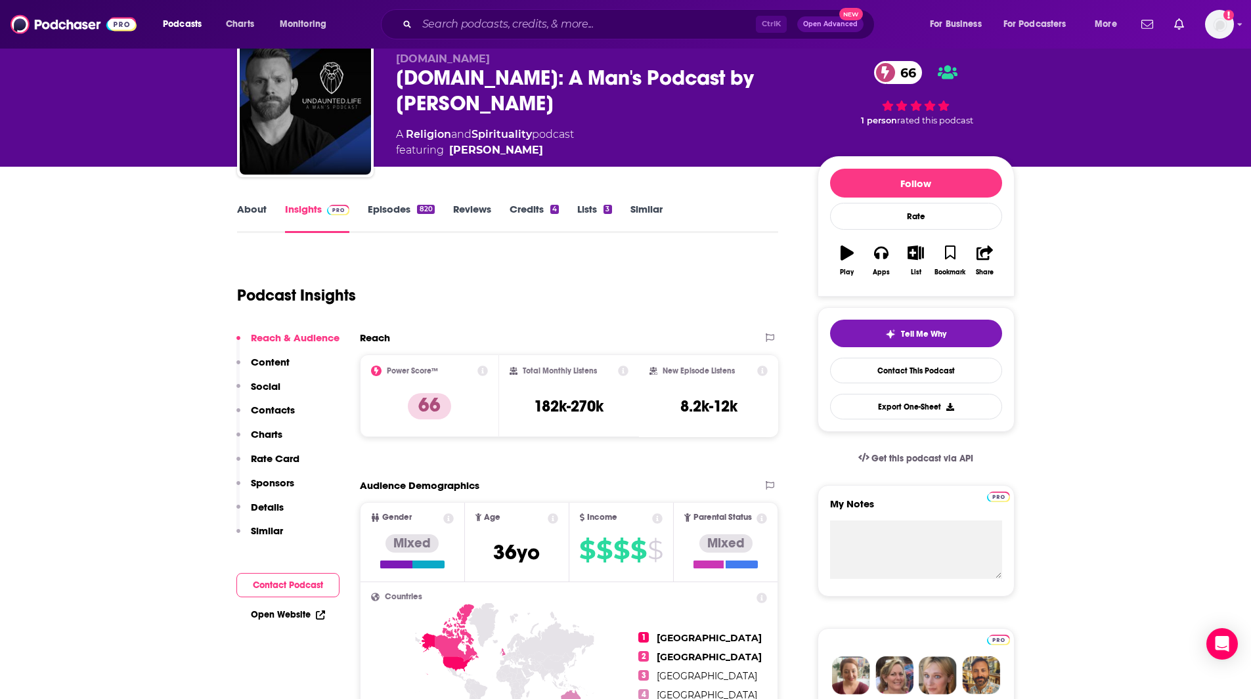
drag, startPoint x: 499, startPoint y: 105, endPoint x: 396, endPoint y: 77, distance: 106.3
click at [396, 77] on div "Undaunted.Life: A Man's Podcast by Kyle Thompson 66" at bounding box center [596, 90] width 401 height 51
copy h2 "[DOMAIN_NAME]: A Man's Podcast by [PERSON_NAME]"
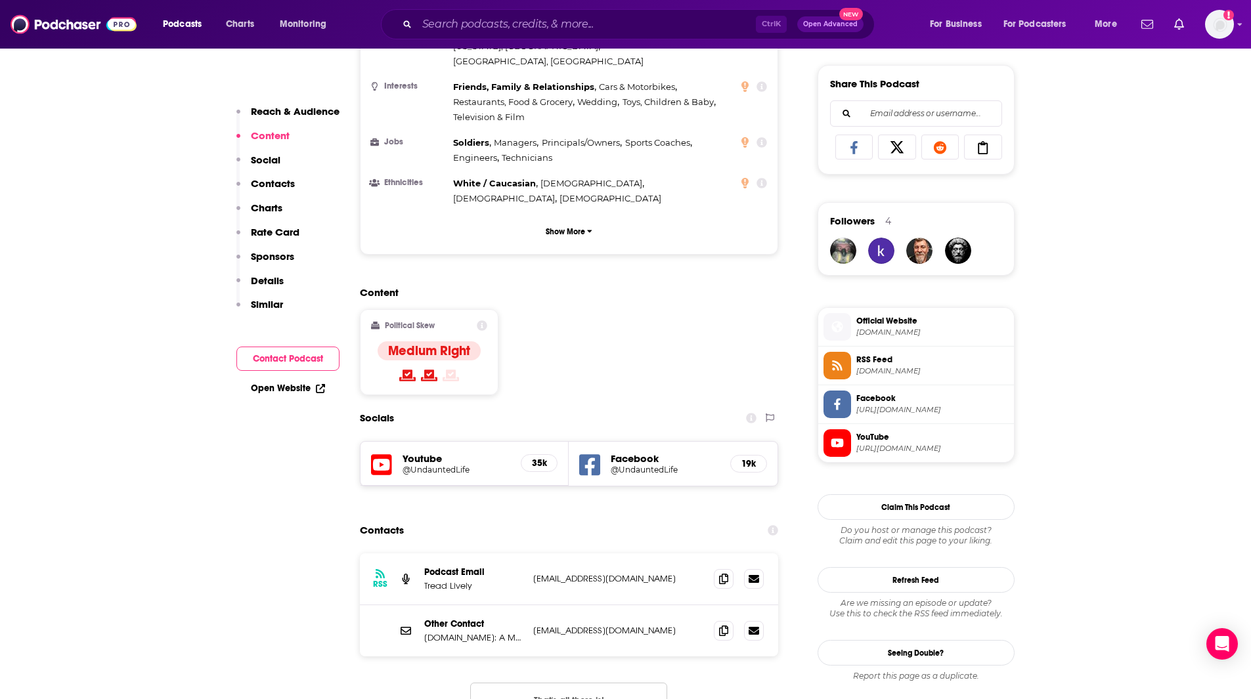
scroll to position [814, 0]
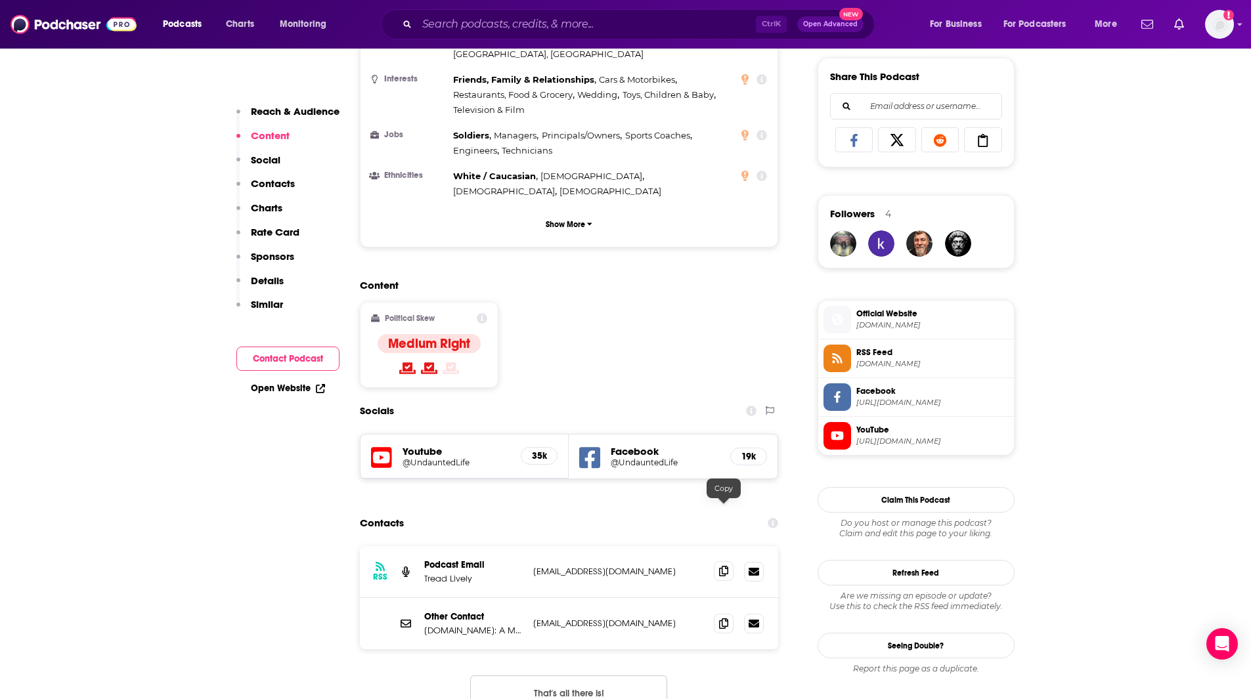
click at [719, 562] on span at bounding box center [724, 572] width 20 height 20
click at [725, 618] on icon at bounding box center [723, 623] width 9 height 11
drag, startPoint x: 22, startPoint y: 128, endPoint x: 39, endPoint y: 128, distance: 17.7
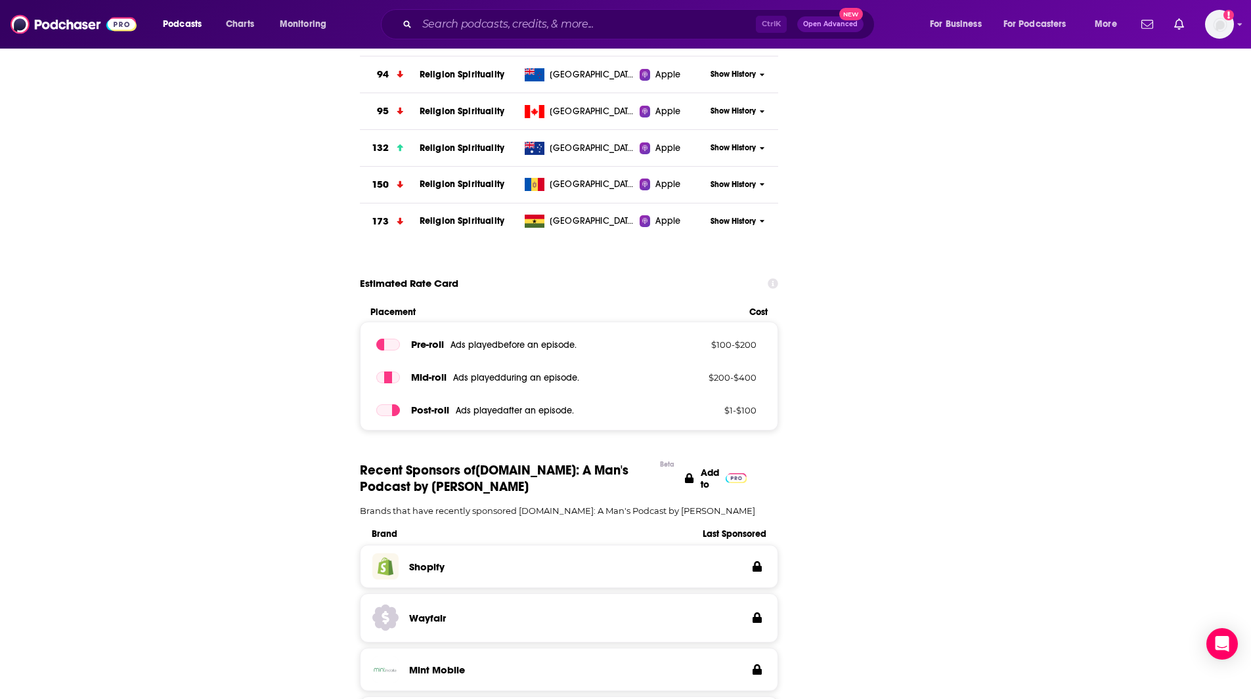
scroll to position [0, 0]
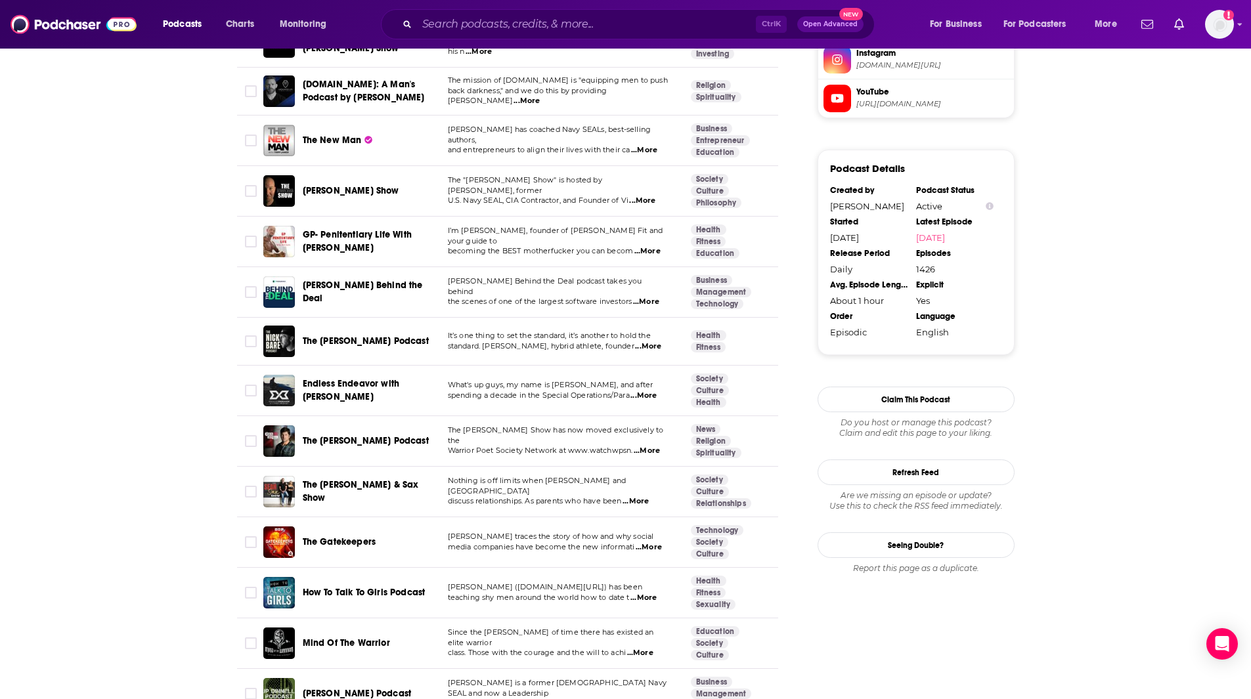
scroll to position [1396, 0]
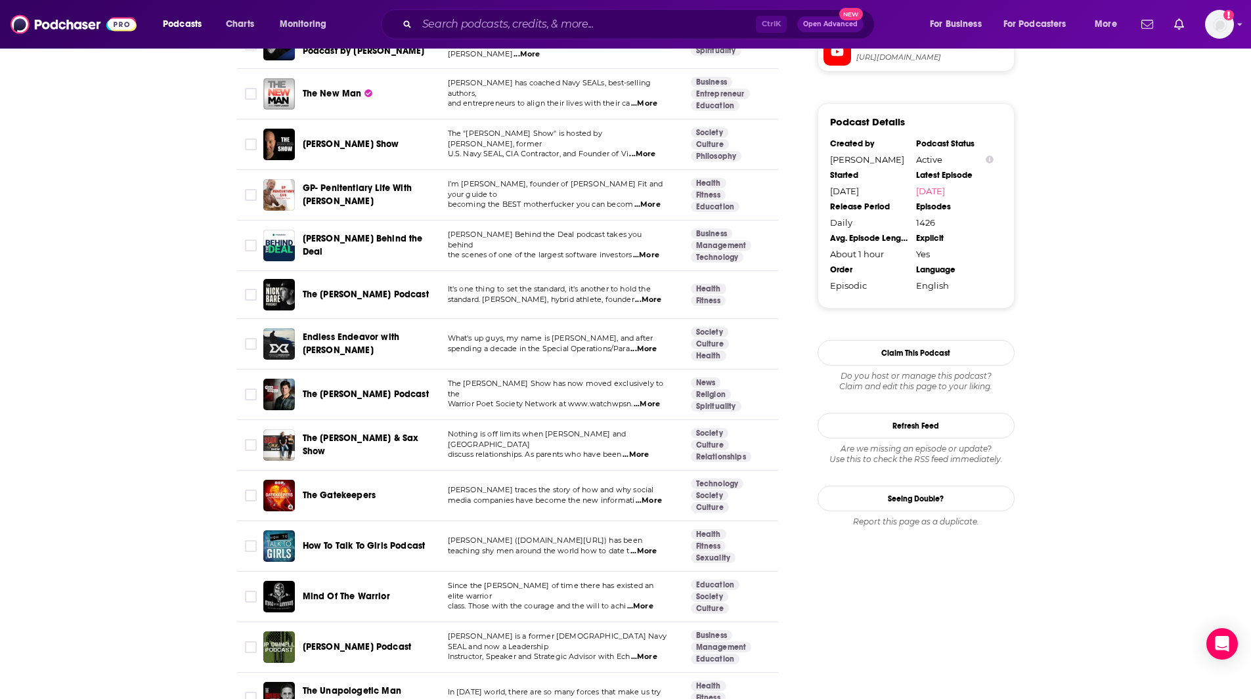
click at [560, 99] on span "and entrepreneurs to align their lives with their ca" at bounding box center [539, 103] width 183 height 9
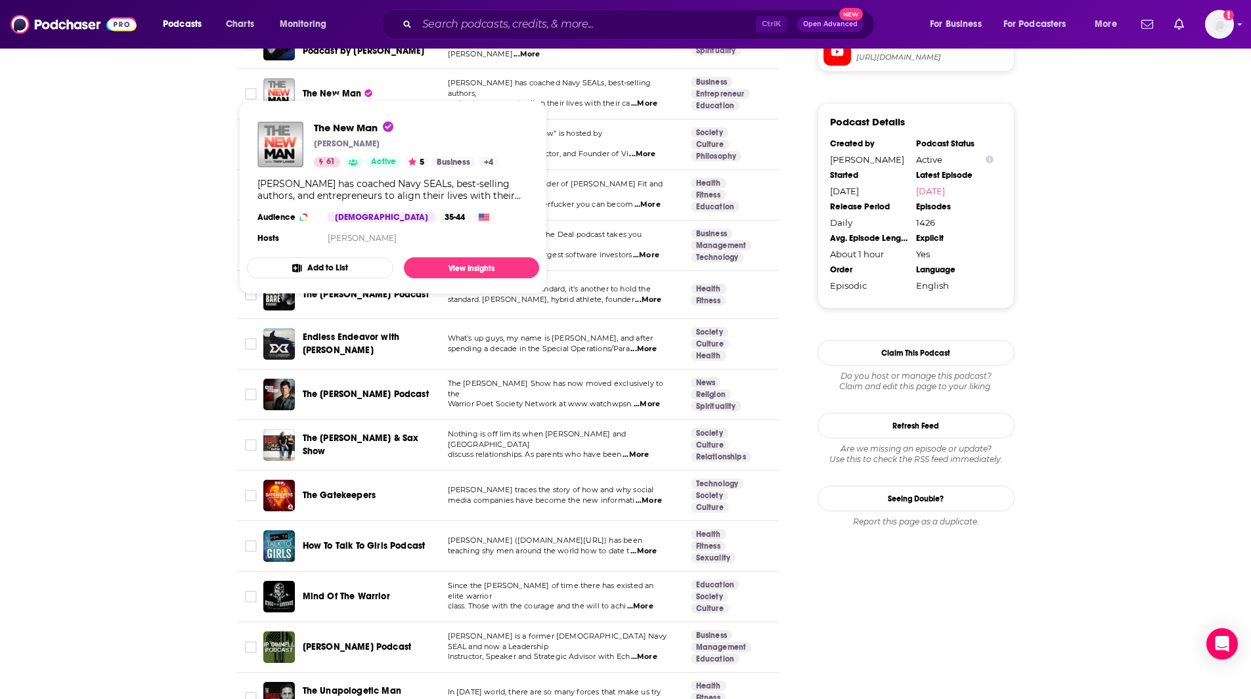
click at [326, 88] on span "The New Man" at bounding box center [332, 93] width 59 height 11
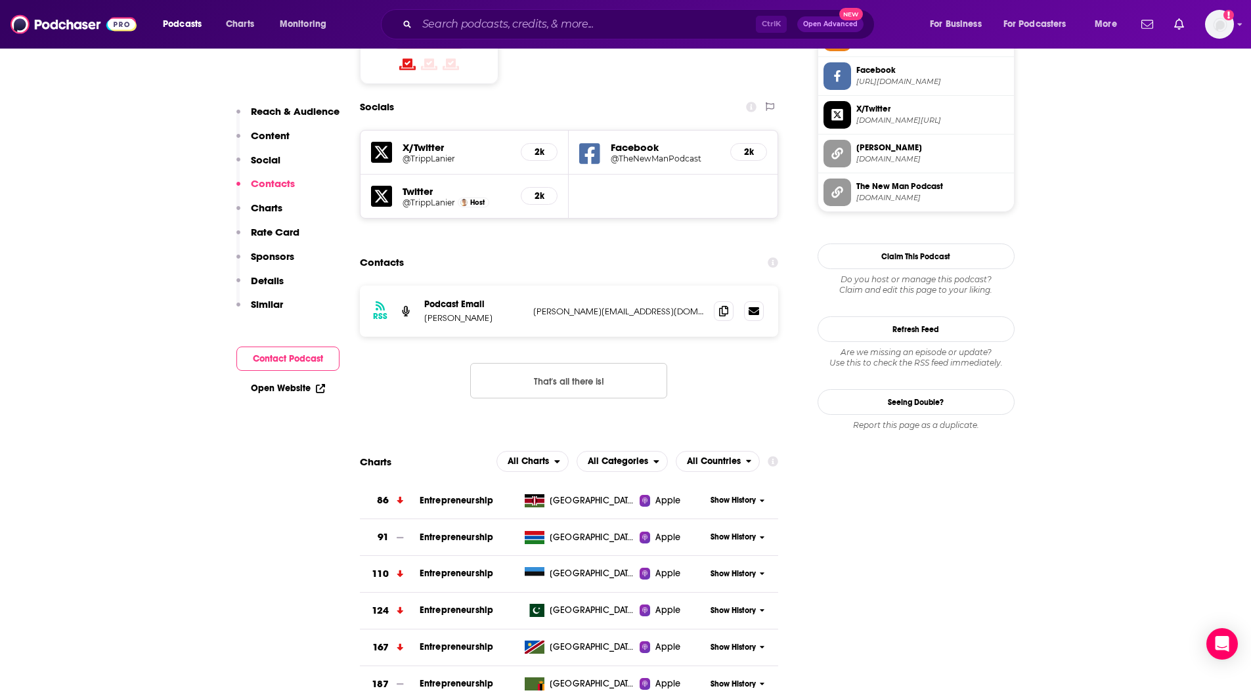
scroll to position [1129, 0]
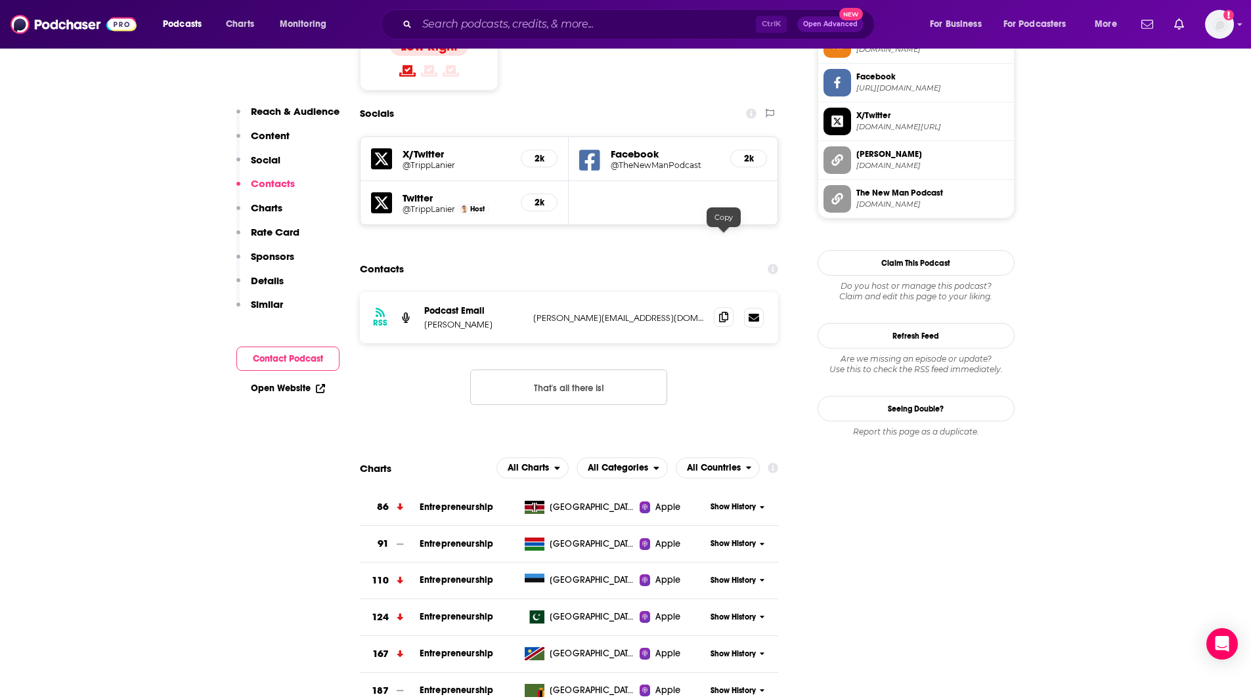
click at [728, 312] on icon at bounding box center [723, 317] width 9 height 11
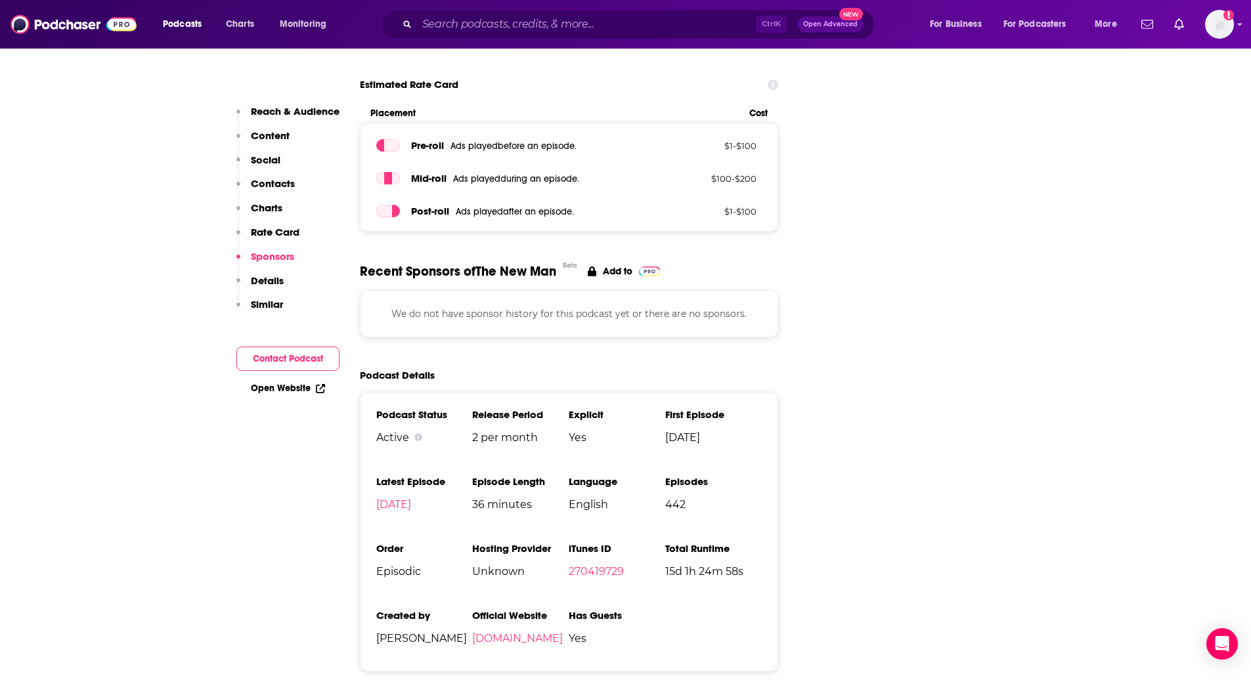
scroll to position [1840, 0]
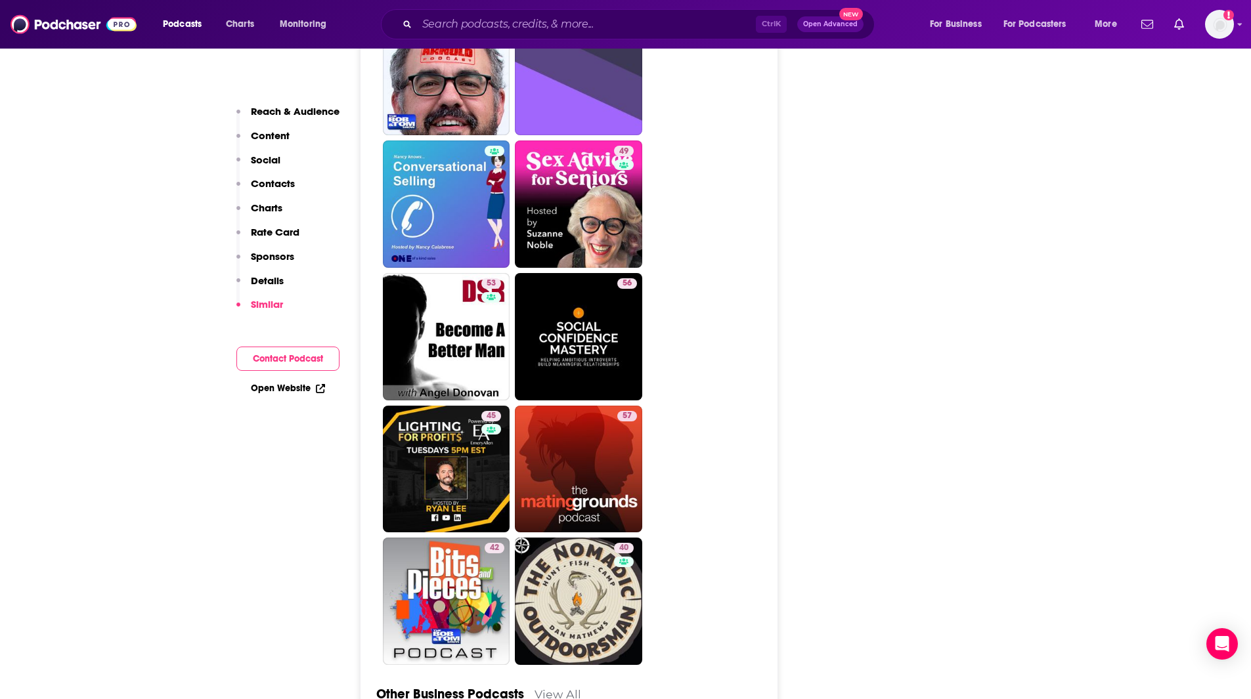
scroll to position [3574, 0]
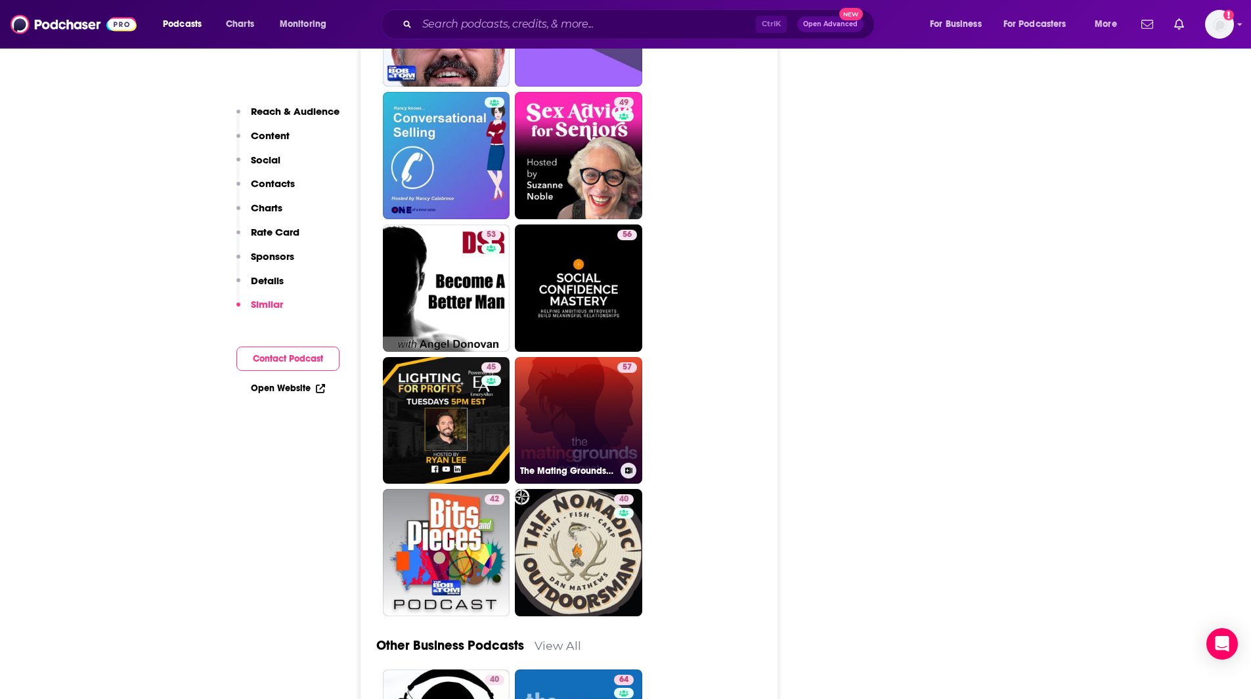
click at [614, 357] on link "57 The Mating Grounds Podcast" at bounding box center [578, 420] width 127 height 127
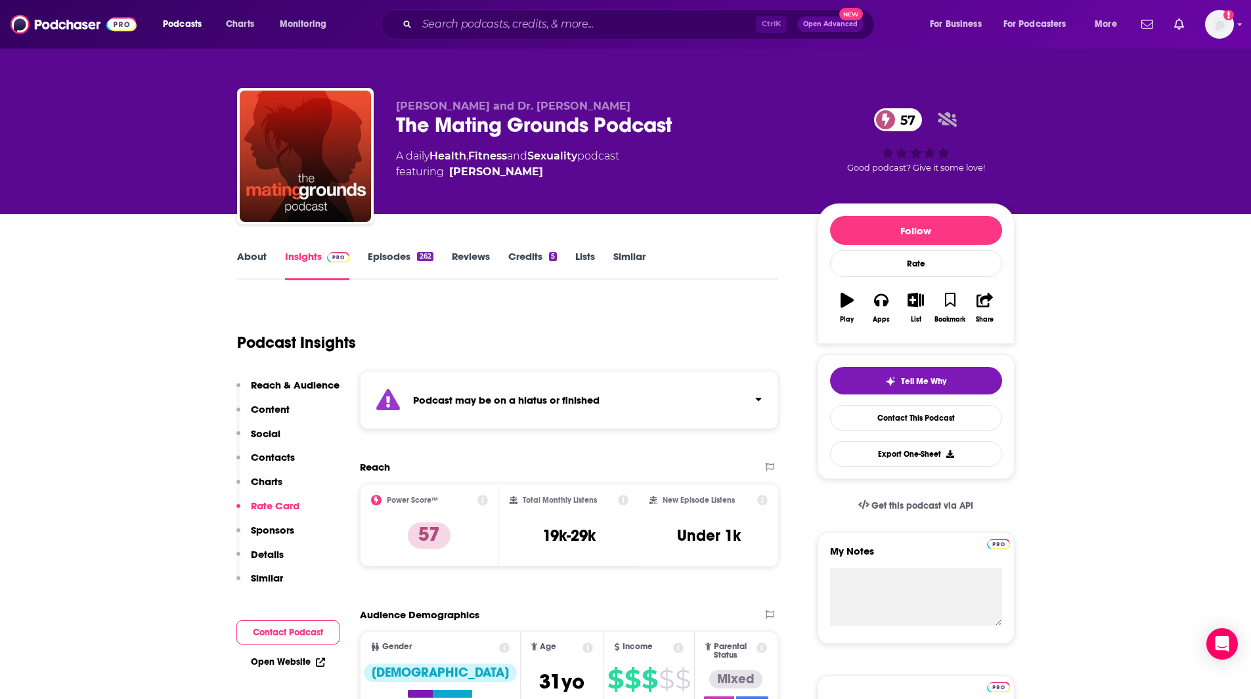
type input "https://www.podchaser.com/podcasts/the-new-man-2930"
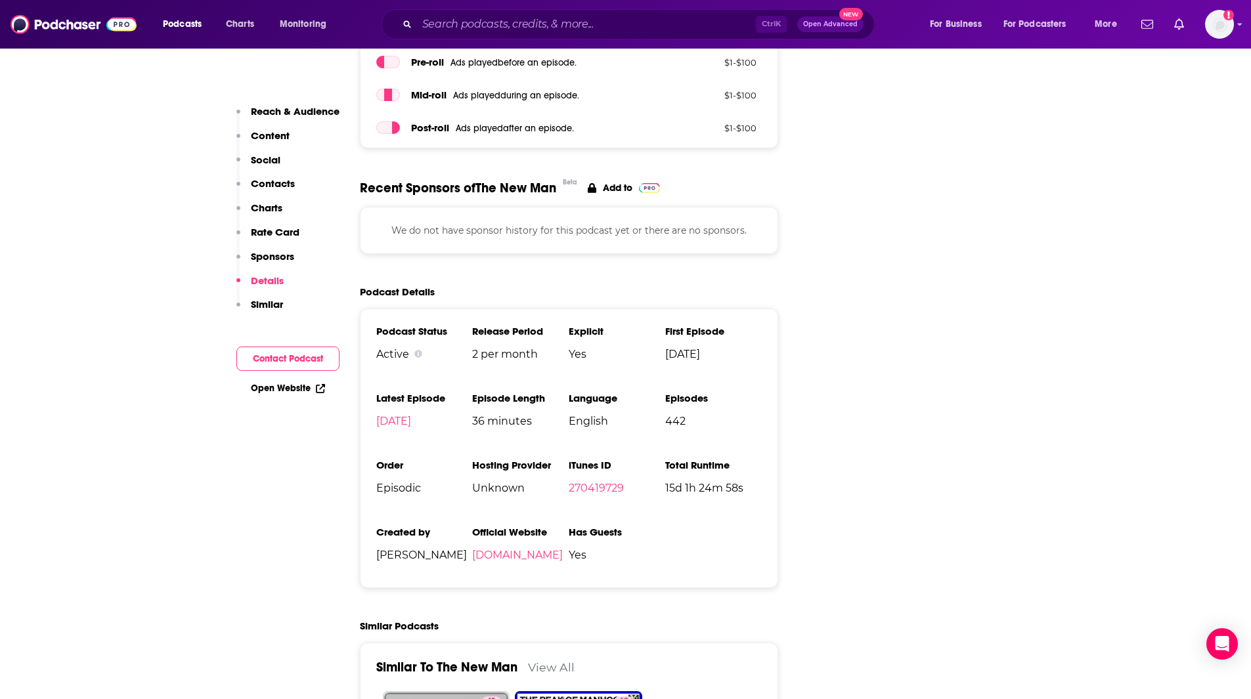
scroll to position [1874, 0]
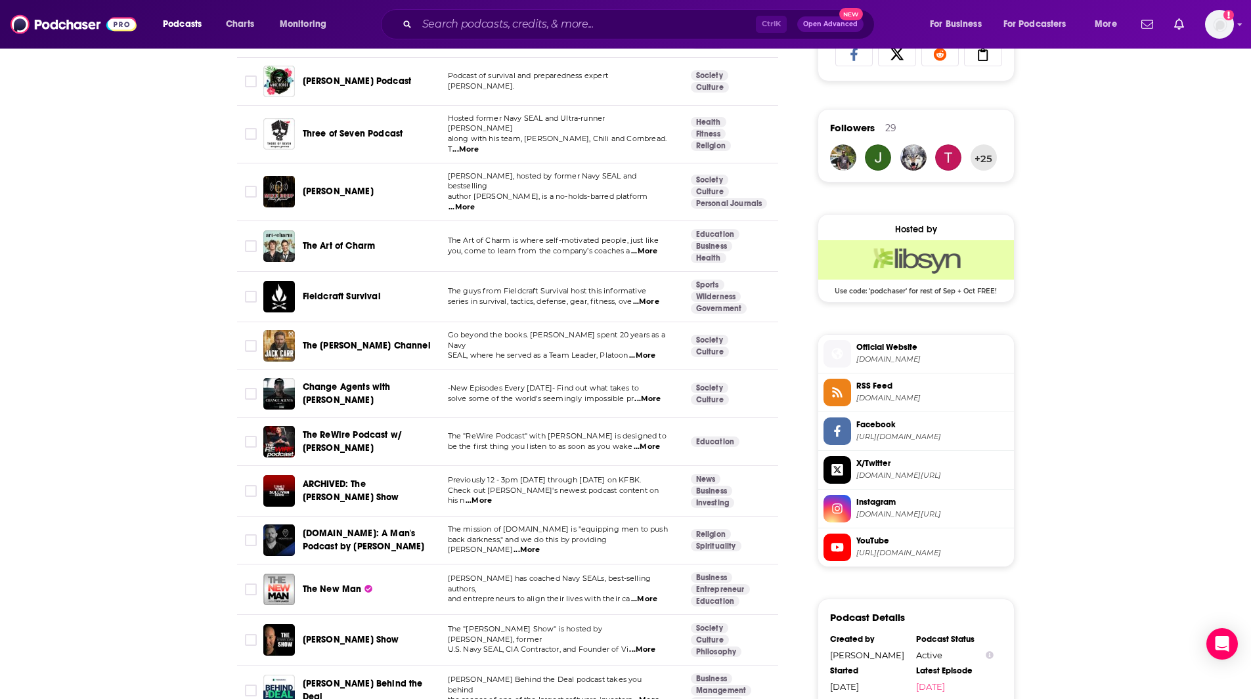
scroll to position [902, 0]
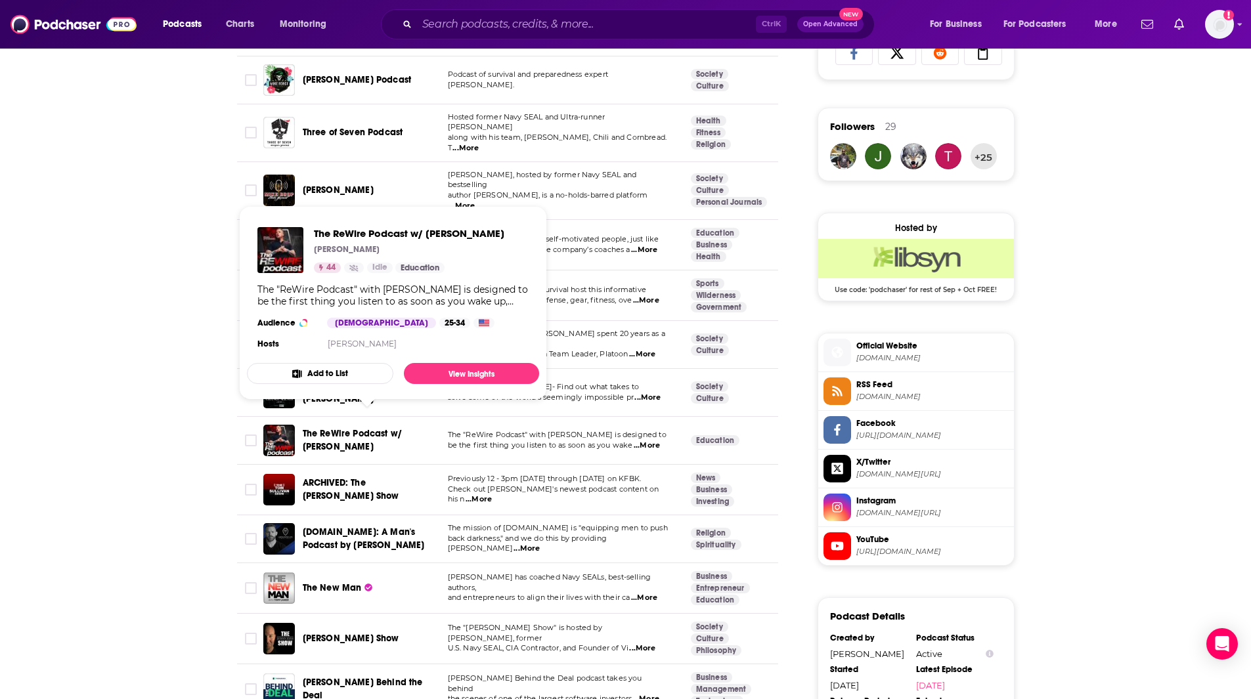
click at [383, 428] on span "The ReWire Podcast w/ [PERSON_NAME]" at bounding box center [353, 440] width 100 height 24
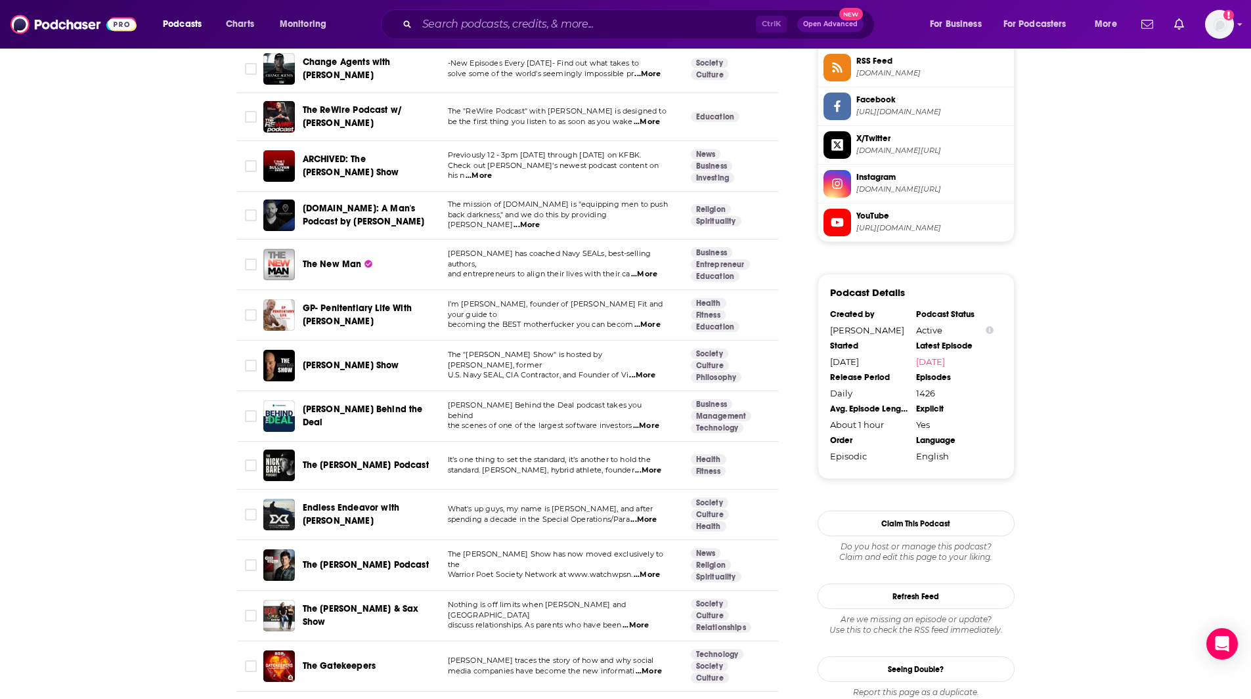
scroll to position [1241, 0]
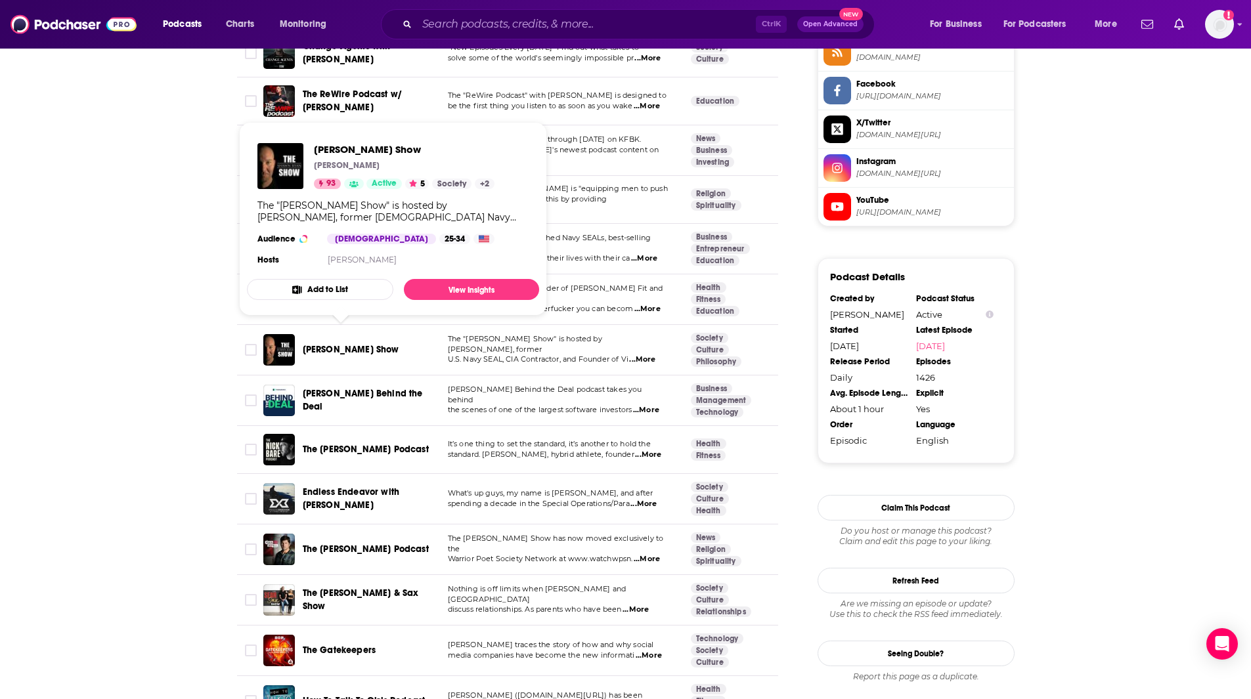
click at [365, 344] on span "[PERSON_NAME] Show" at bounding box center [351, 349] width 97 height 11
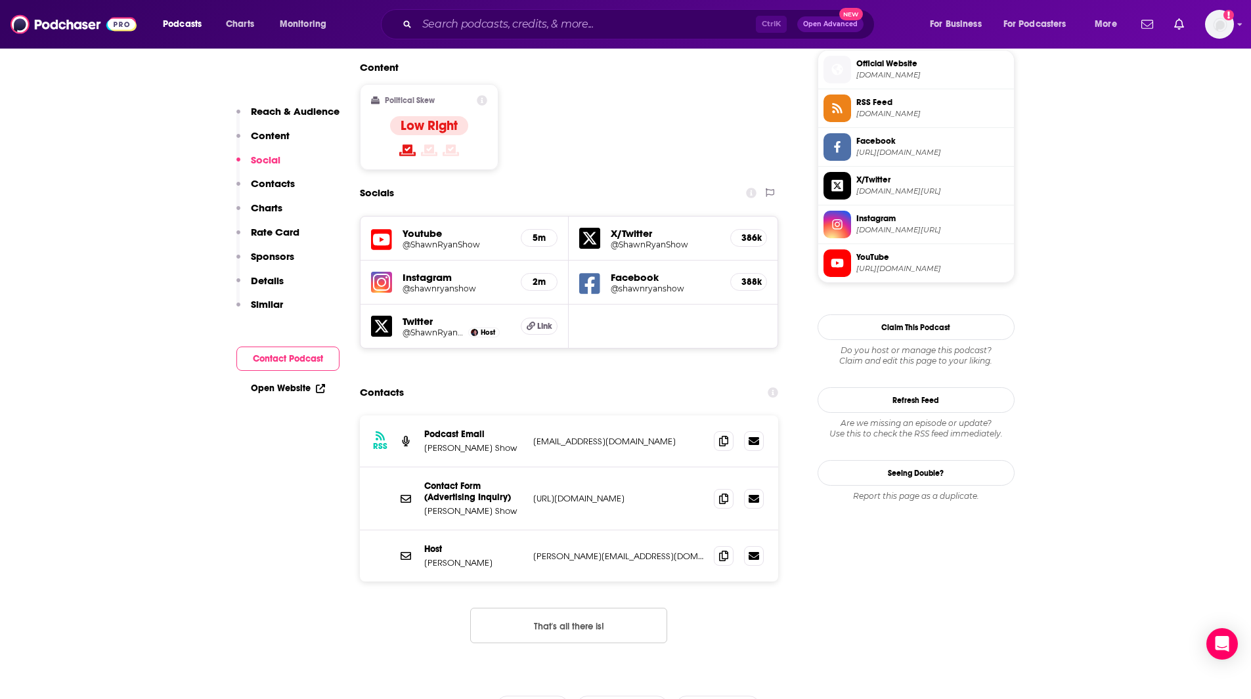
scroll to position [1087, 0]
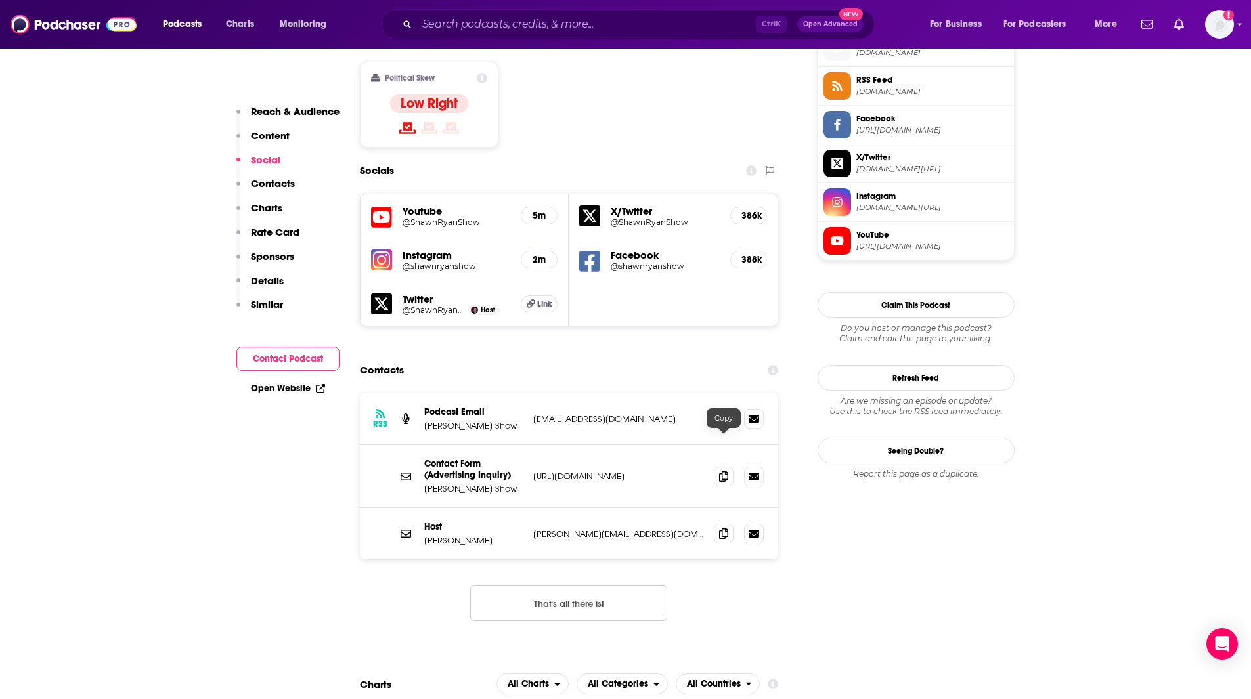
drag, startPoint x: 722, startPoint y: 441, endPoint x: 756, endPoint y: 469, distance: 43.8
click at [732, 524] on span at bounding box center [724, 534] width 20 height 20
drag, startPoint x: 723, startPoint y: 326, endPoint x: 1014, endPoint y: 651, distance: 435.8
click at [723, 414] on icon at bounding box center [723, 419] width 9 height 11
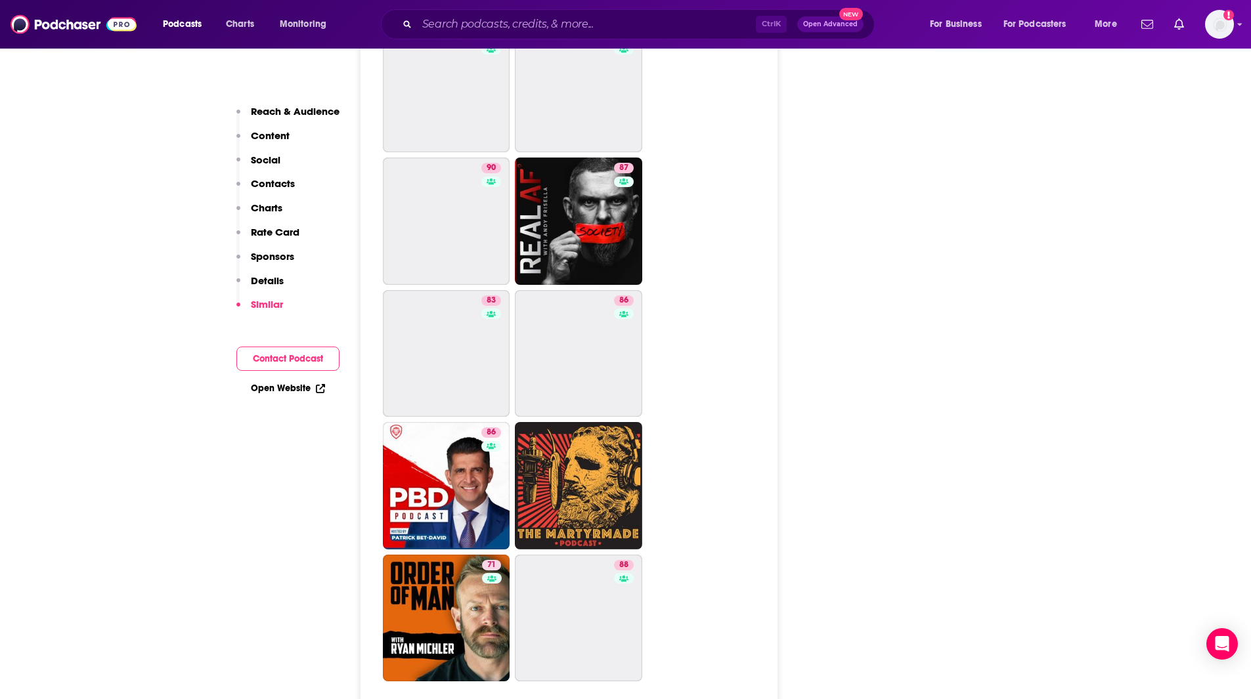
scroll to position [4041, 0]
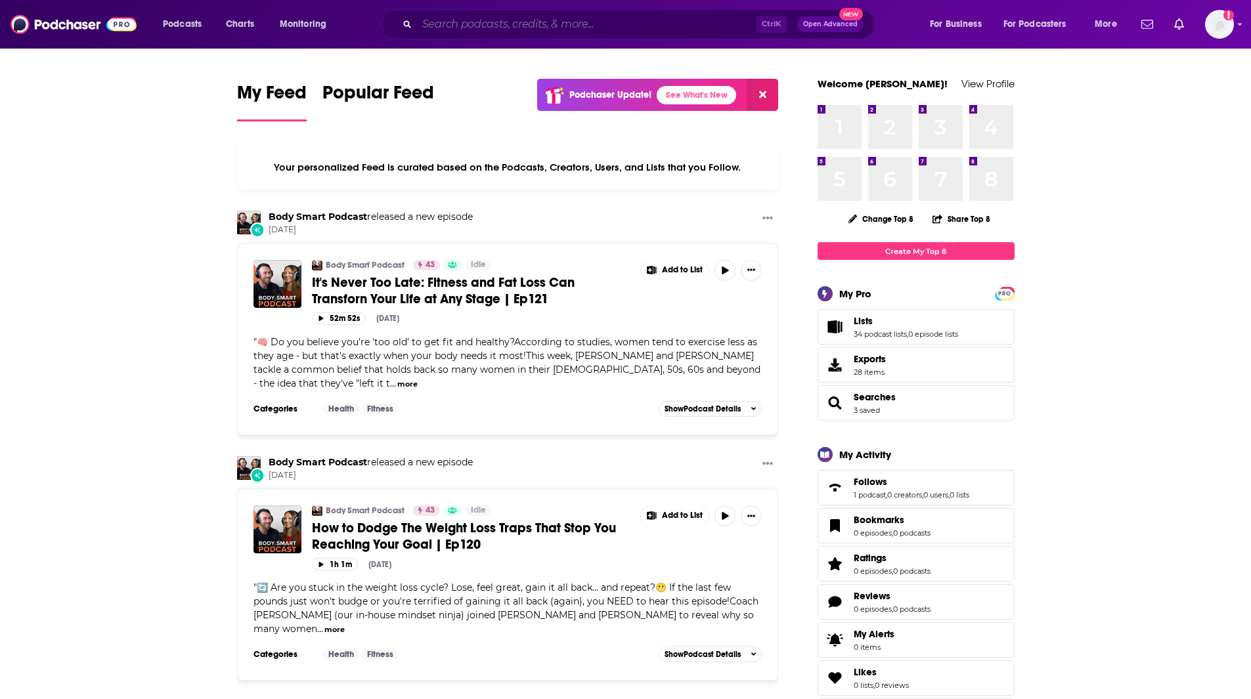
click at [521, 22] on input "Search podcasts, credits, & more..." at bounding box center [586, 24] width 339 height 21
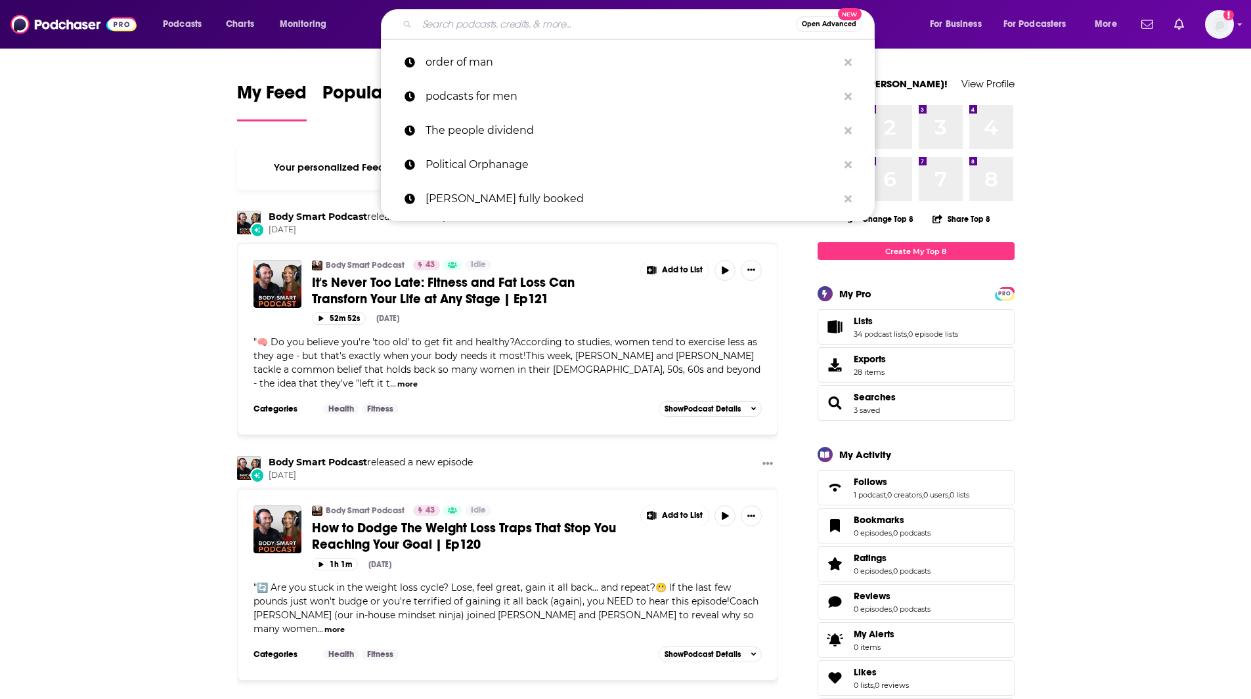
paste input "The Learning Leader Show With Ryan Hawk"
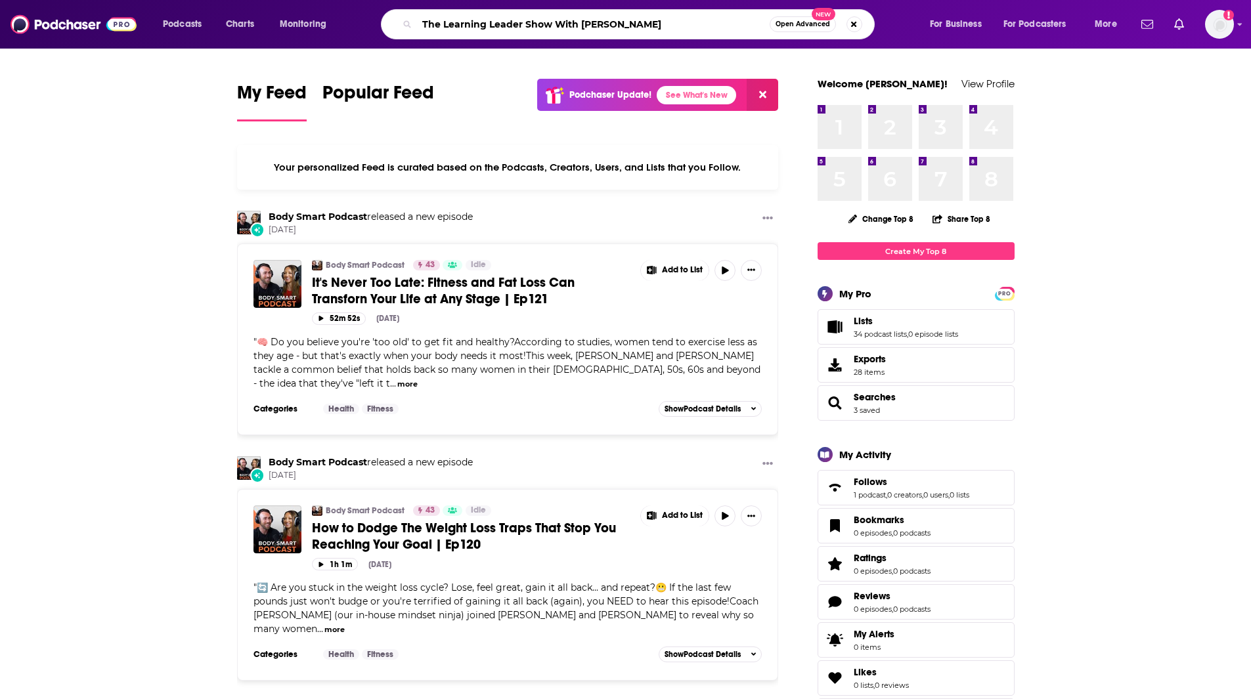
type input "The Learning Leader Show With Ryan Hawk"
